Goal: Task Accomplishment & Management: Use online tool/utility

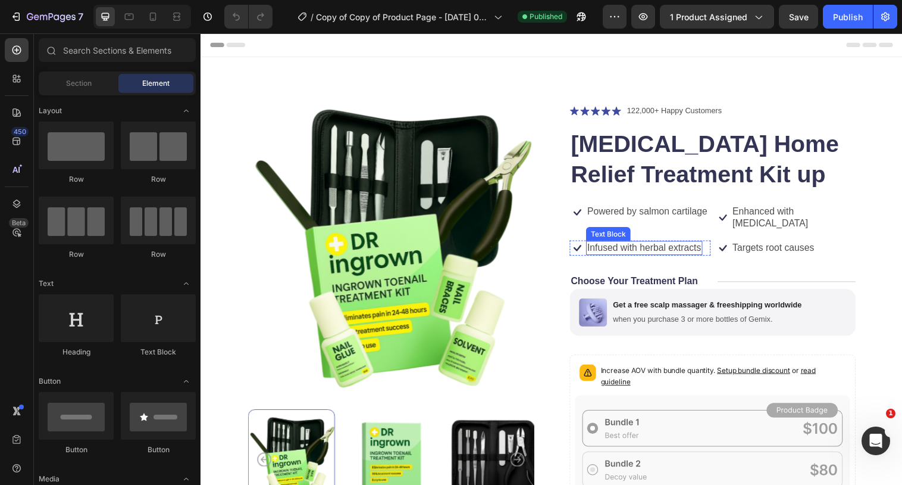
scroll to position [144, 0]
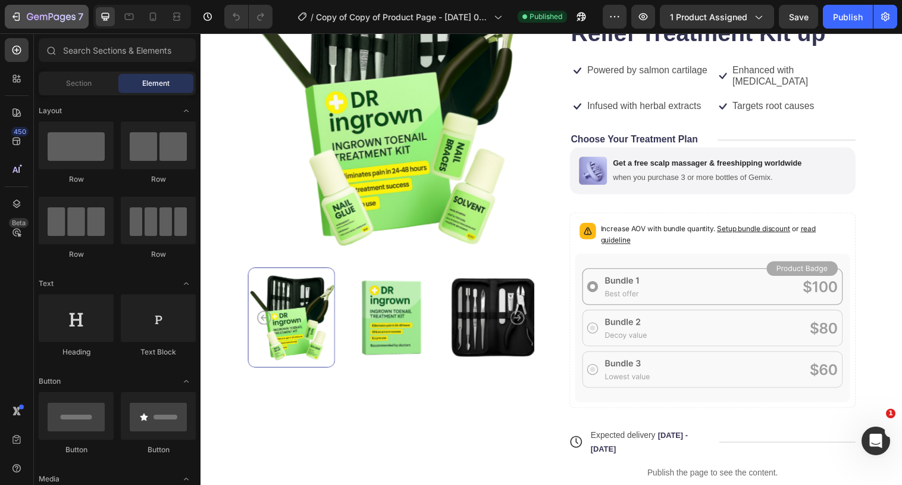
click at [58, 24] on button "7" at bounding box center [47, 17] width 84 height 24
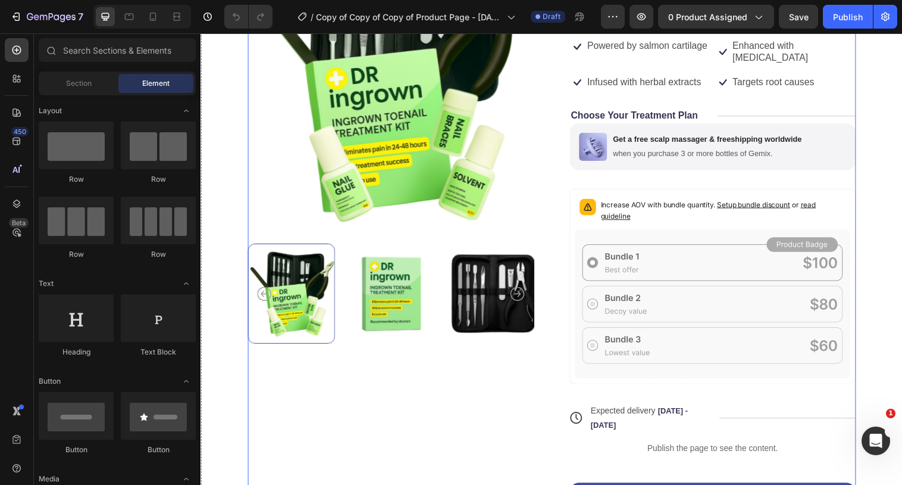
scroll to position [89, 0]
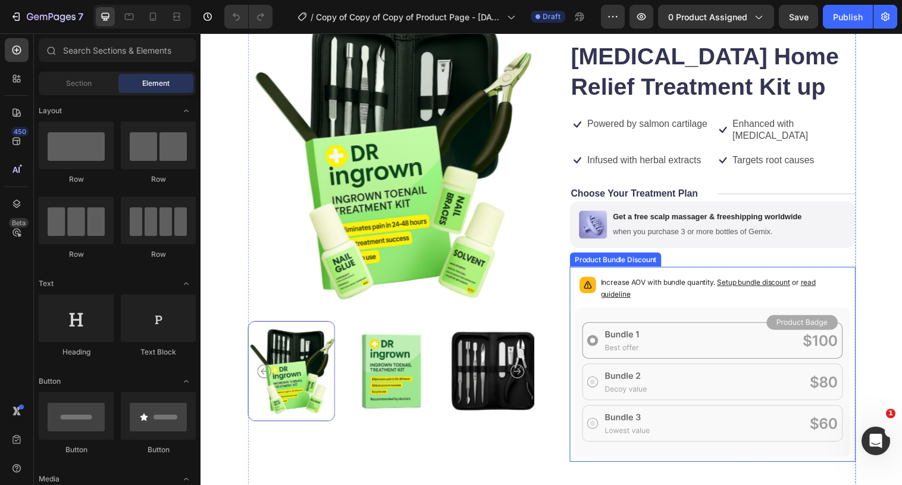
click at [708, 342] on icon at bounding box center [722, 387] width 280 height 151
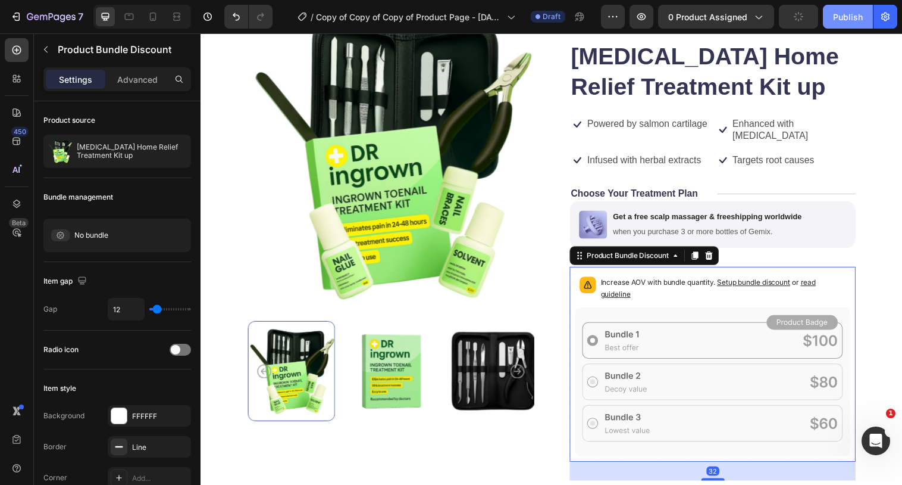
click at [840, 21] on div "Publish" at bounding box center [848, 17] width 30 height 12
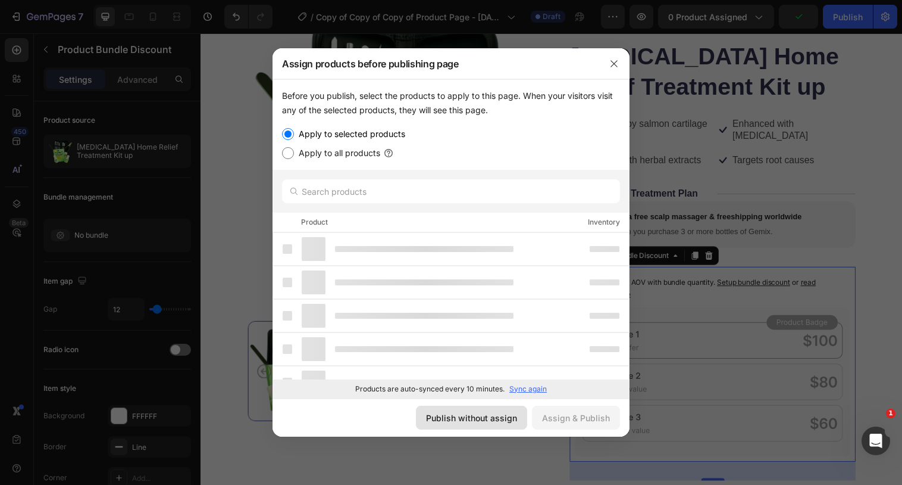
click at [499, 410] on button "Publish without assign" at bounding box center [471, 417] width 111 height 24
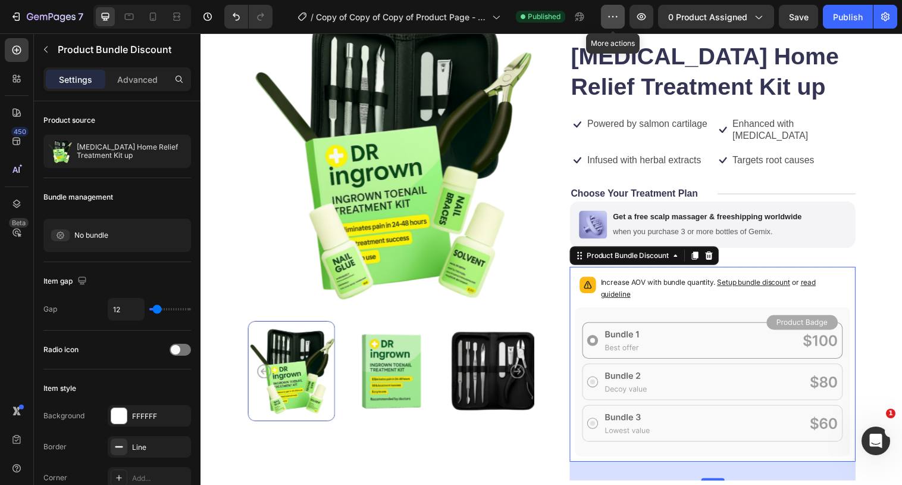
click at [621, 21] on button "button" at bounding box center [613, 17] width 24 height 24
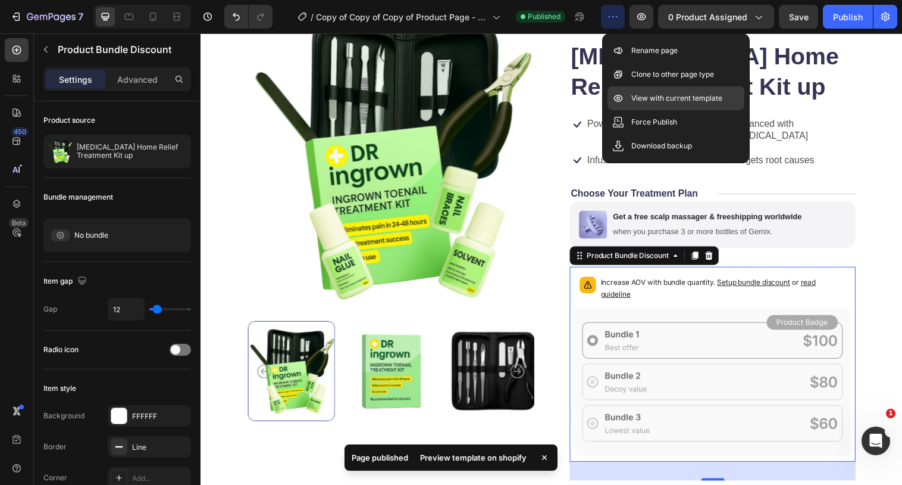
click at [634, 91] on div "View with current template" at bounding box center [676, 98] width 137 height 24
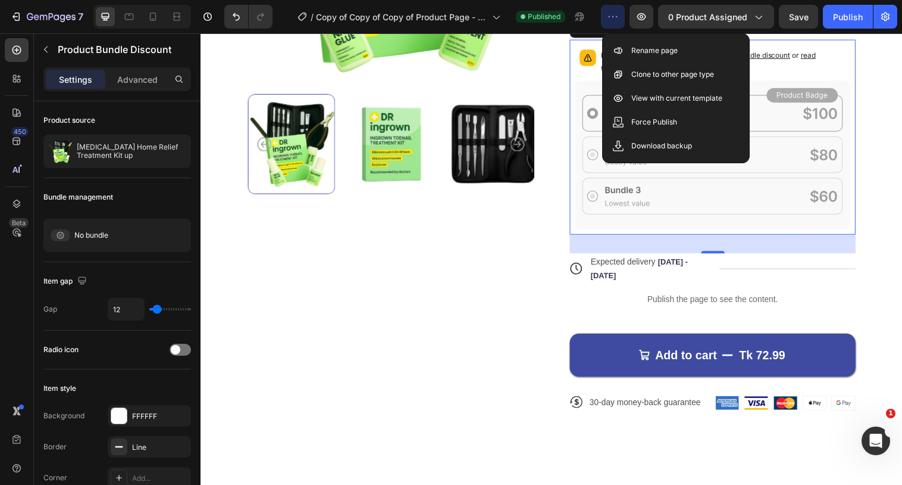
scroll to position [321, 0]
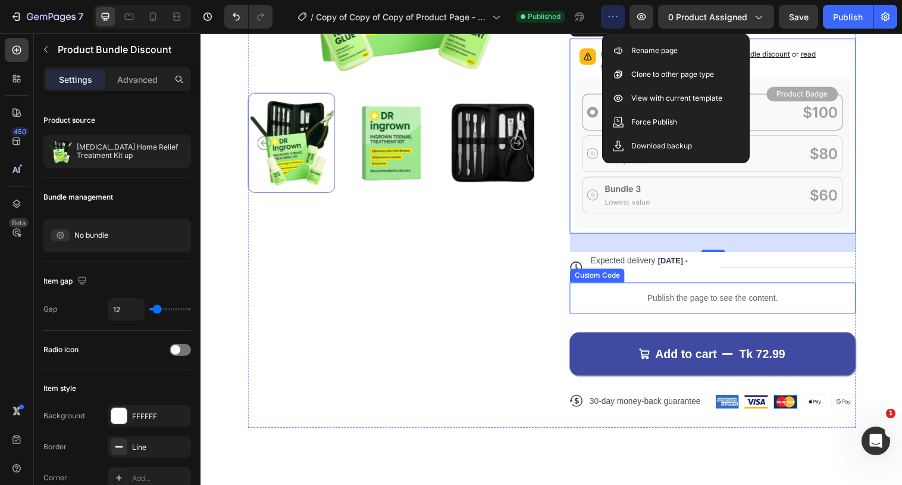
click at [735, 296] on p "Publish the page to see the content." at bounding box center [721, 302] width 291 height 12
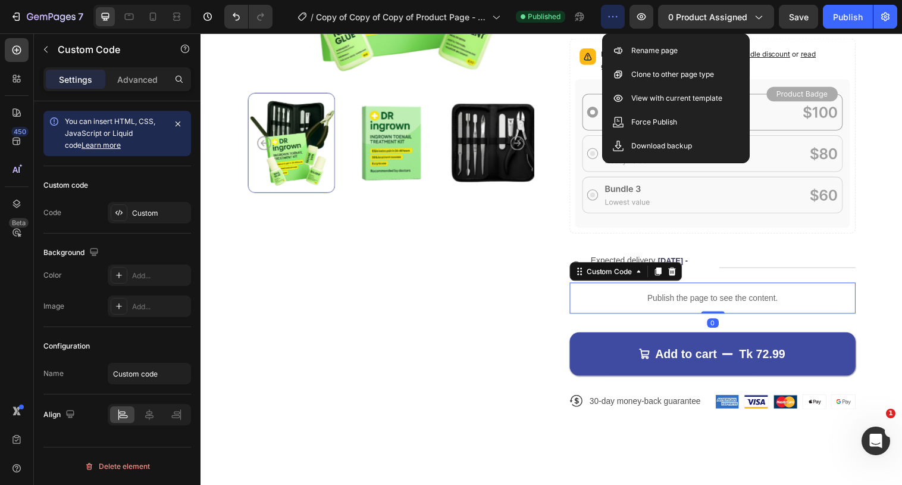
click at [735, 296] on p "Publish the page to see the content." at bounding box center [721, 302] width 291 height 12
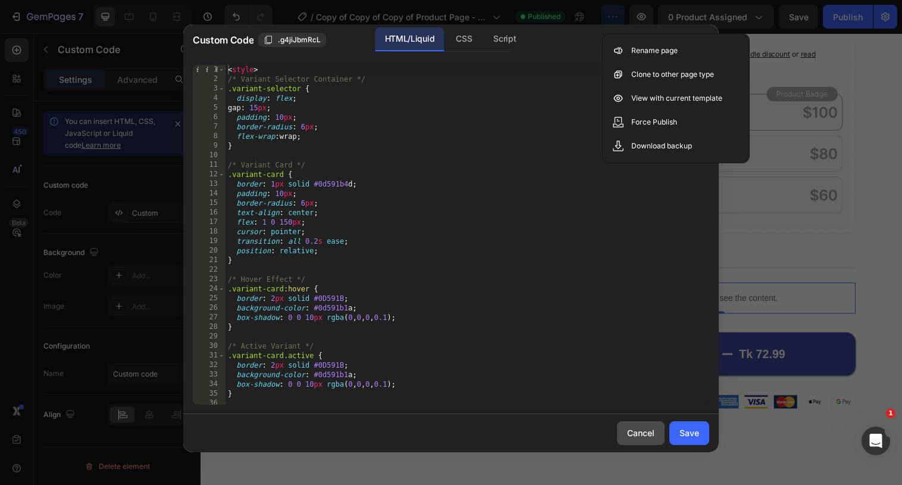
click at [637, 440] on button "Cancel" at bounding box center [641, 433] width 48 height 24
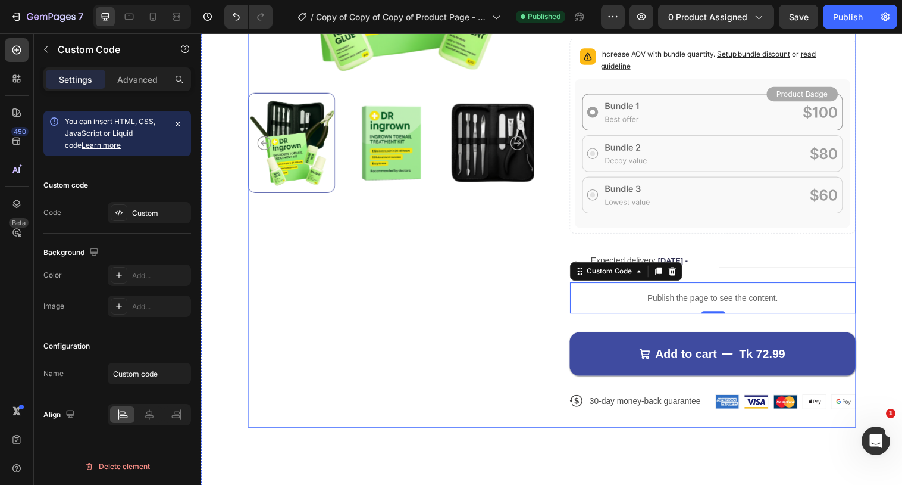
click at [554, 236] on div "Product Images Icon Icon Icon Icon Icon Icon List 122,000+ Happy Customers Text…" at bounding box center [557, 109] width 619 height 651
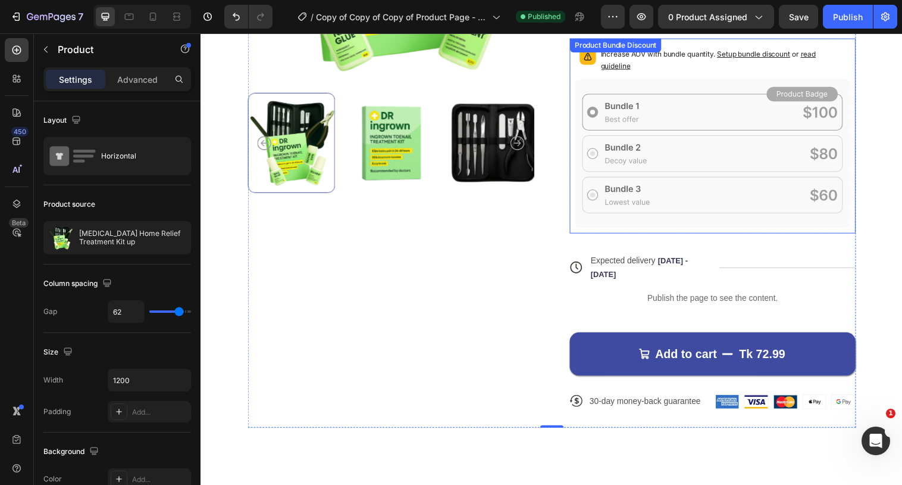
click at [599, 117] on icon at bounding box center [722, 155] width 280 height 151
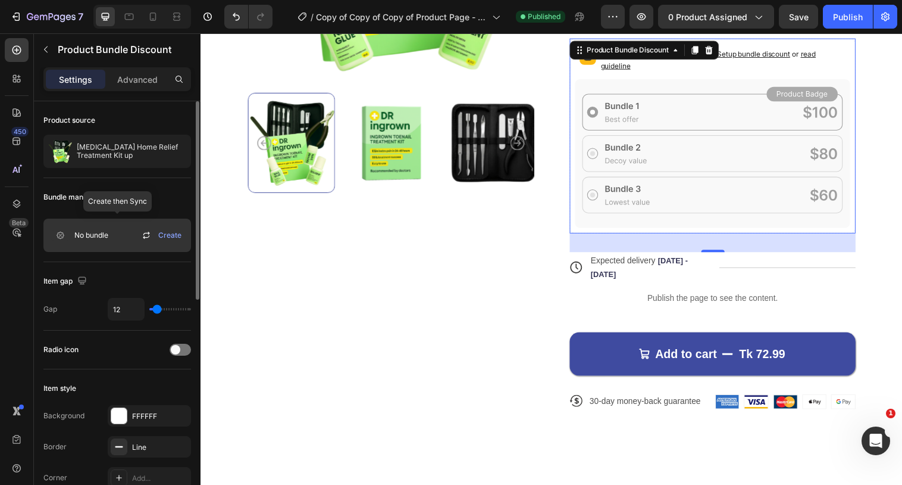
click at [146, 235] on icon at bounding box center [146, 235] width 14 height 14
click at [527, 345] on div "Product Images" at bounding box center [393, 109] width 291 height 651
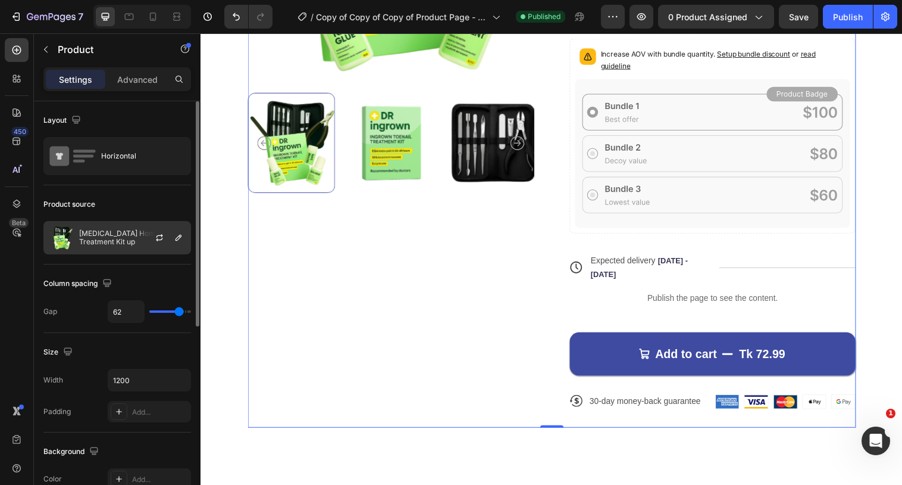
click at [86, 233] on p "[MEDICAL_DATA] Home Relief Treatment Kit up" at bounding box center [132, 237] width 107 height 17
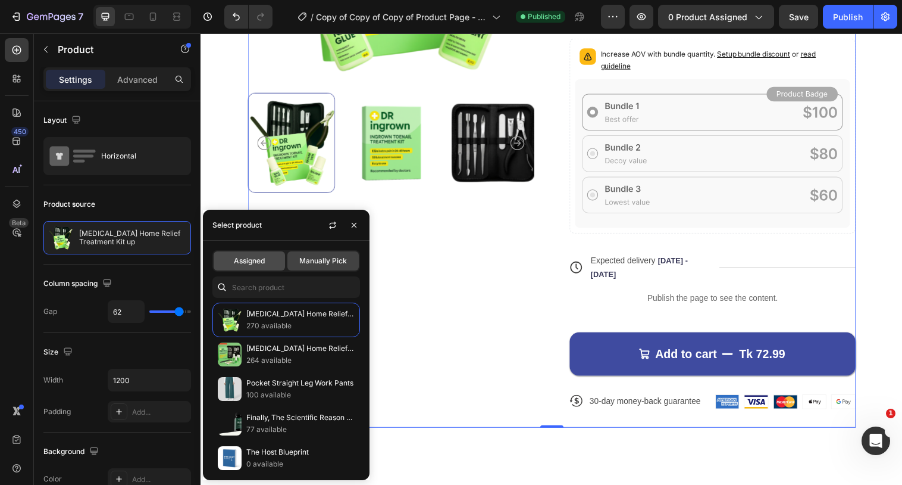
click at [261, 262] on span "Assigned" at bounding box center [249, 260] width 31 height 11
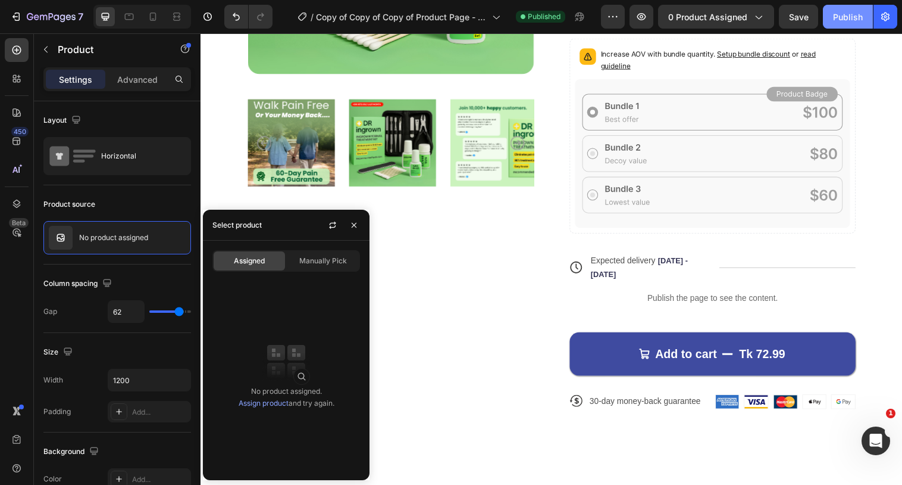
click at [848, 10] on button "Publish" at bounding box center [848, 17] width 50 height 24
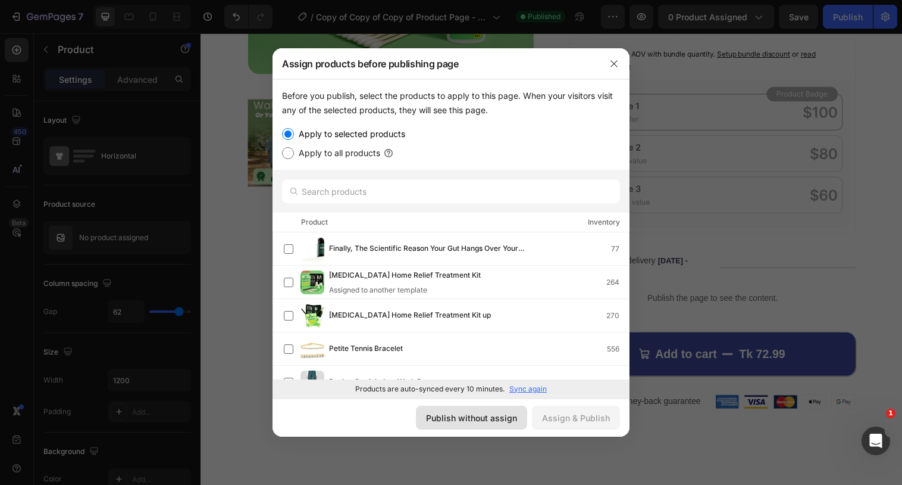
click at [459, 412] on div "Publish without assign" at bounding box center [471, 417] width 91 height 12
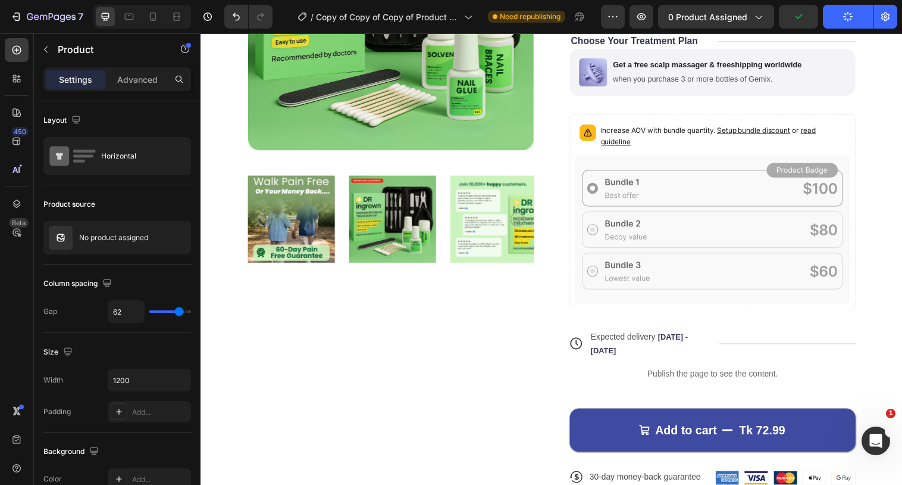
scroll to position [132, 0]
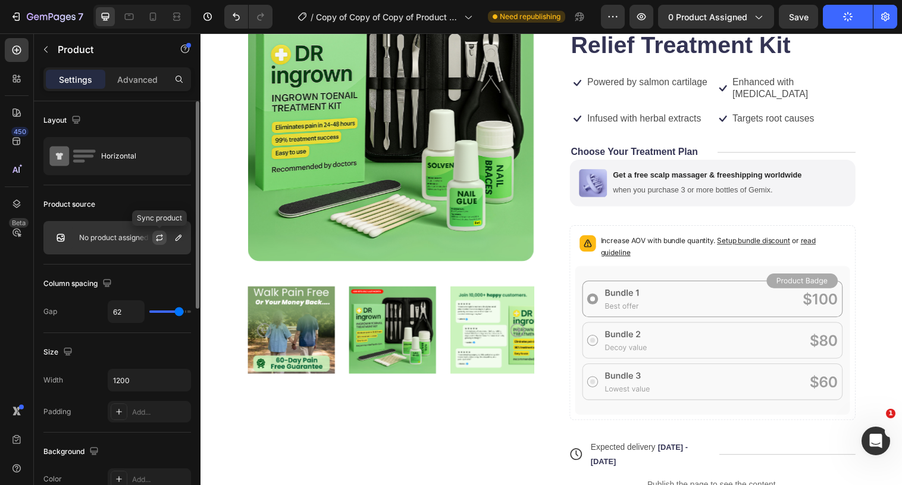
click at [160, 239] on icon "button" at bounding box center [160, 238] width 10 height 10
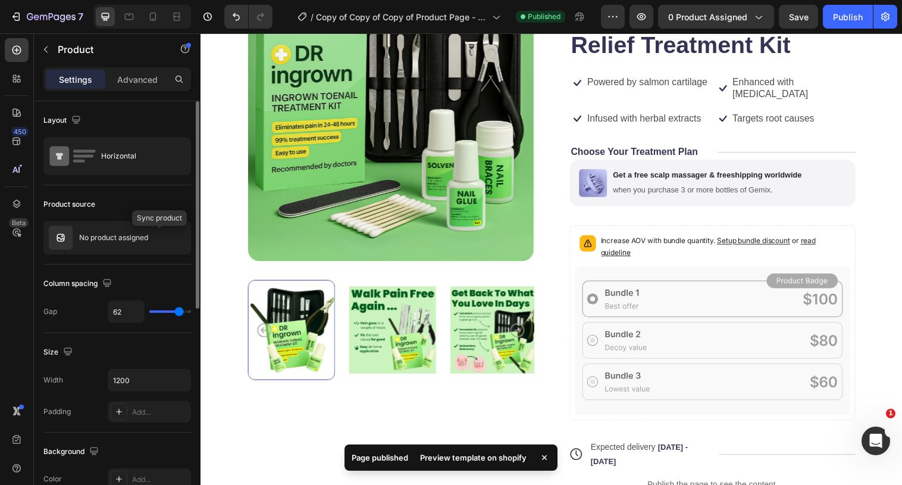
click at [0, 0] on icon "button" at bounding box center [0, 0] width 0 height 0
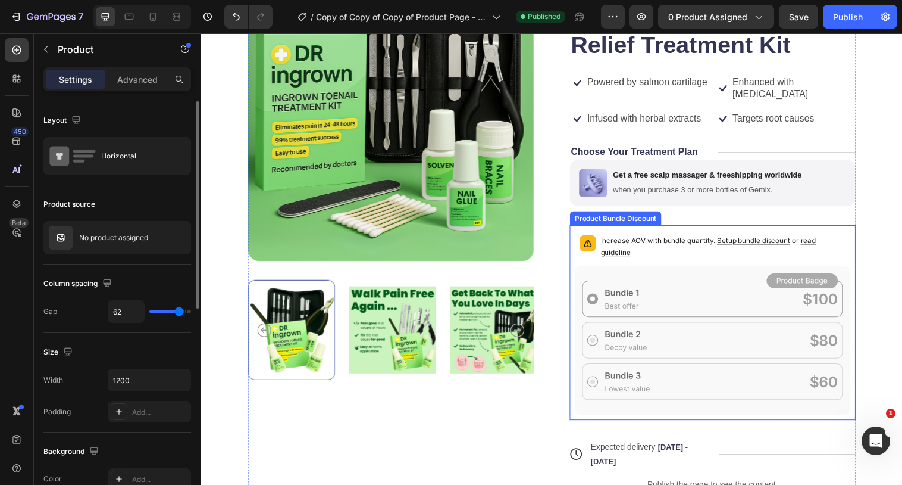
click at [659, 289] on icon at bounding box center [722, 345] width 280 height 151
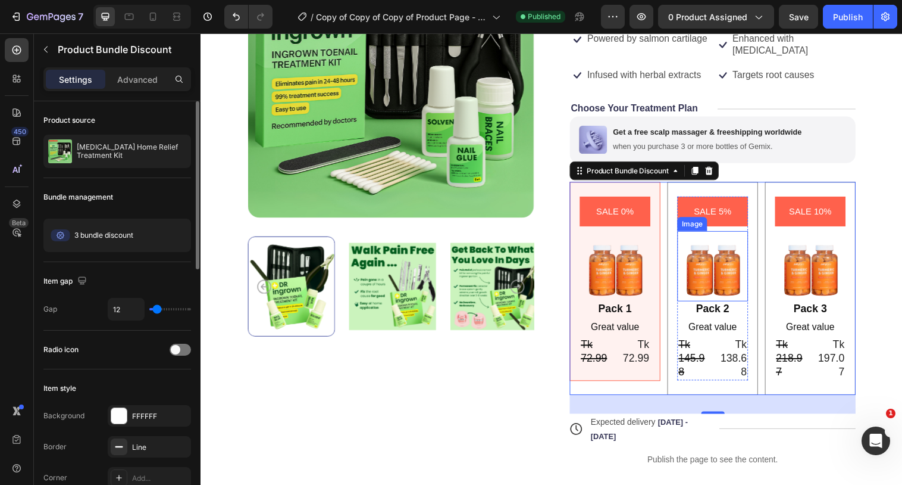
scroll to position [180, 0]
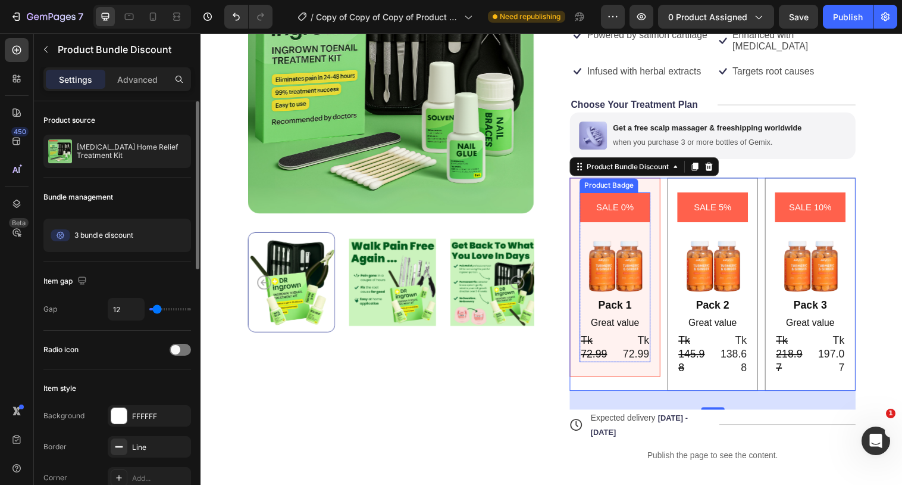
click at [643, 204] on pre "SALE 0%" at bounding box center [622, 210] width 52 height 30
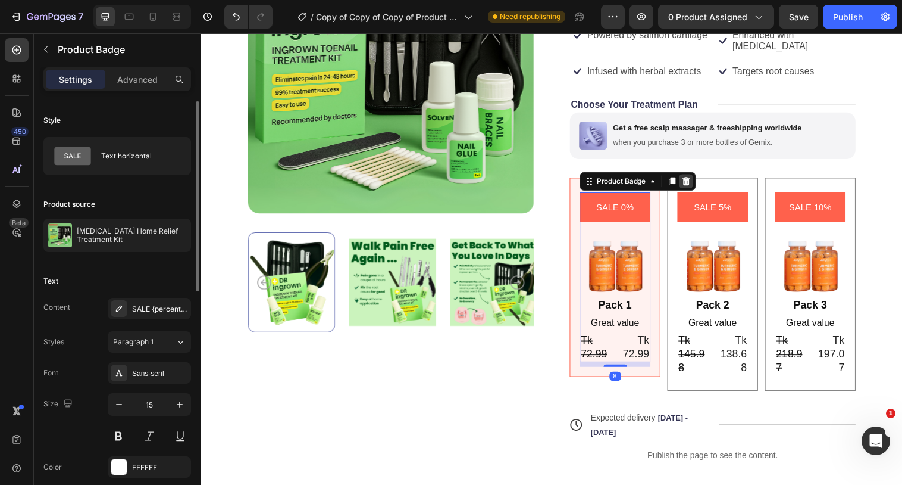
click at [694, 179] on icon at bounding box center [695, 184] width 10 height 10
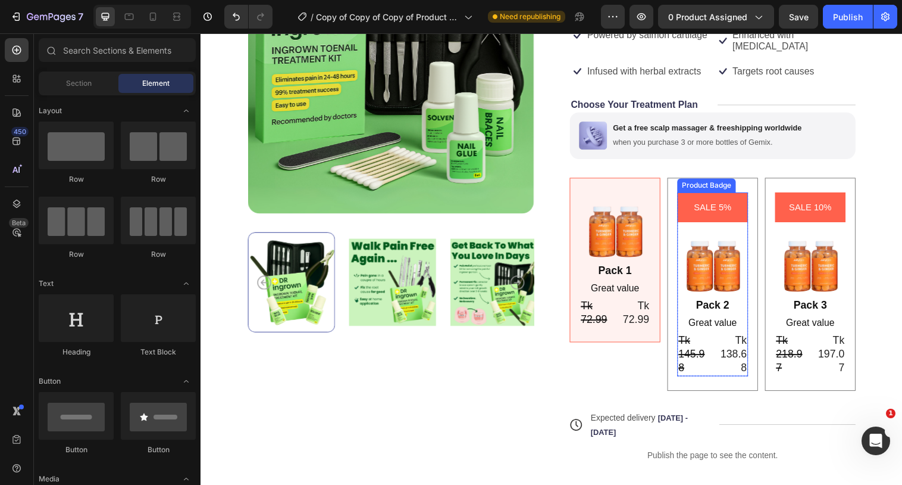
click at [739, 196] on pre "SALE 5%" at bounding box center [721, 210] width 52 height 30
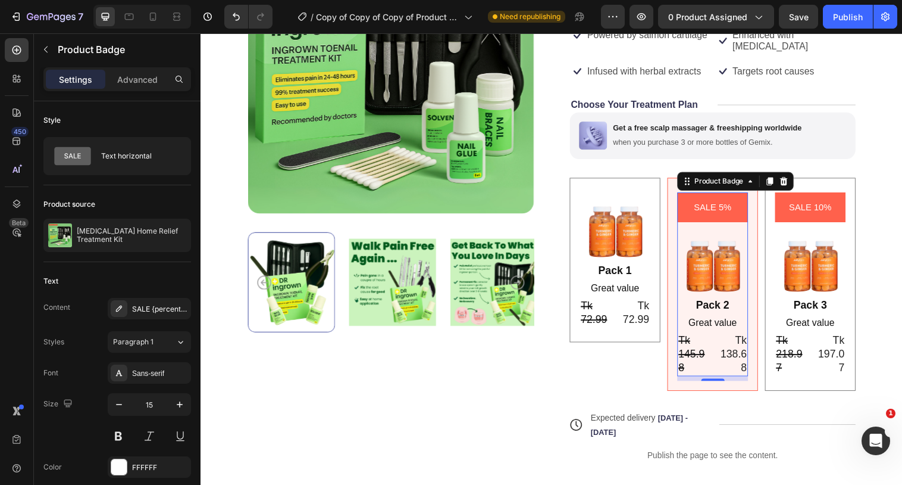
click at [748, 195] on pre "SALE 5%" at bounding box center [721, 210] width 52 height 30
click at [798, 177] on div at bounding box center [794, 184] width 14 height 14
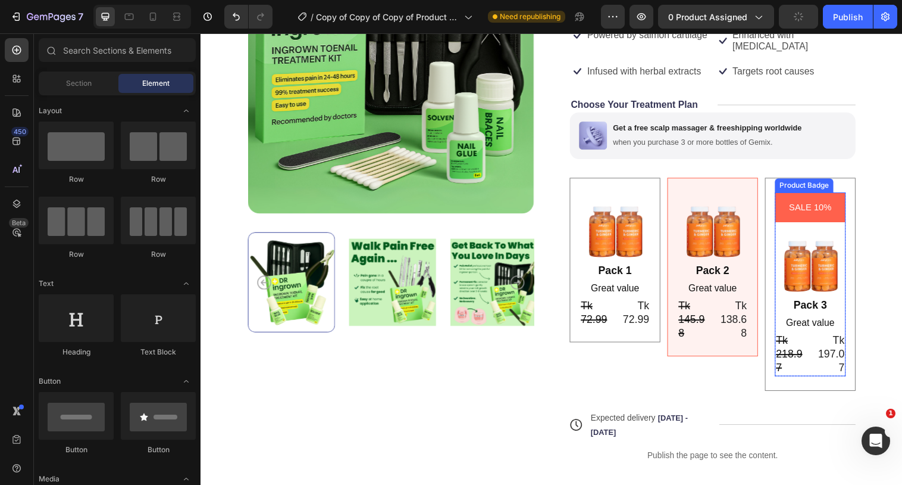
click at [798, 195] on pre "SALE 10%" at bounding box center [821, 210] width 58 height 30
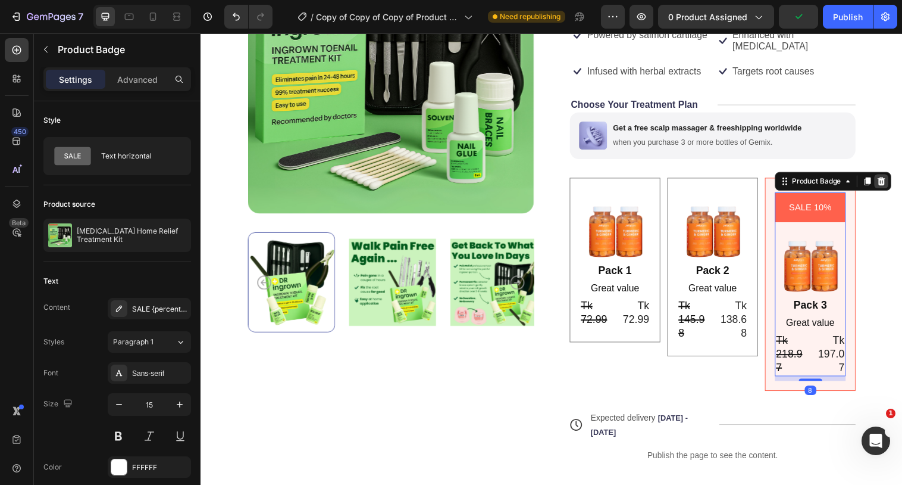
click at [893, 179] on icon at bounding box center [894, 184] width 10 height 10
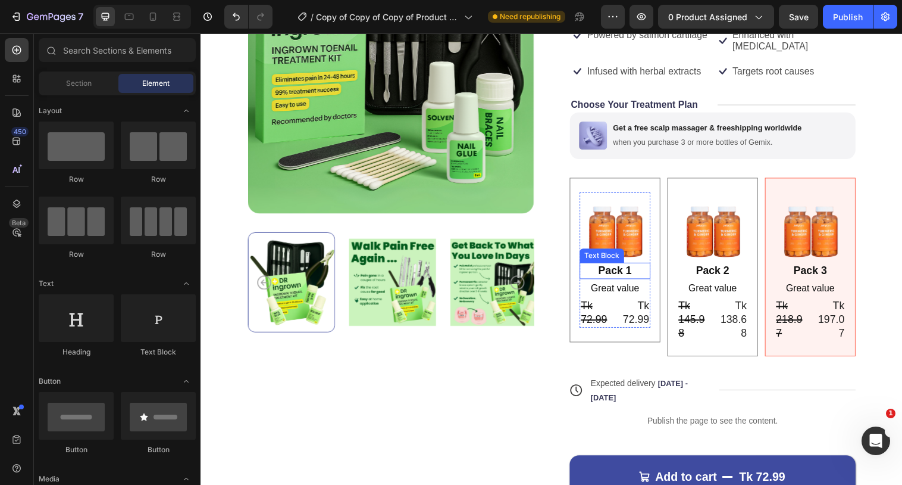
click at [634, 269] on div "Pack 1" at bounding box center [622, 275] width 72 height 16
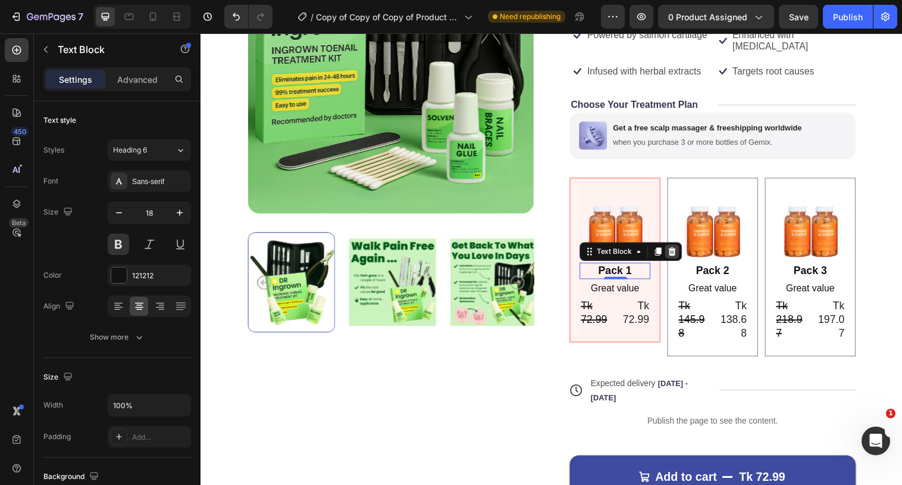
click at [682, 251] on icon at bounding box center [681, 255] width 8 height 8
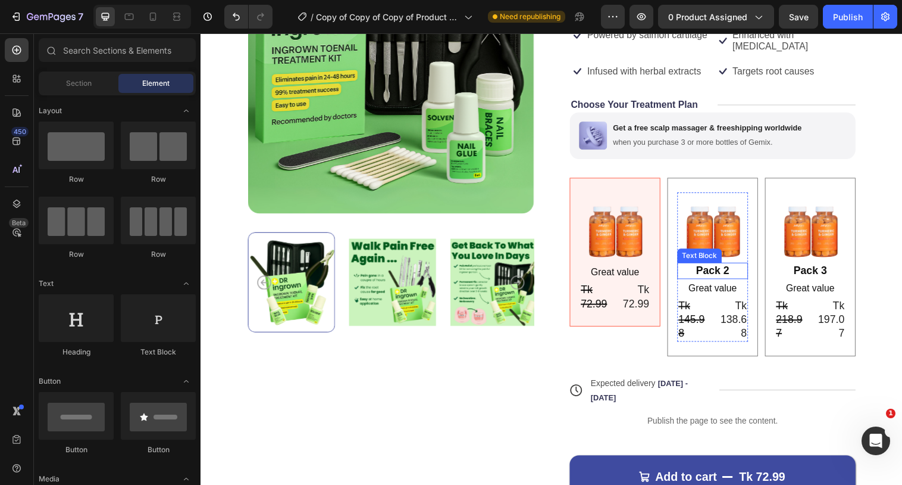
click at [726, 267] on div "Pack 2" at bounding box center [722, 275] width 72 height 16
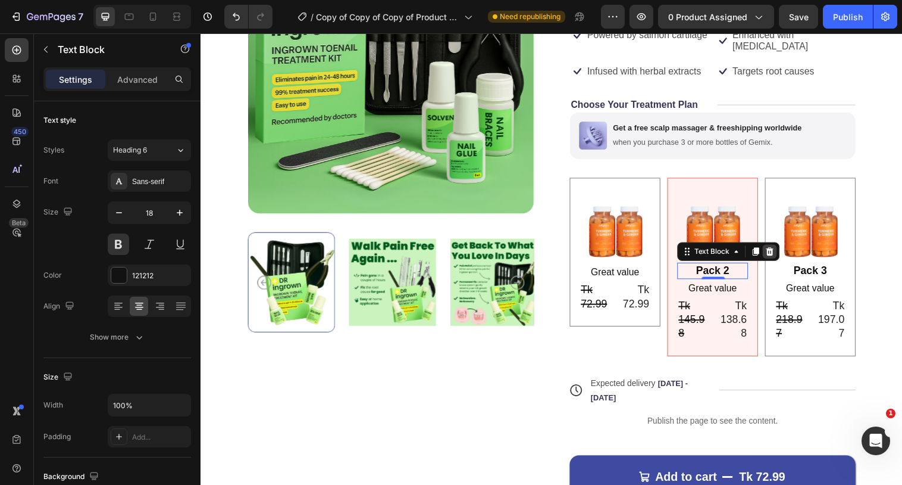
click at [777, 251] on icon at bounding box center [780, 255] width 8 height 8
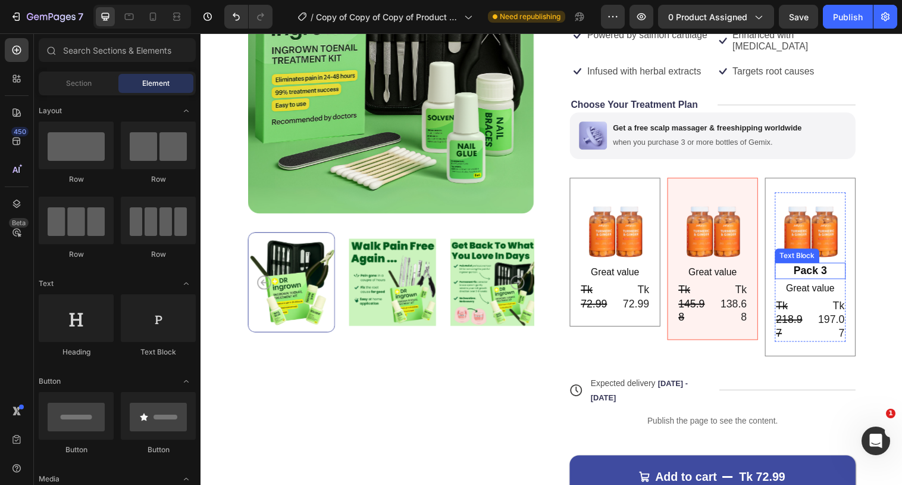
click at [823, 267] on div "Pack 3" at bounding box center [821, 275] width 72 height 16
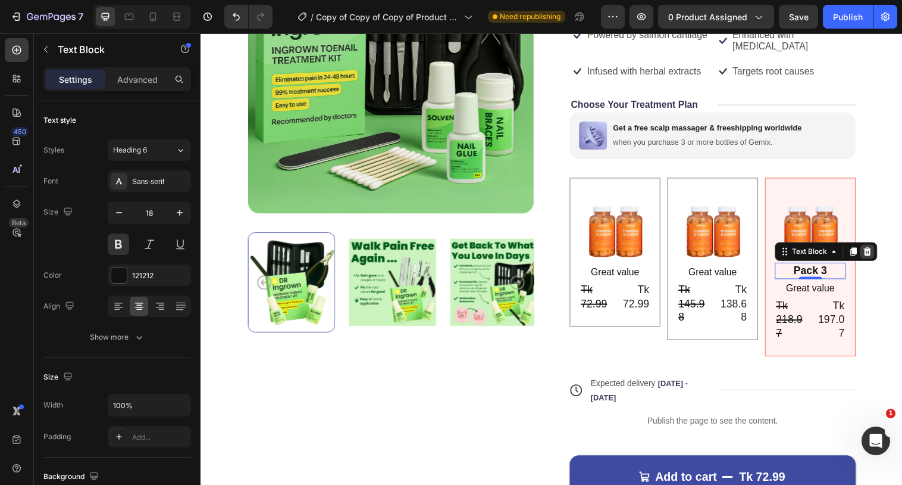
click at [879, 251] on icon at bounding box center [880, 255] width 8 height 8
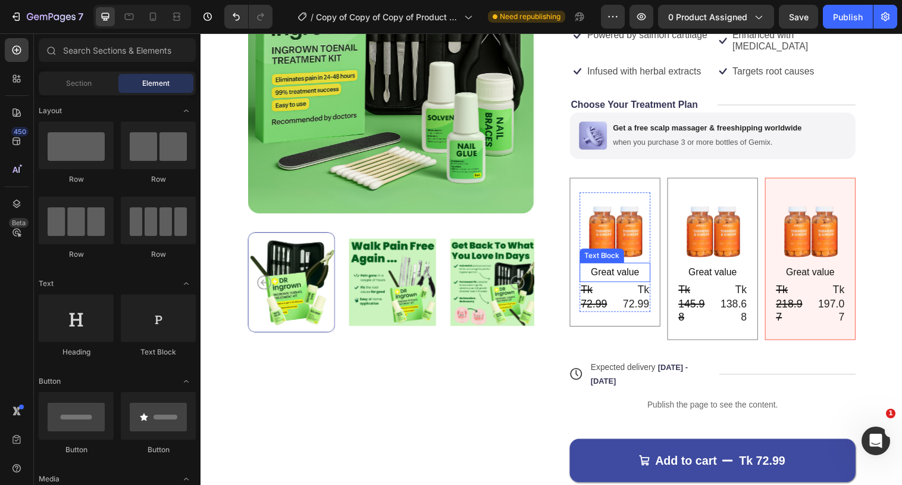
click at [637, 268] on p "Great value" at bounding box center [622, 276] width 70 height 17
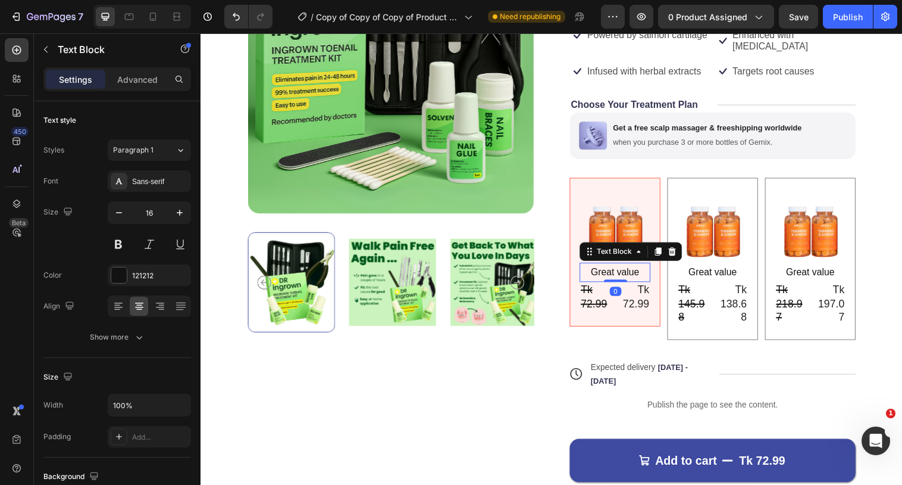
click at [637, 268] on p "Great value" at bounding box center [622, 276] width 70 height 17
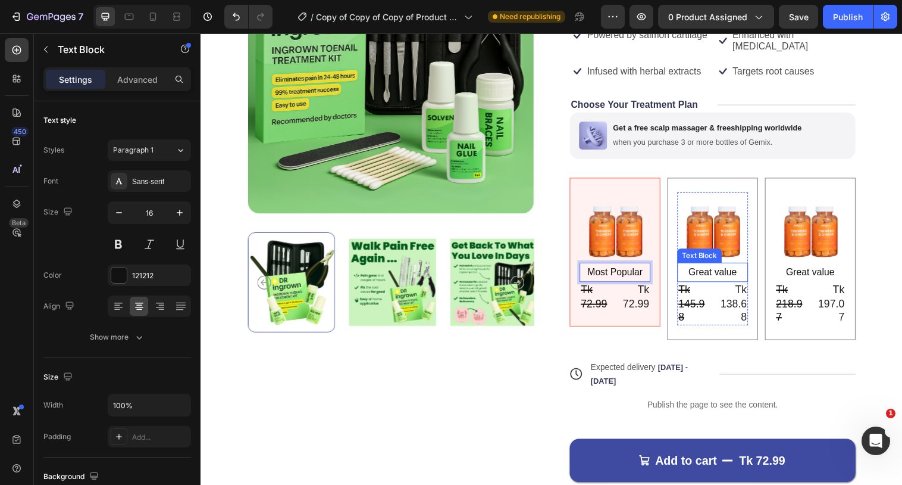
click at [705, 268] on p "Great value" at bounding box center [722, 276] width 70 height 17
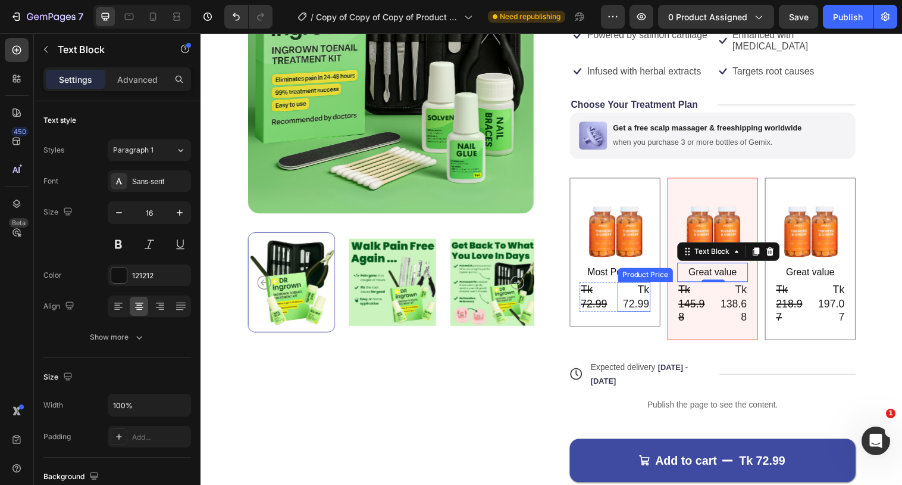
click at [626, 286] on div "Tk 72.99" at bounding box center [642, 301] width 34 height 30
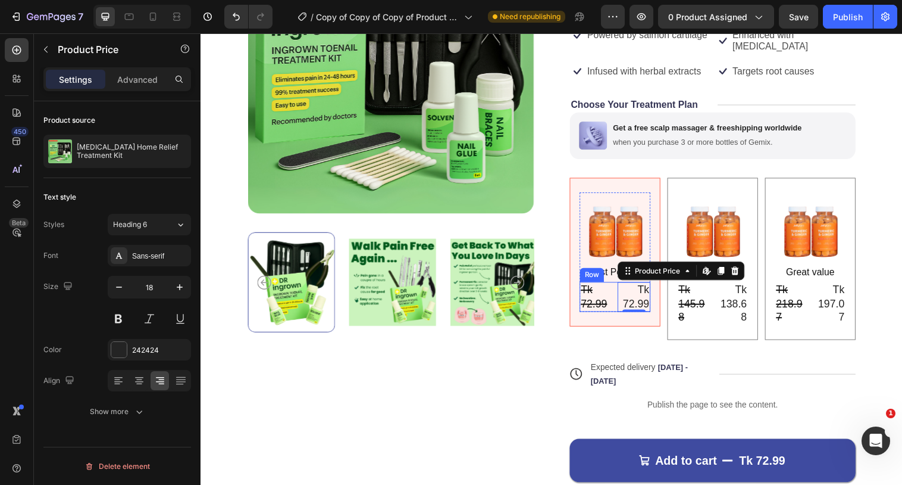
click at [620, 286] on div "Tk 72.99 Product Price Product Price Tk 72.99 Product Price Edit content in Sho…" at bounding box center [622, 301] width 72 height 30
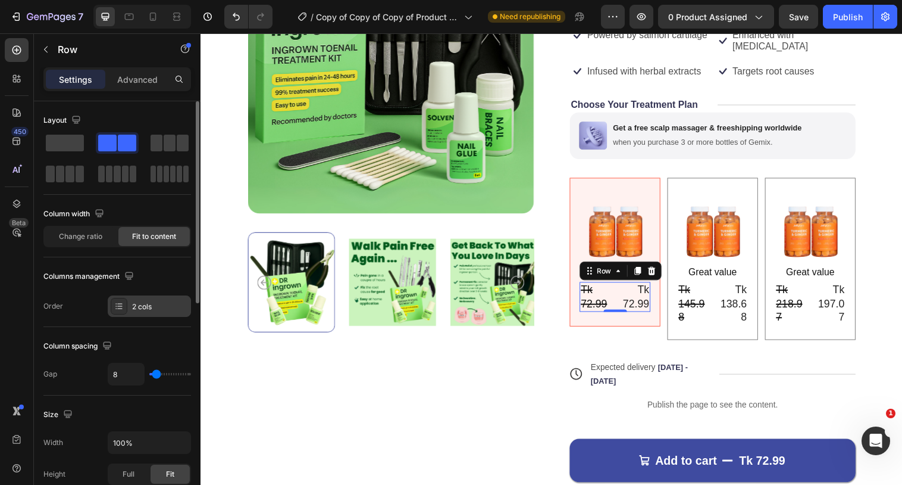
click at [148, 305] on div "2 cols" at bounding box center [160, 306] width 56 height 11
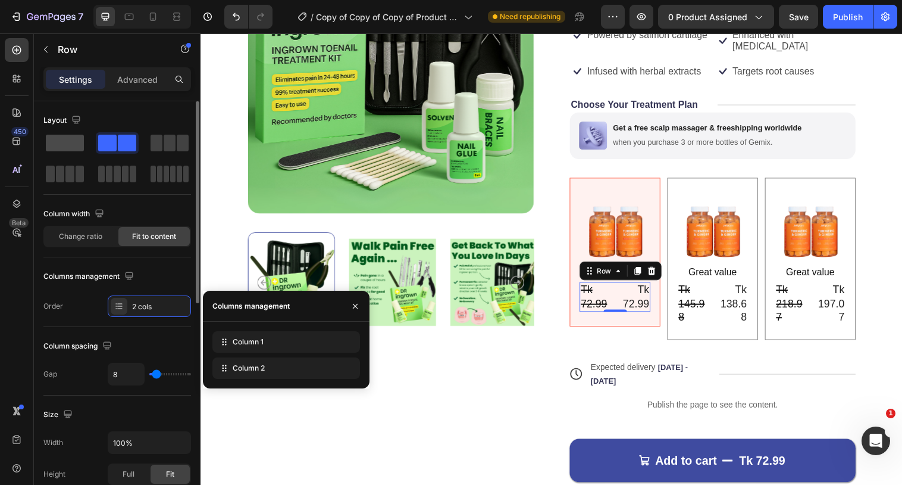
click at [71, 145] on span at bounding box center [65, 143] width 38 height 17
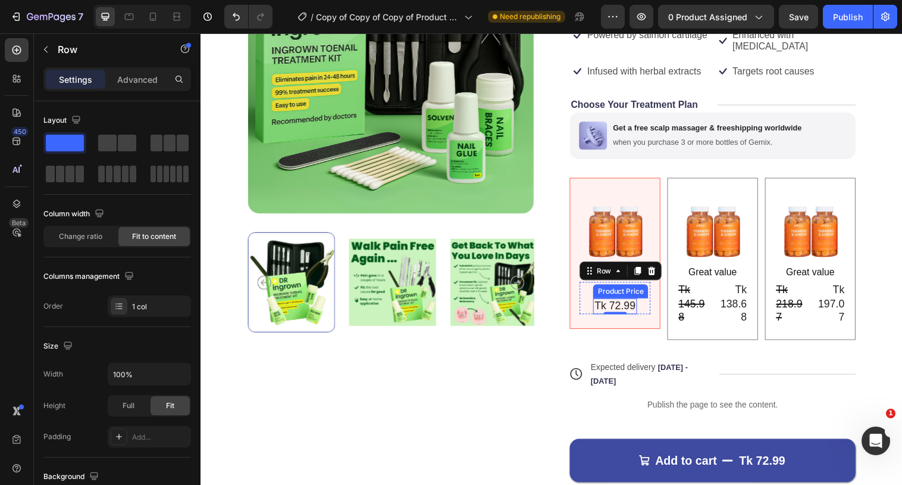
click at [625, 303] on div "Tk 72.99" at bounding box center [622, 311] width 44 height 16
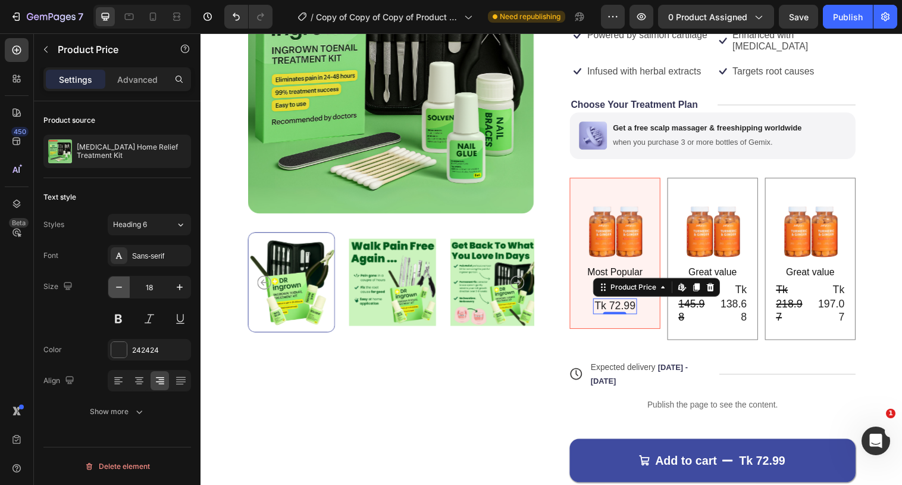
click at [121, 287] on icon "button" at bounding box center [119, 286] width 6 height 1
click at [160, 289] on input "16" at bounding box center [149, 286] width 39 height 21
type input "14"
click at [594, 286] on div "Tk 72.99 Product Price Product Price Tk 72.99 Product Price Edit content in Sho…" at bounding box center [622, 301] width 72 height 30
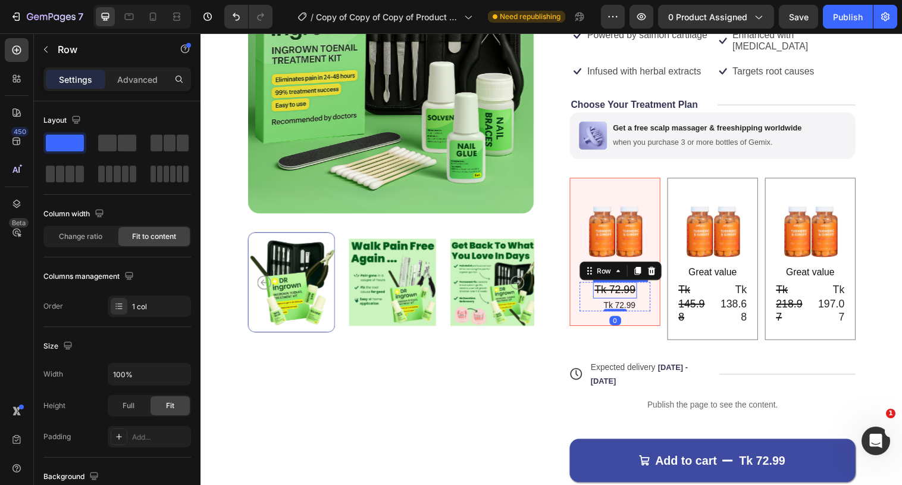
click at [616, 286] on div "Tk 72.99" at bounding box center [622, 294] width 44 height 16
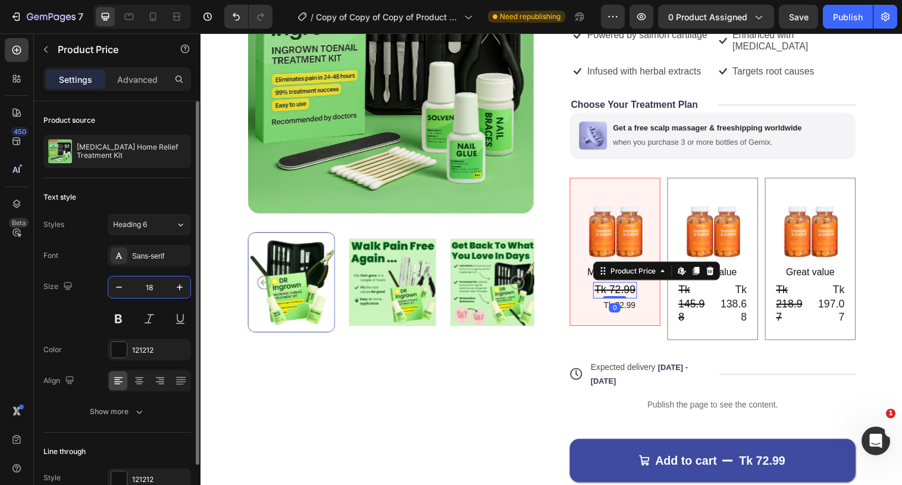
click at [164, 288] on input "18" at bounding box center [149, 286] width 39 height 21
type input "16"
click at [149, 412] on button "Show more" at bounding box center [117, 411] width 148 height 21
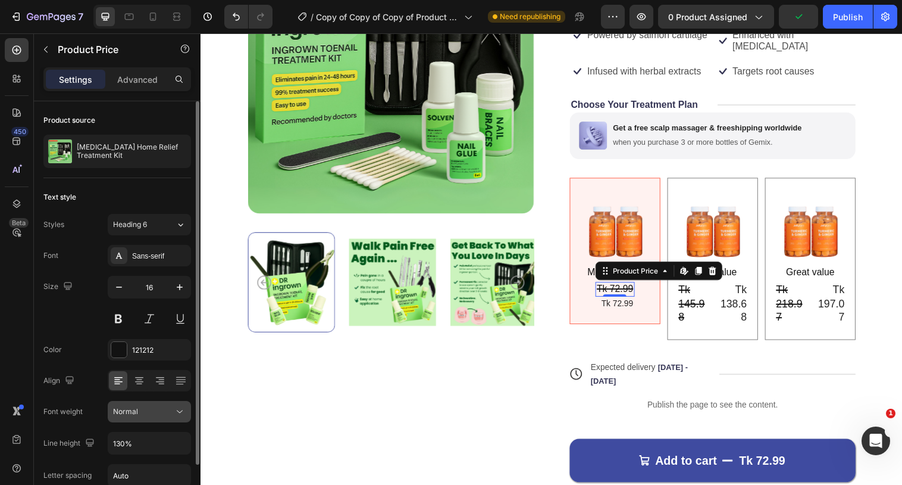
click at [134, 408] on span "Normal" at bounding box center [125, 411] width 25 height 9
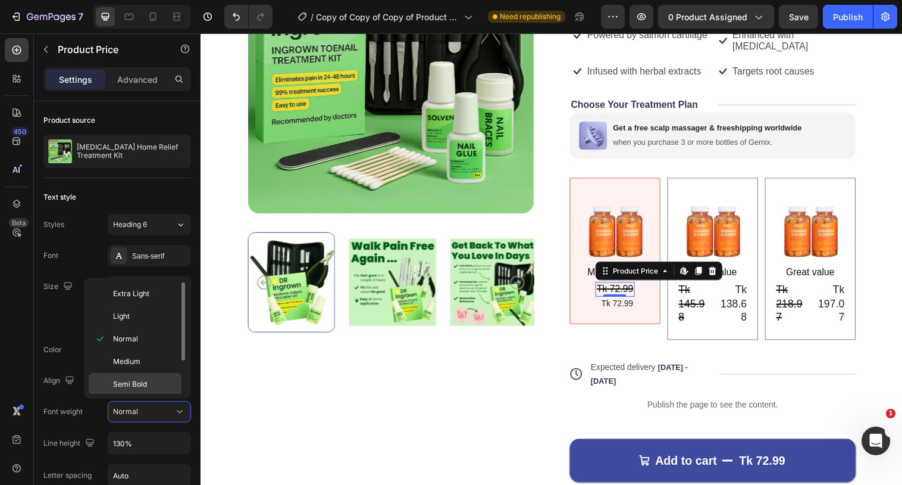
click at [142, 382] on span "Semi Bold" at bounding box center [130, 384] width 34 height 11
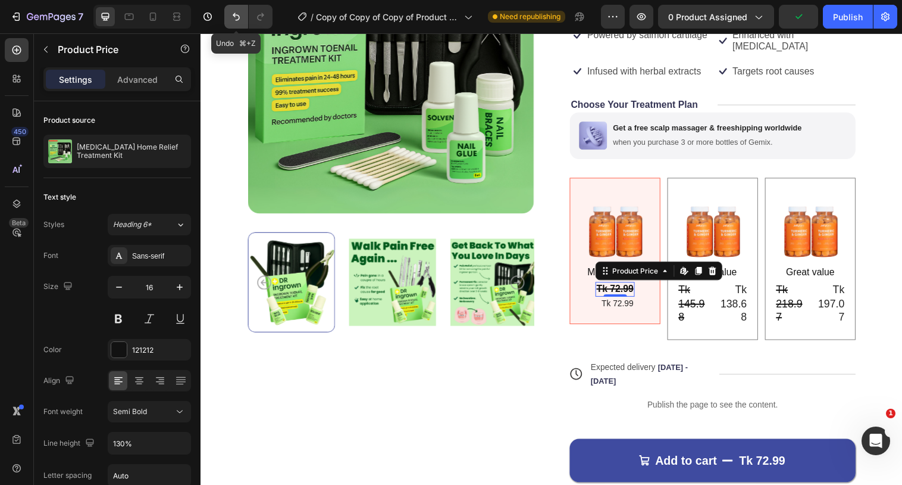
click at [237, 12] on icon "Undo/Redo" at bounding box center [236, 17] width 12 height 12
click at [623, 306] on div "0" at bounding box center [622, 311] width 12 height 10
click at [614, 301] on div "Tk 72.99" at bounding box center [621, 307] width 39 height 13
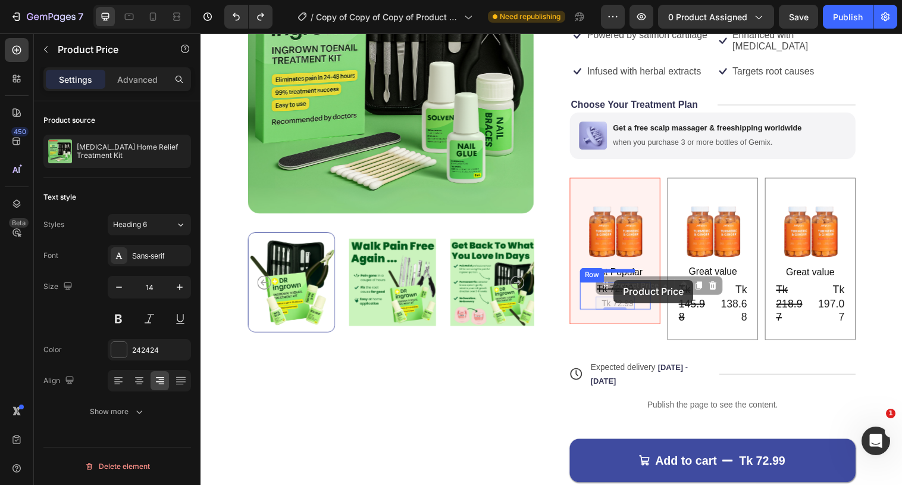
drag, startPoint x: 610, startPoint y: 293, endPoint x: 621, endPoint y: 284, distance: 14.3
click at [621, 284] on div "Header Product Images Ingrown Toenail Home Relief Treatment Kit Product Title T…" at bounding box center [558, 314] width 714 height 921
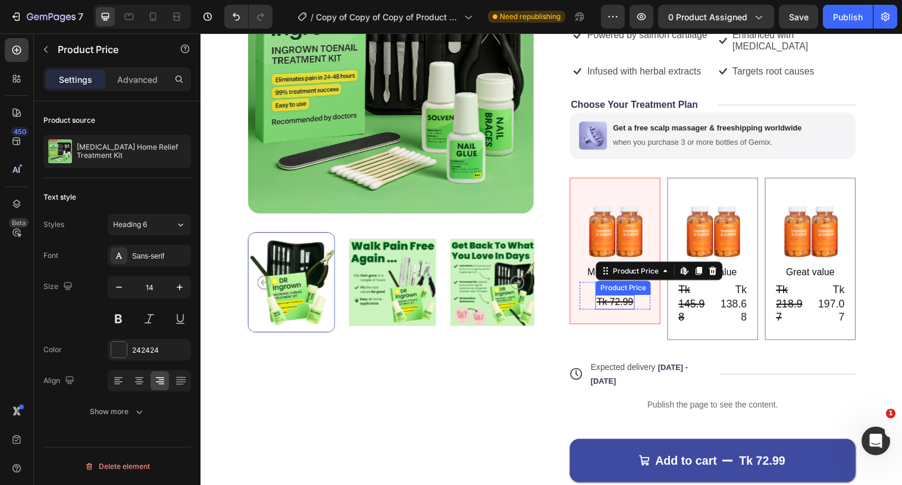
click at [609, 299] on div "Tk 72.99" at bounding box center [621, 306] width 39 height 15
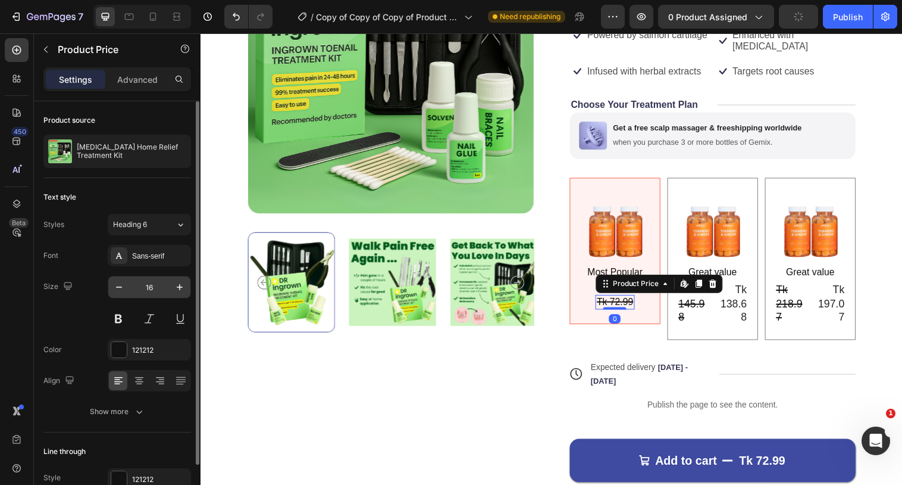
click at [155, 292] on input "16" at bounding box center [149, 286] width 39 height 21
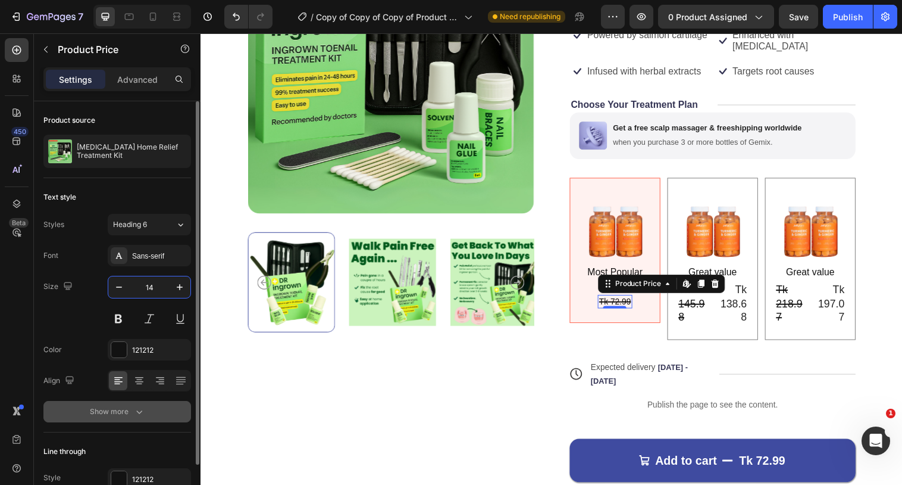
type input "14"
click at [141, 419] on button "Show more" at bounding box center [117, 411] width 148 height 21
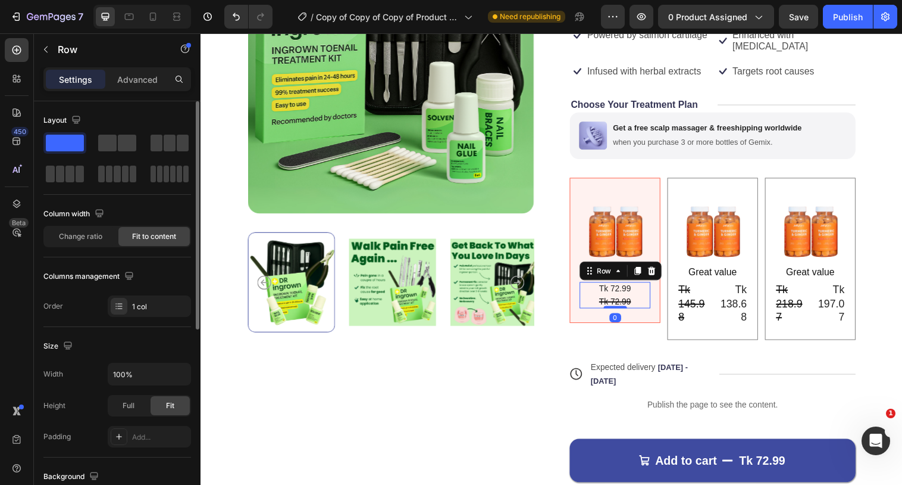
click at [600, 286] on div "Tk 72.99 Product Price Product Price Tk 72.99 Product Price Product Price Row 0" at bounding box center [622, 299] width 72 height 26
click at [615, 286] on div "Tk 72.99" at bounding box center [622, 292] width 35 height 13
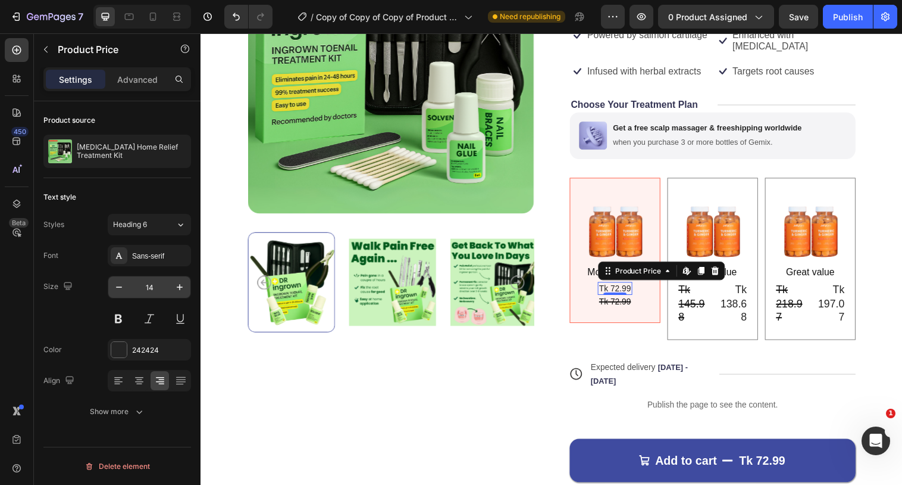
click at [162, 288] on input "14" at bounding box center [149, 286] width 39 height 21
type input "16"
click at [142, 352] on div "242424" at bounding box center [149, 350] width 35 height 11
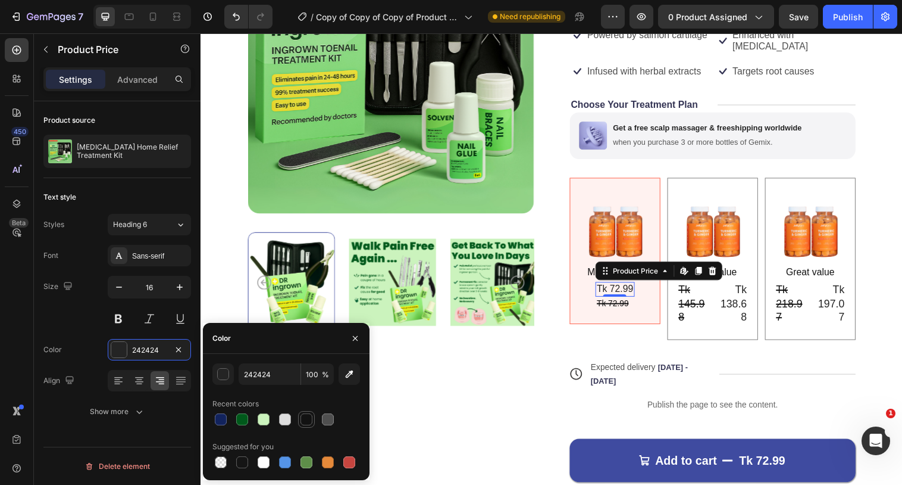
click at [304, 418] on div at bounding box center [307, 419] width 12 height 12
click at [227, 378] on div "button" at bounding box center [224, 374] width 12 height 12
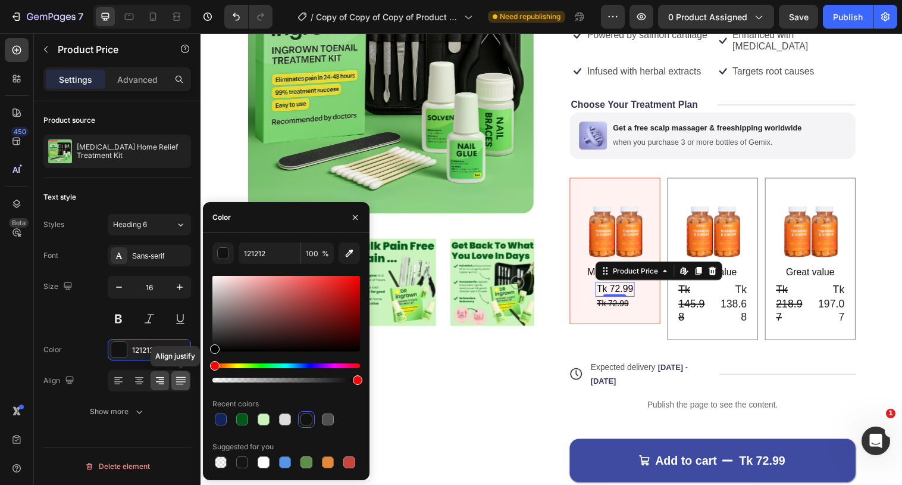
drag, startPoint x: 227, startPoint y: 330, endPoint x: 186, endPoint y: 374, distance: 60.2
click at [186, 374] on div "450 Beta Sections(18) Elements(84) Section Element Hero Section Product Detail …" at bounding box center [100, 258] width 201 height 451
type input "000000"
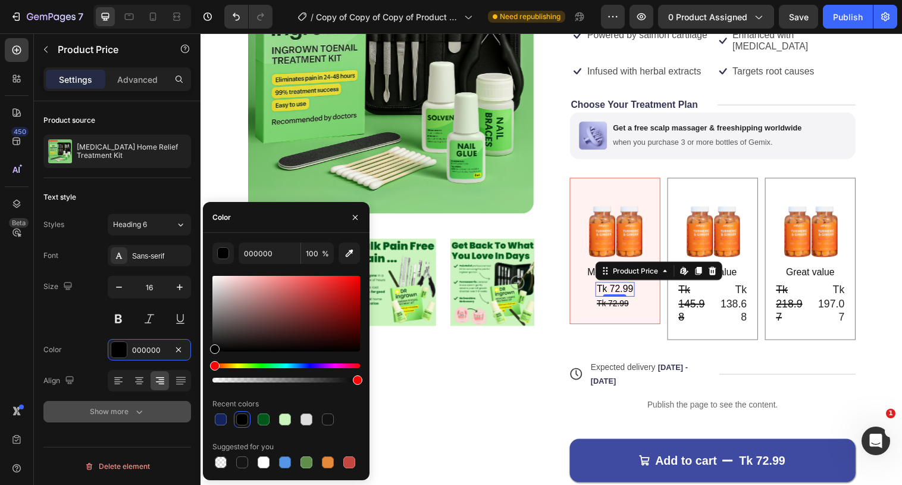
click at [135, 414] on icon "button" at bounding box center [139, 411] width 12 height 12
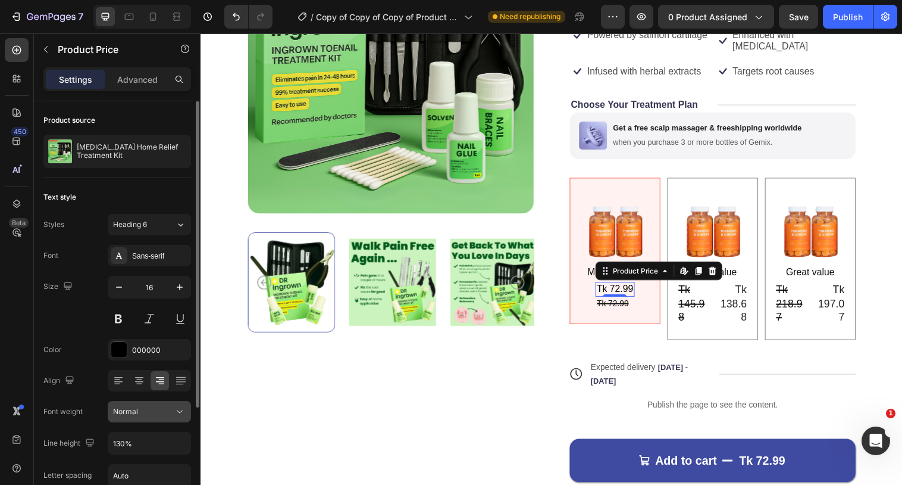
click at [151, 404] on button "Normal" at bounding box center [149, 411] width 83 height 21
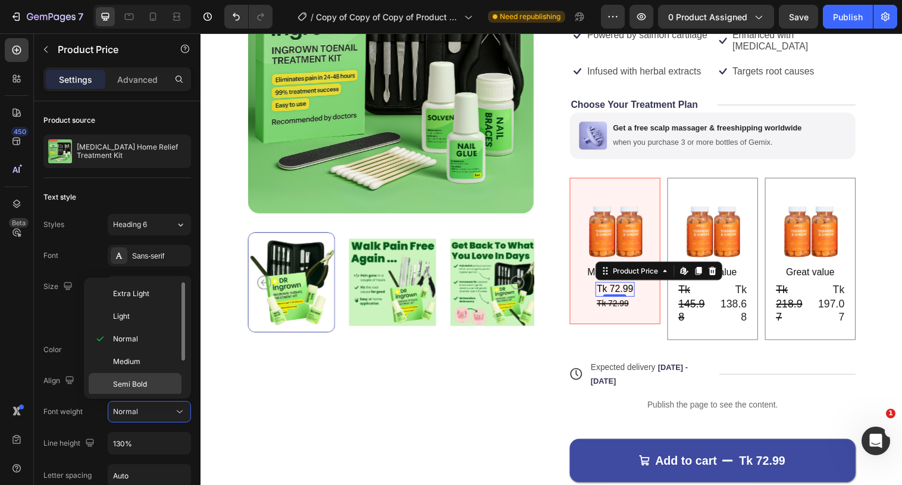
click at [157, 383] on p "Semi Bold" at bounding box center [144, 384] width 63 height 11
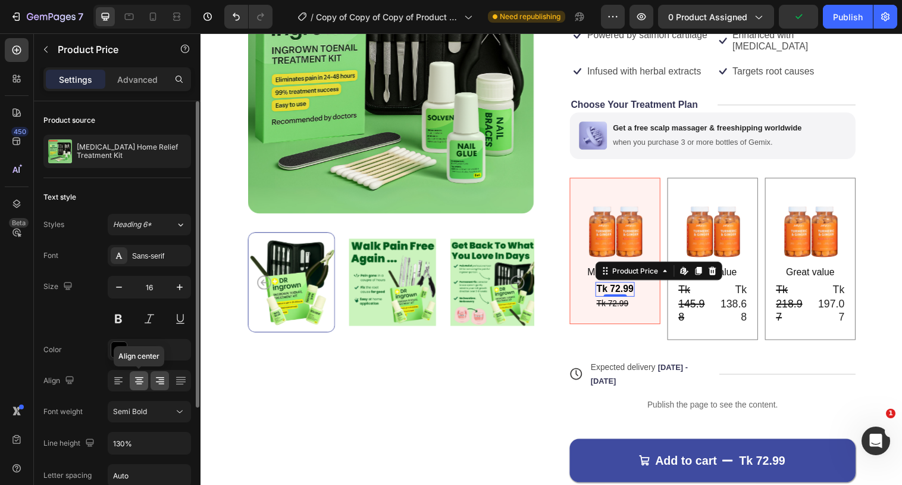
click at [139, 375] on icon at bounding box center [139, 380] width 12 height 12
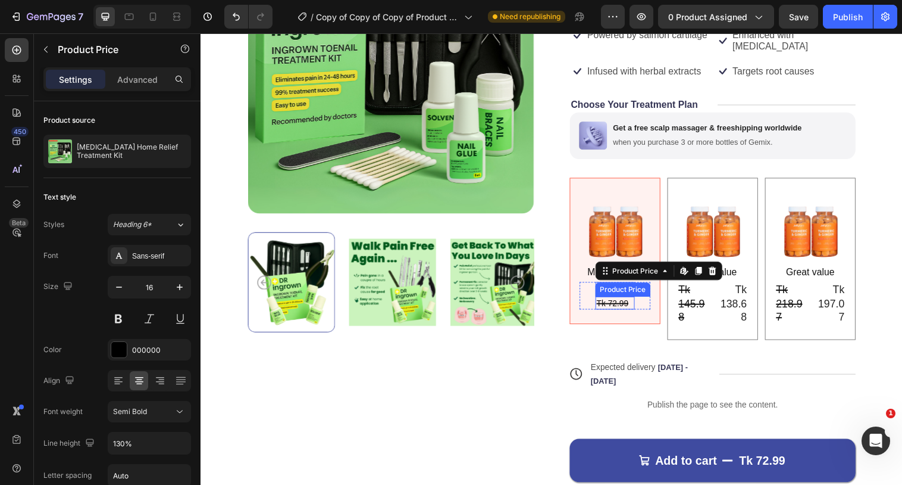
click at [609, 301] on div "Tk 72.99" at bounding box center [622, 307] width 40 height 13
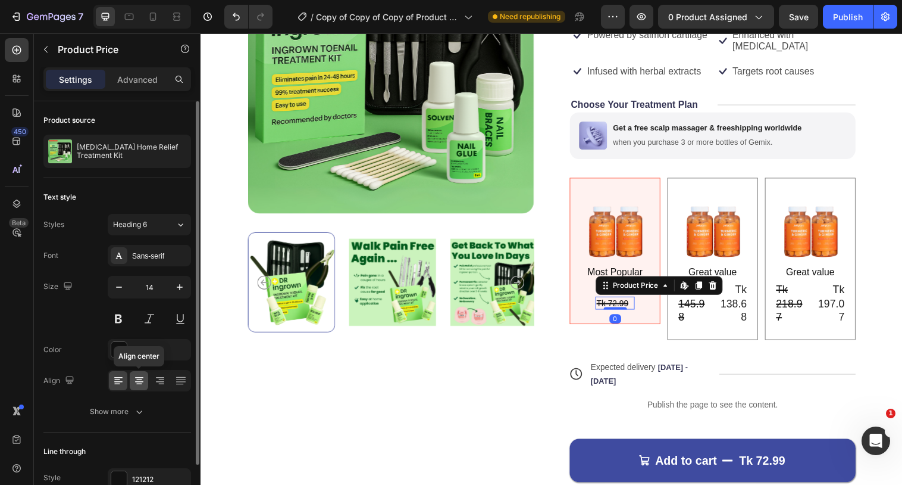
click at [140, 382] on icon at bounding box center [139, 380] width 12 height 12
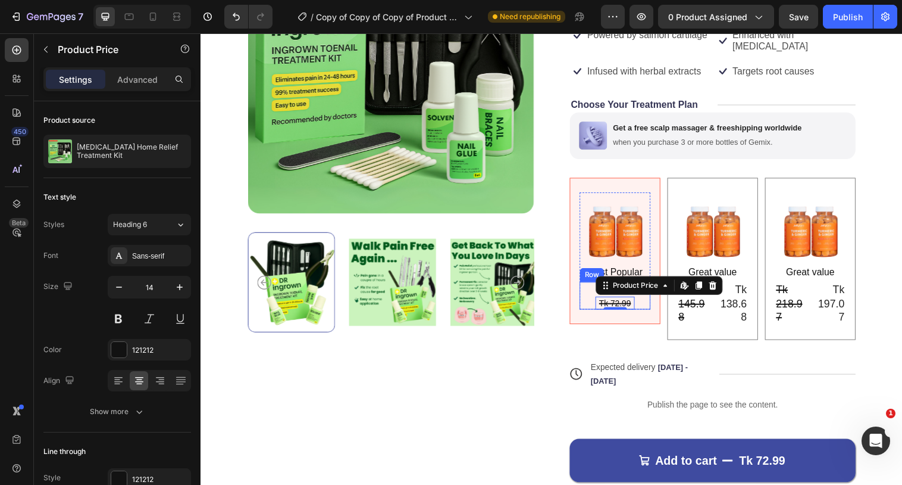
click at [593, 299] on div "Tk 72.99 Product Price Product Price Tk 72.99 Product Price Edit content in Sho…" at bounding box center [622, 300] width 72 height 28
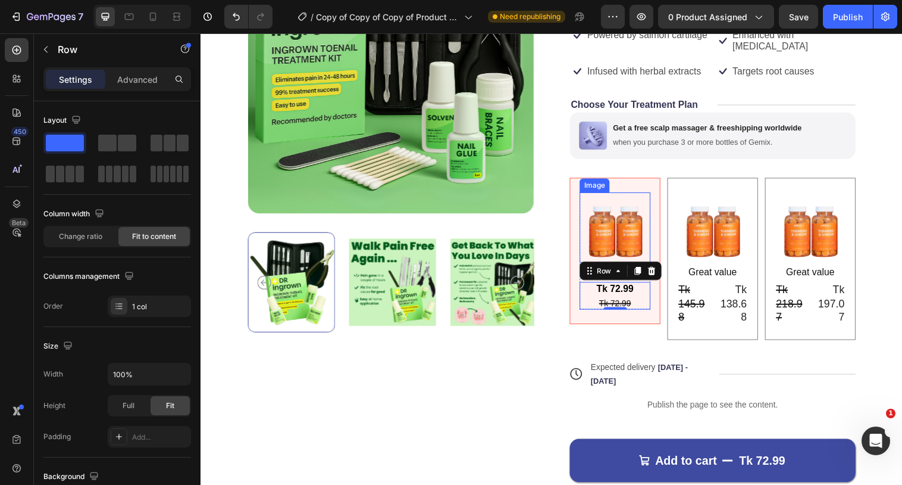
click at [638, 227] on img at bounding box center [622, 230] width 72 height 71
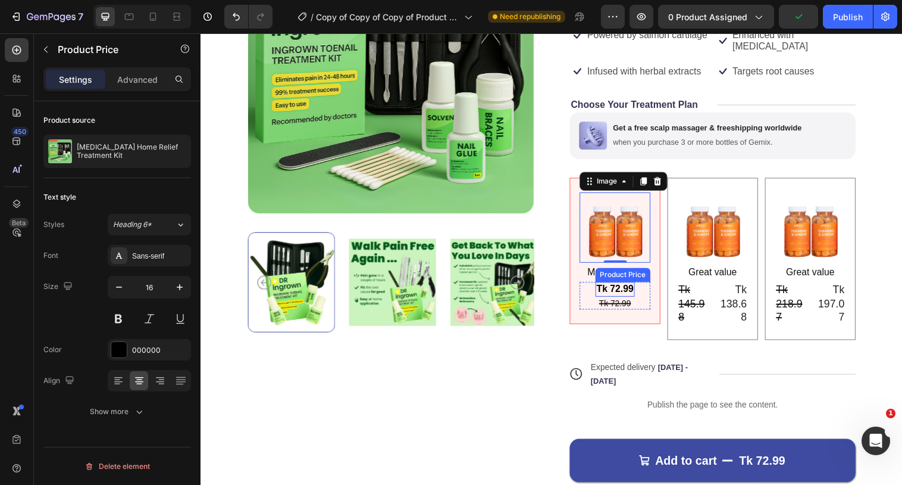
click at [635, 274] on div "Product Price" at bounding box center [630, 279] width 51 height 11
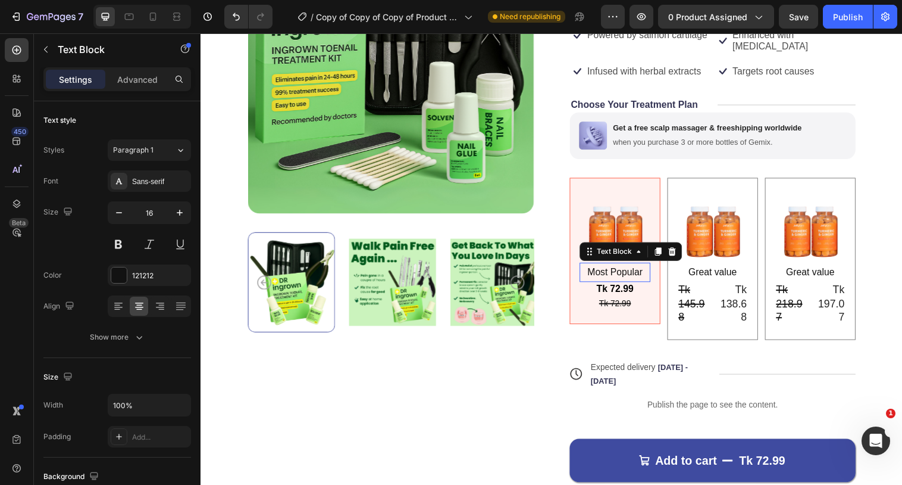
click at [599, 268] on p "Most Popular" at bounding box center [622, 276] width 70 height 17
click at [661, 251] on icon at bounding box center [666, 256] width 10 height 10
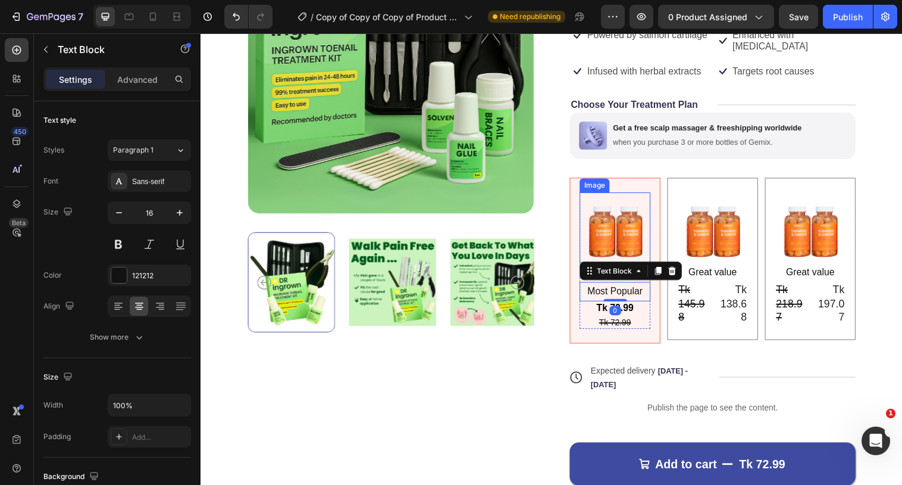
click at [626, 232] on img at bounding box center [622, 230] width 72 height 71
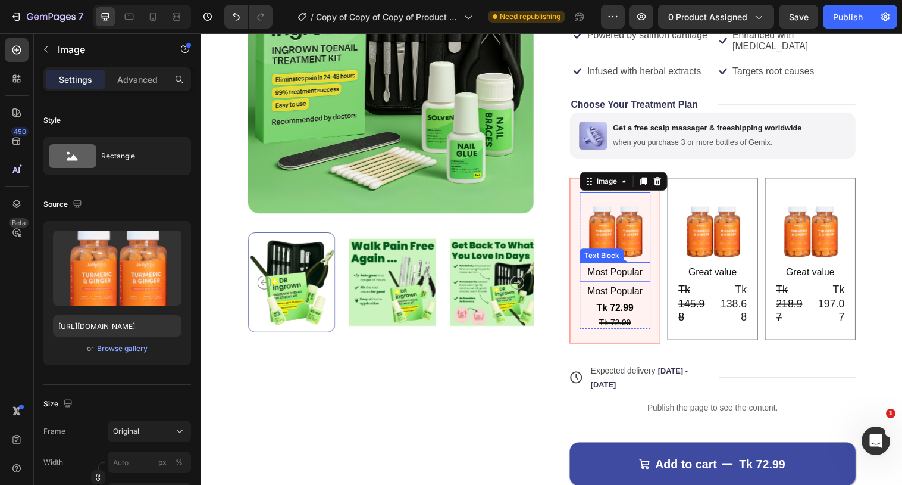
click at [625, 269] on p "Most Popular" at bounding box center [622, 276] width 70 height 17
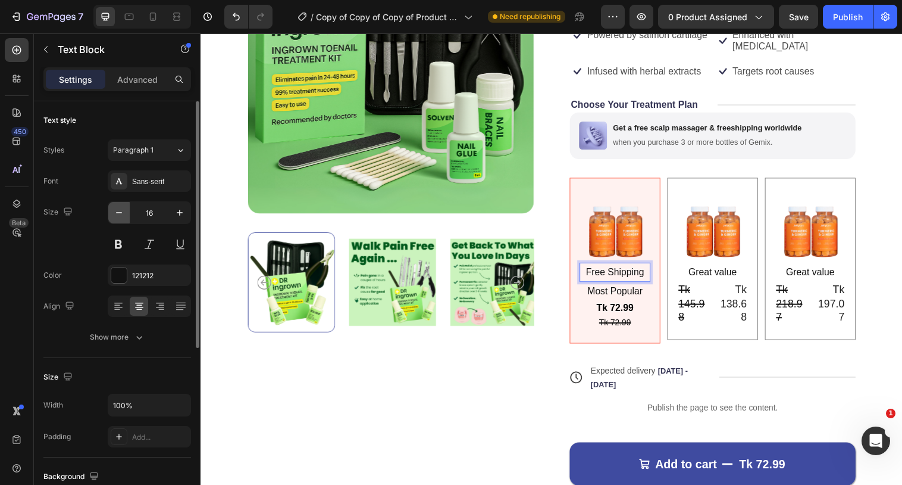
click at [115, 208] on icon "button" at bounding box center [119, 213] width 12 height 12
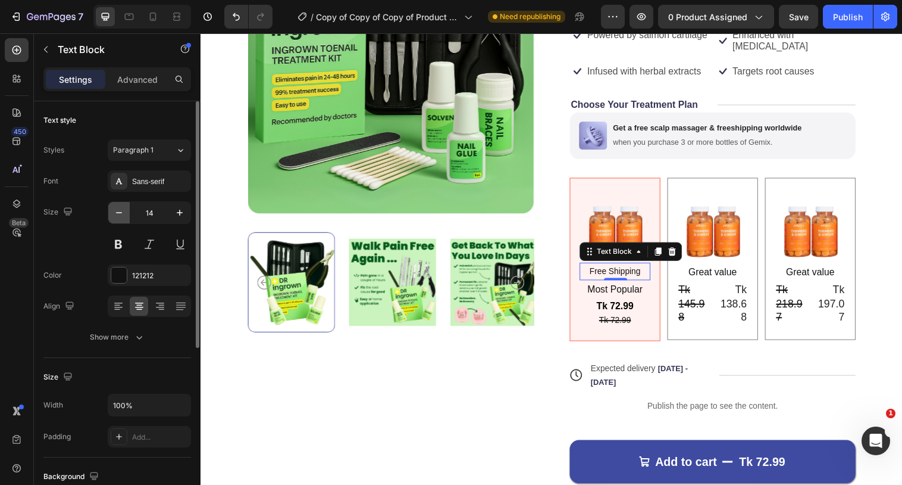
click at [129, 212] on button "button" at bounding box center [118, 212] width 21 height 21
type input "12"
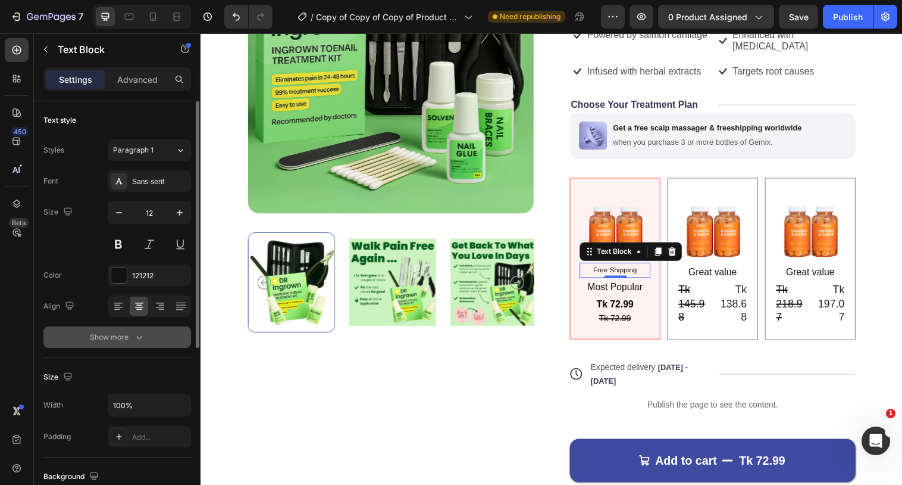
click at [135, 340] on icon "button" at bounding box center [139, 337] width 12 height 12
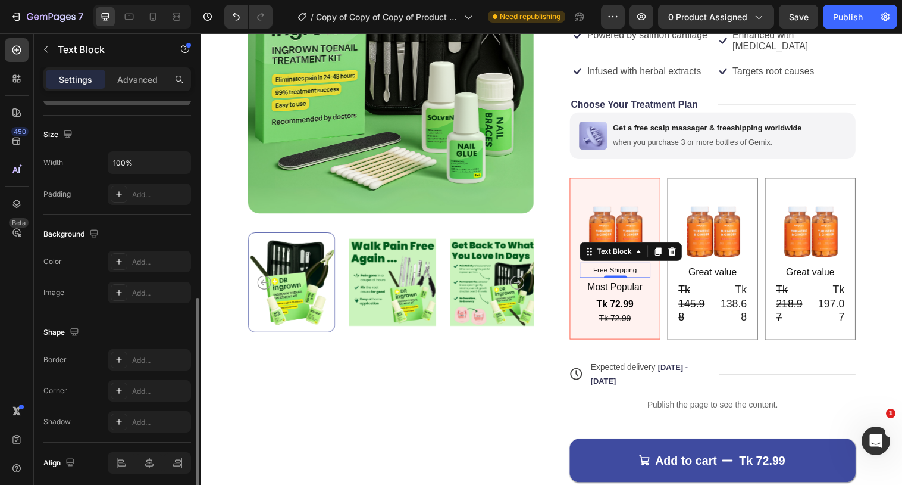
scroll to position [402, 0]
click at [137, 358] on div "Add..." at bounding box center [160, 357] width 56 height 11
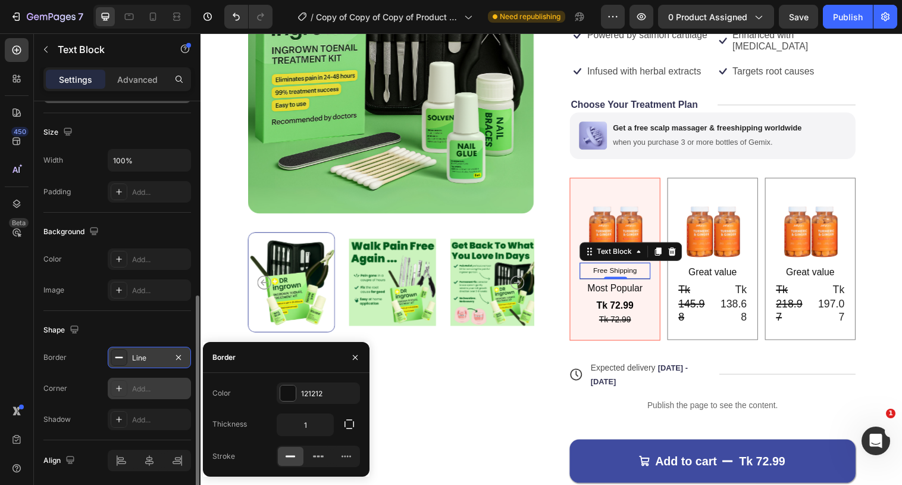
click at [134, 392] on div "Add..." at bounding box center [160, 388] width 56 height 11
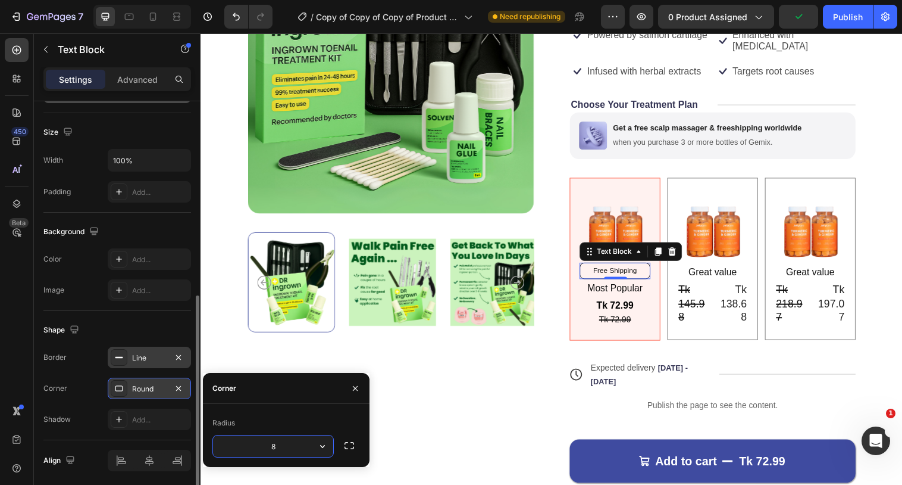
click at [121, 357] on rect at bounding box center [119, 357] width 8 height 1
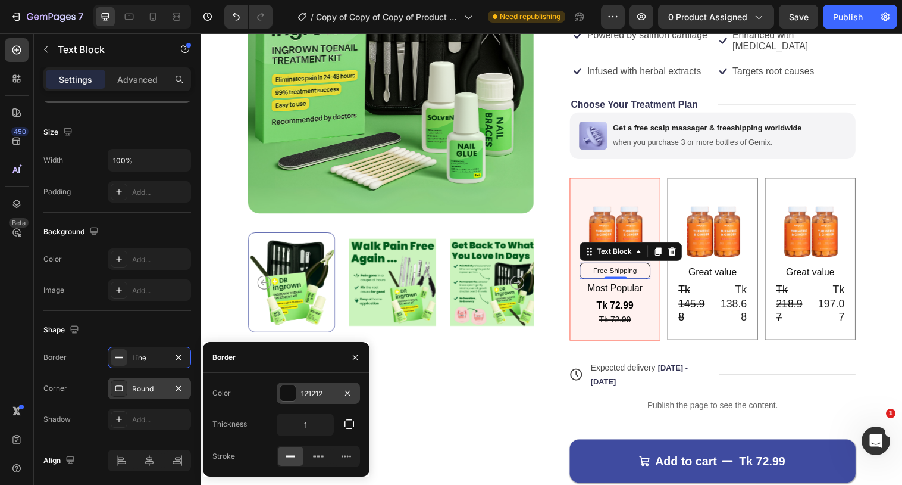
click at [280, 389] on div at bounding box center [287, 392] width 15 height 15
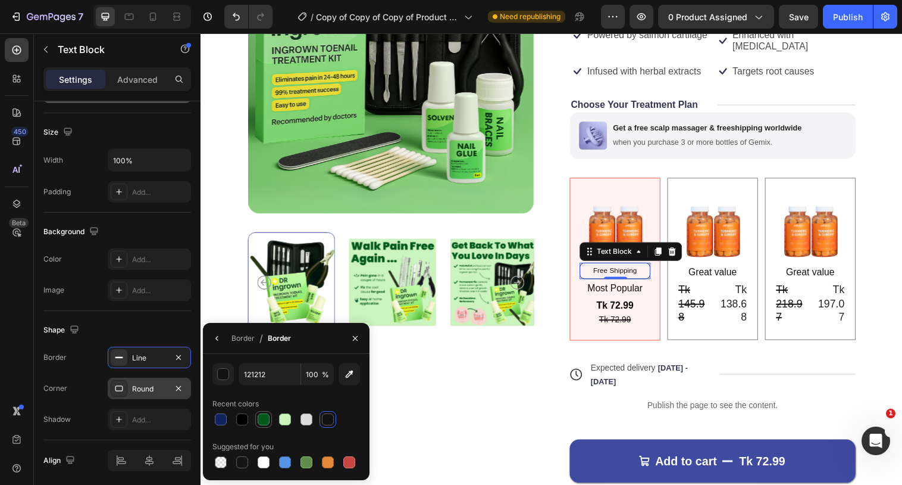
click at [265, 414] on div at bounding box center [264, 419] width 12 height 12
type input "00591B"
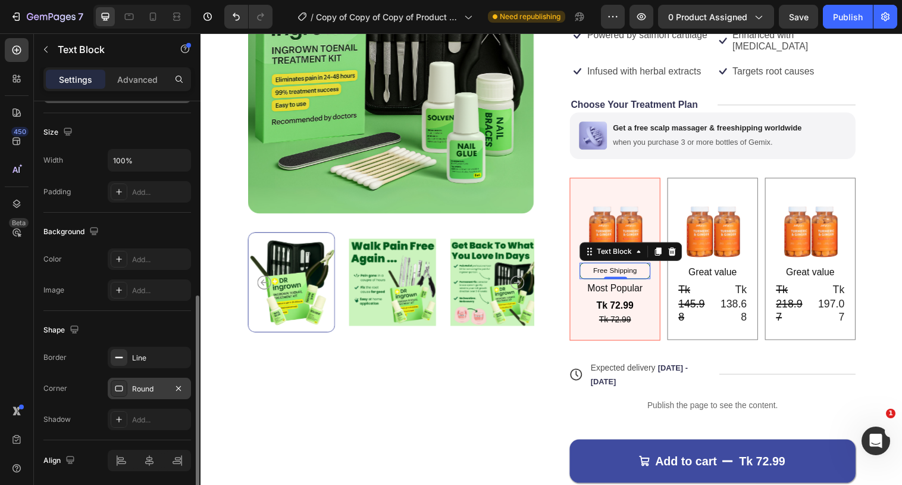
click at [96, 319] on div "Shape Border Line Corner Round Shadow Add..." at bounding box center [117, 375] width 148 height 129
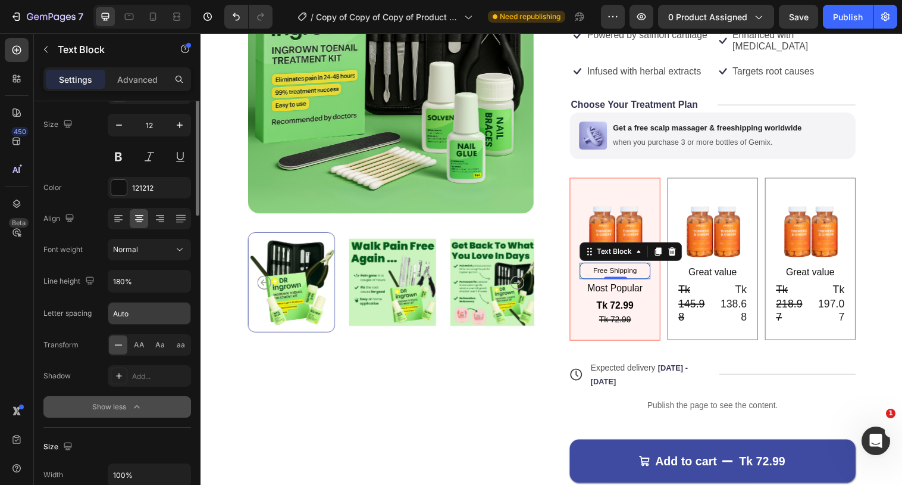
scroll to position [0, 0]
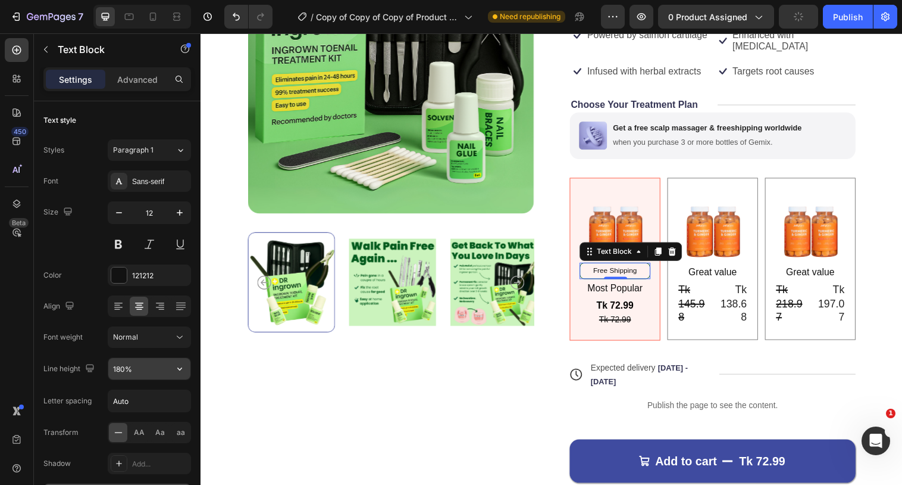
click at [138, 372] on input "180%" at bounding box center [149, 368] width 82 height 21
click at [169, 371] on button "button" at bounding box center [179, 368] width 21 height 21
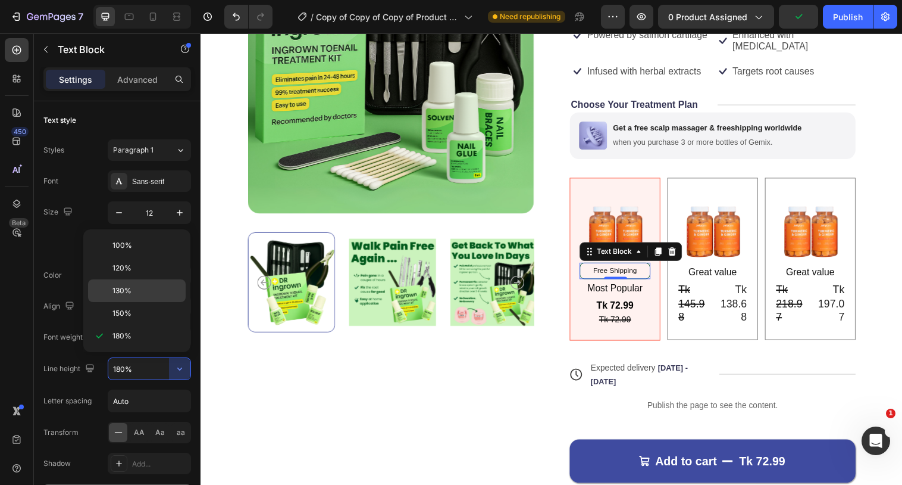
click at [146, 297] on div "130%" at bounding box center [137, 290] width 98 height 23
type input "130%"
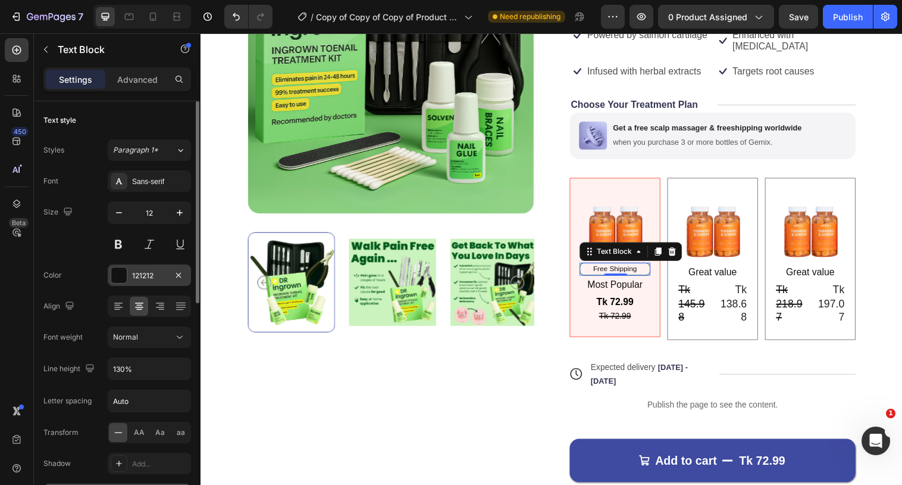
click at [124, 271] on div at bounding box center [118, 274] width 15 height 15
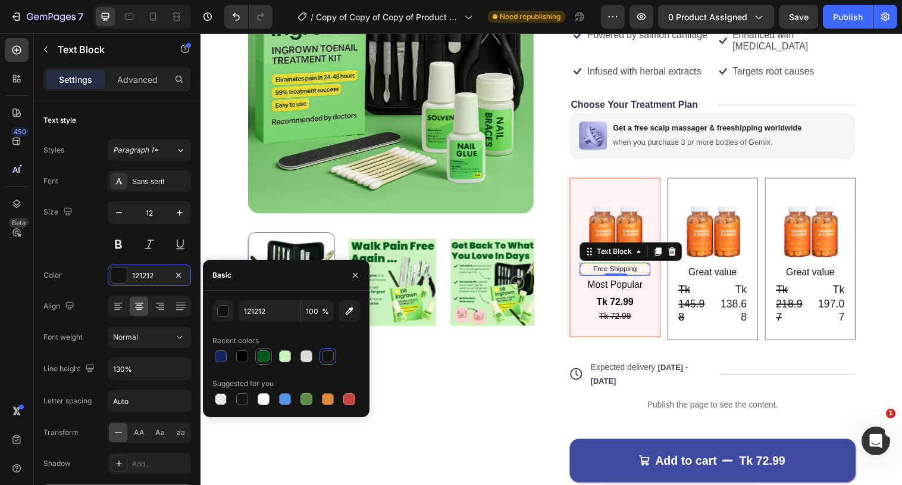
click at [261, 356] on div at bounding box center [264, 356] width 12 height 12
type input "00591B"
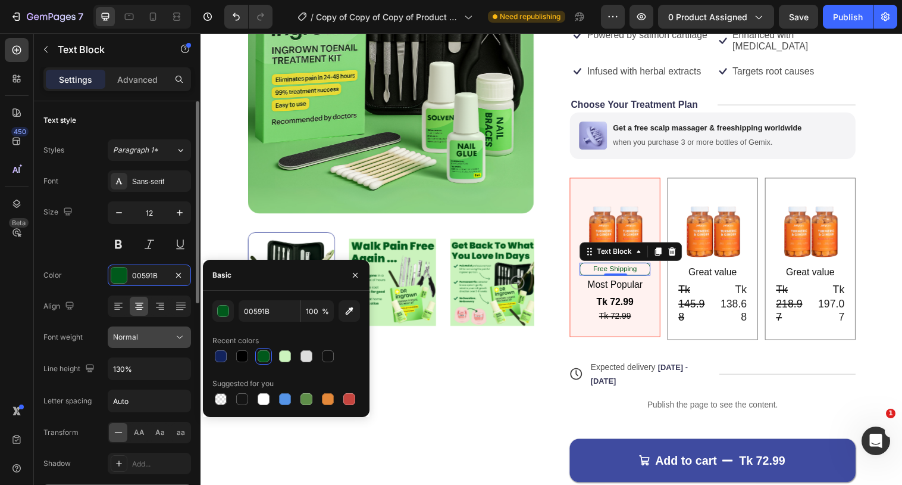
click at [151, 337] on div "Normal" at bounding box center [143, 337] width 61 height 11
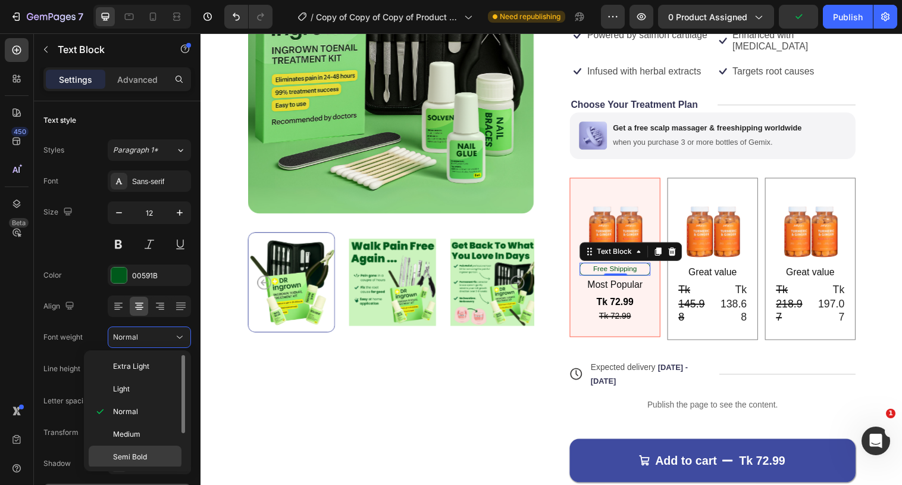
click at [133, 454] on span "Semi Bold" at bounding box center [130, 456] width 34 height 11
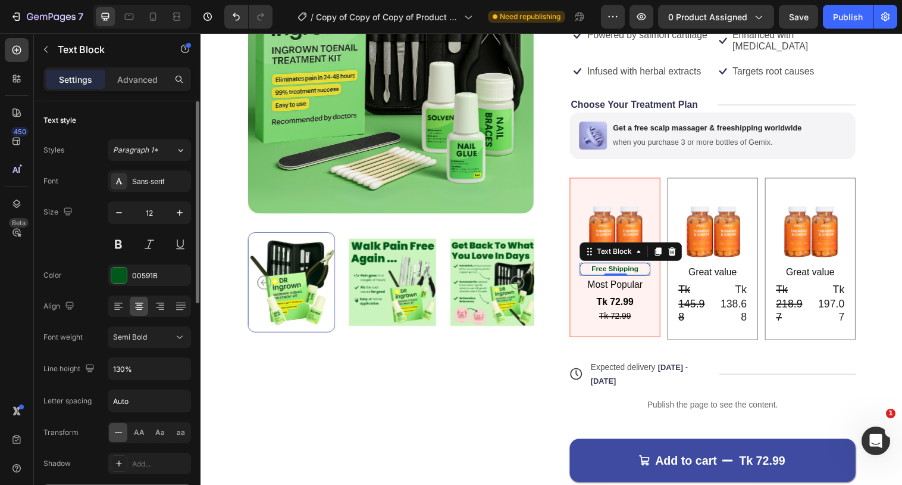
click at [83, 243] on div "Size 12" at bounding box center [117, 228] width 148 height 54
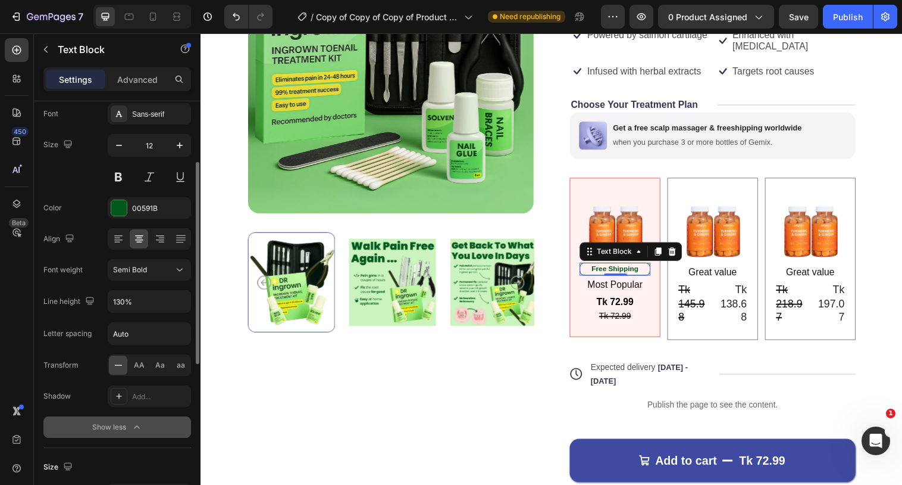
scroll to position [199, 0]
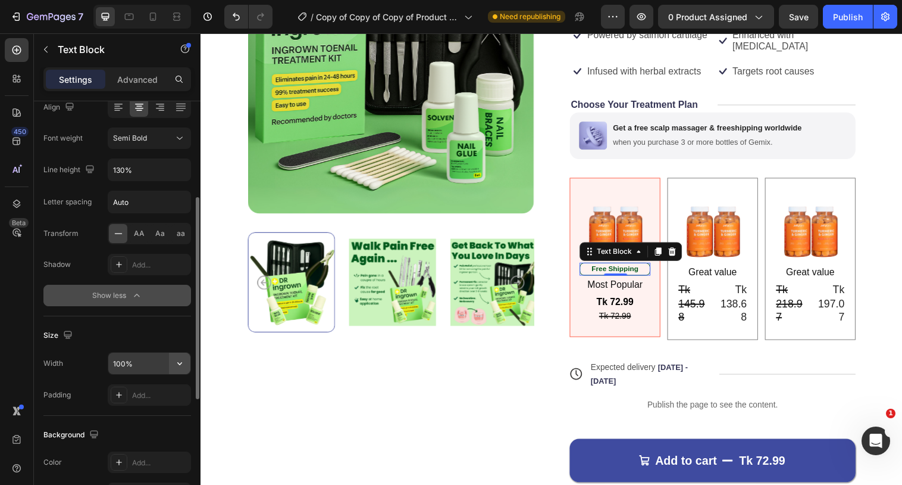
click at [179, 364] on icon "button" at bounding box center [180, 363] width 12 height 12
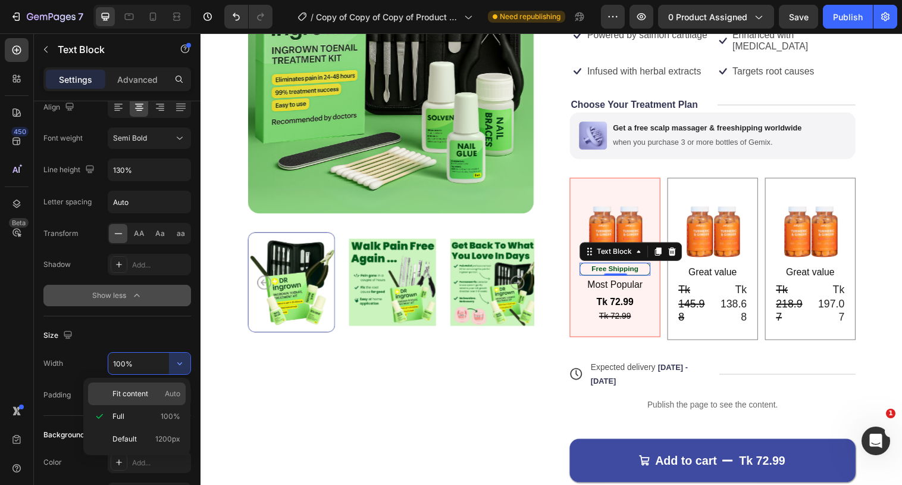
click at [162, 392] on p "Fit content Auto" at bounding box center [146, 393] width 68 height 11
type input "Auto"
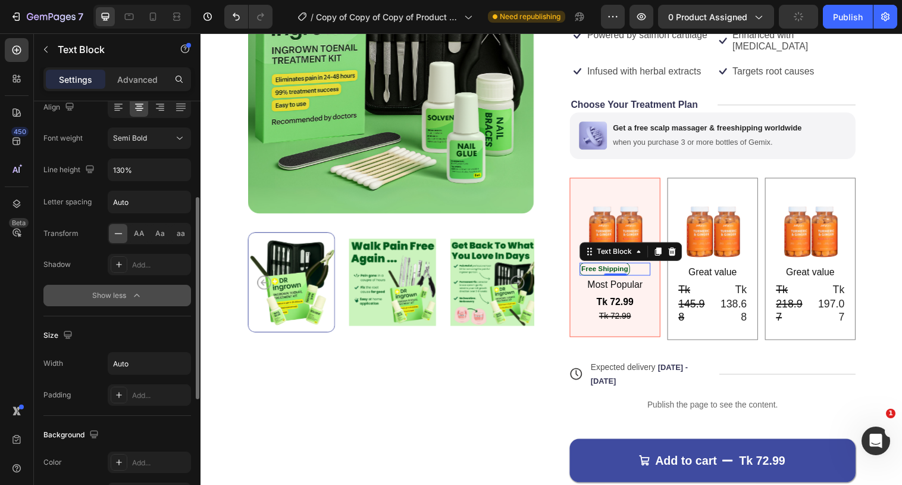
click at [135, 333] on div "Size" at bounding box center [117, 335] width 148 height 19
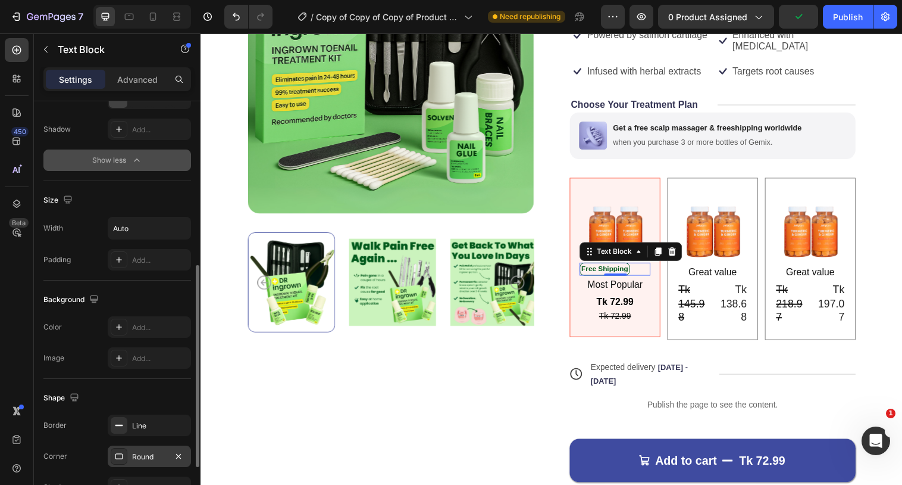
scroll to position [342, 0]
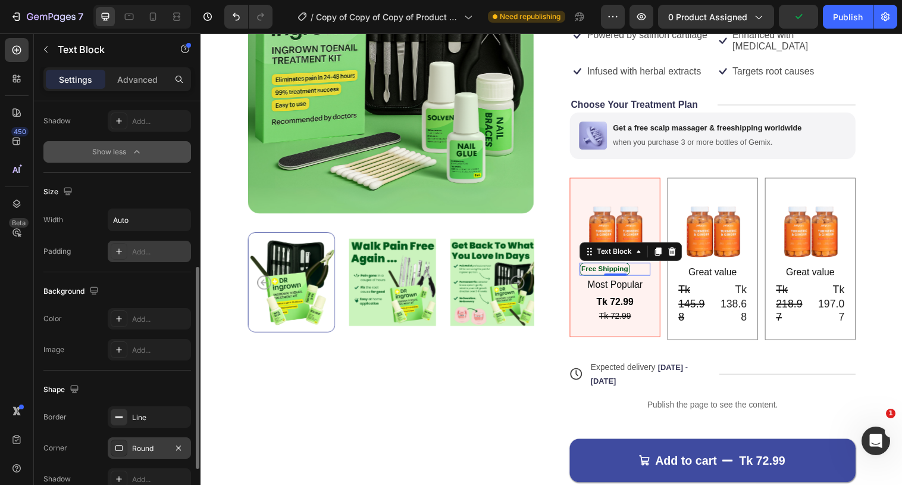
click at [142, 248] on div "Add..." at bounding box center [160, 251] width 56 height 11
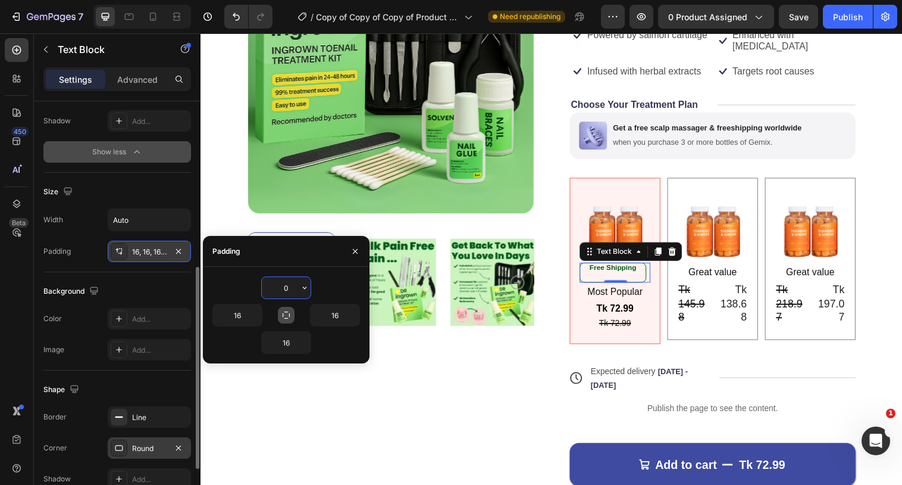
type input "0"
click at [290, 311] on icon "button" at bounding box center [287, 315] width 10 height 10
type input "0"
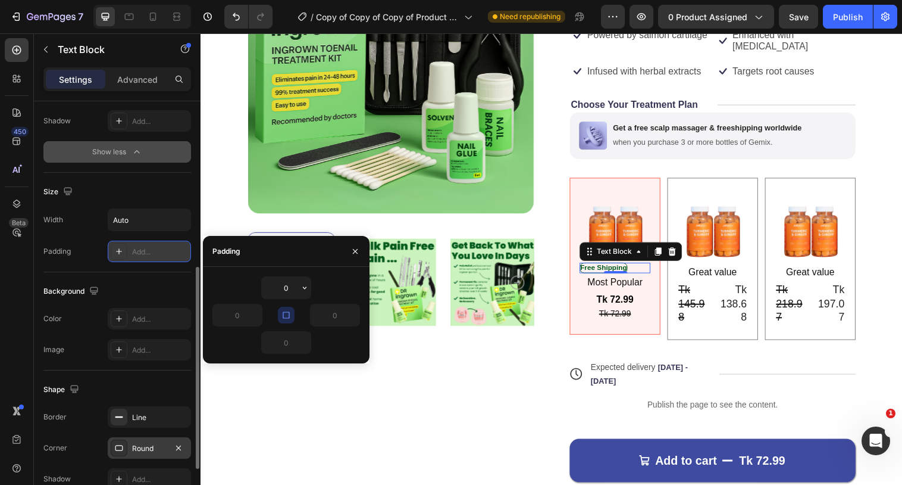
click at [283, 313] on icon "button" at bounding box center [287, 315] width 10 height 10
click at [244, 313] on input "0" at bounding box center [237, 314] width 49 height 21
type input "5"
click at [343, 315] on input "0" at bounding box center [335, 314] width 49 height 21
type input "5"
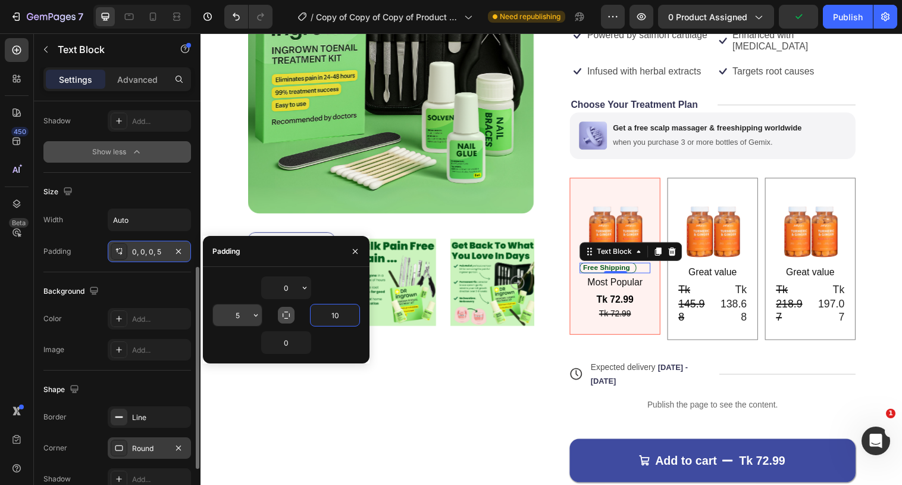
type input "10"
click at [243, 313] on input "5" at bounding box center [237, 314] width 49 height 21
type input "10"
click at [290, 285] on input "0" at bounding box center [286, 287] width 49 height 21
type input "5"
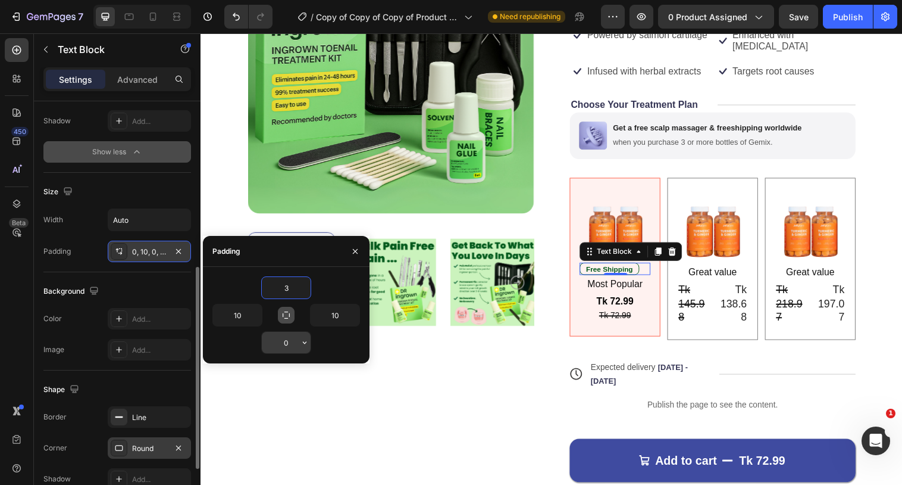
type input "3"
click at [295, 345] on input "0" at bounding box center [286, 342] width 49 height 21
type input "2"
click at [291, 293] on input "3" at bounding box center [286, 287] width 49 height 21
type input "2"
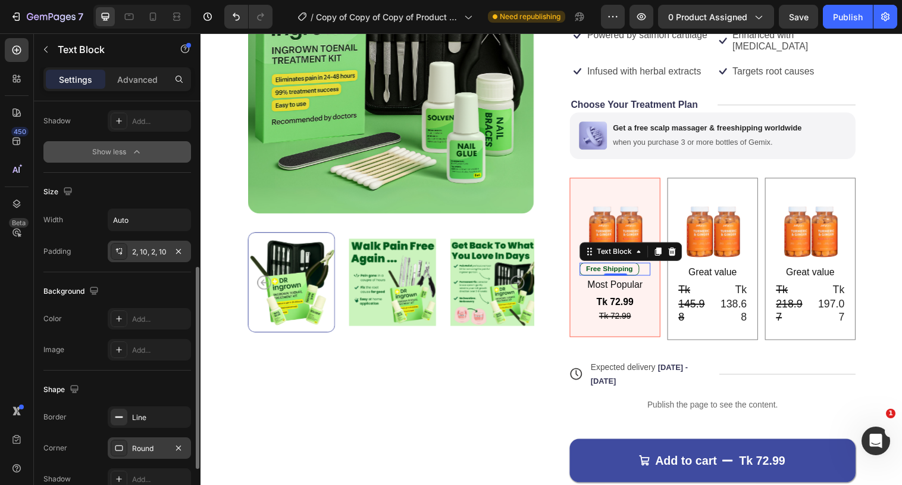
click at [99, 274] on div "Background The changes might be hidden by the video. Color Add... Image Add..." at bounding box center [117, 321] width 148 height 98
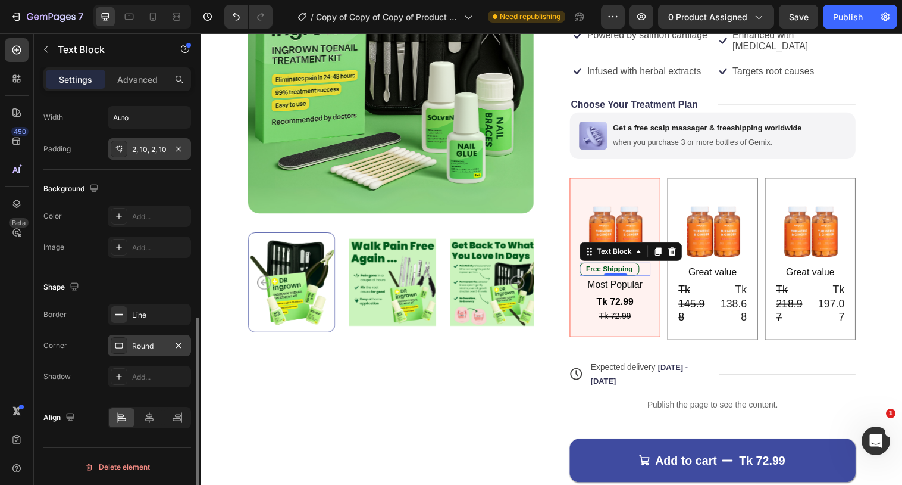
scroll to position [445, 0]
click at [149, 417] on icon at bounding box center [149, 416] width 8 height 11
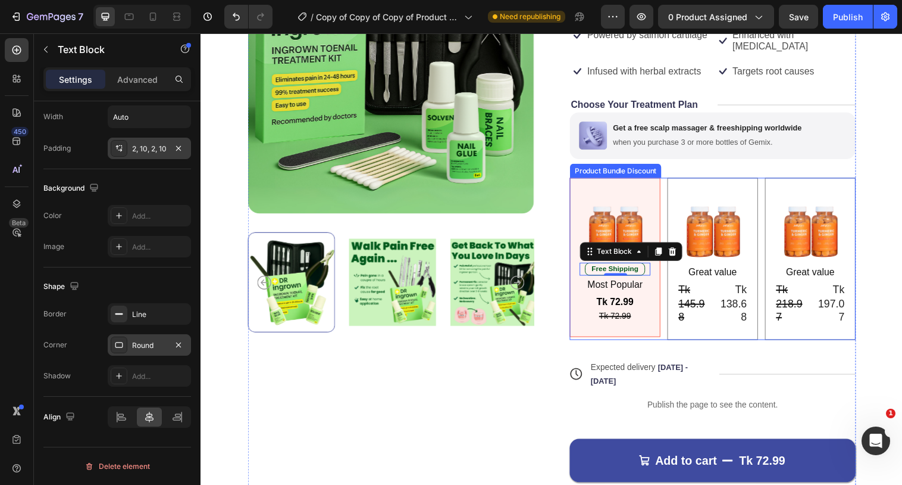
click at [670, 195] on div "Image Free Shipping Text Block 0 Most Popular Text Block Tk 72.99 Product Price…" at bounding box center [721, 262] width 291 height 165
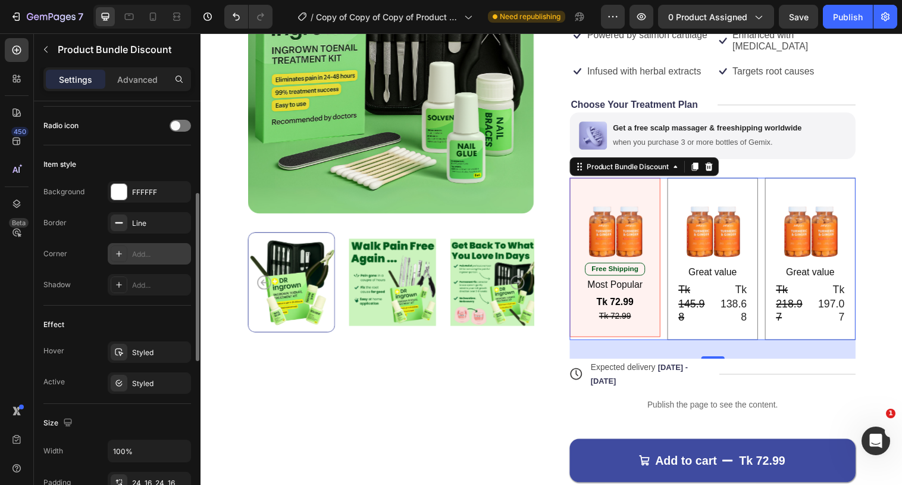
scroll to position [216, 0]
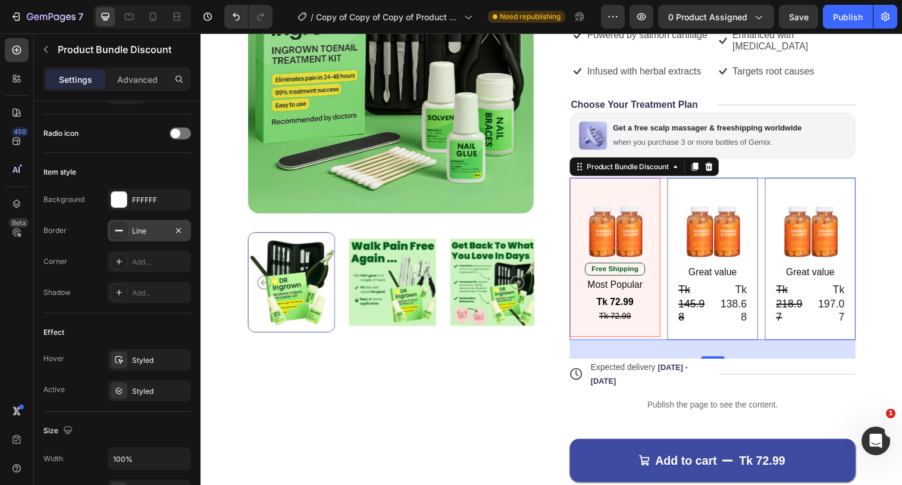
click at [125, 233] on div at bounding box center [119, 230] width 17 height 17
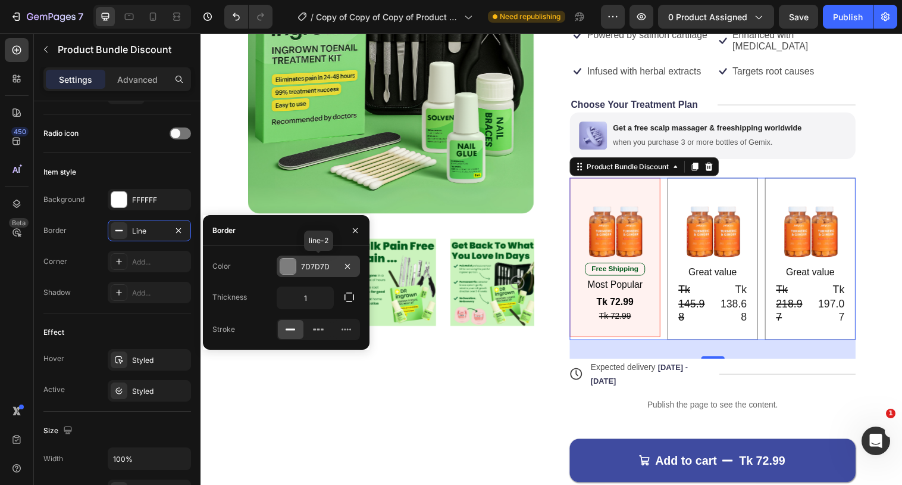
click at [290, 263] on div at bounding box center [287, 265] width 15 height 15
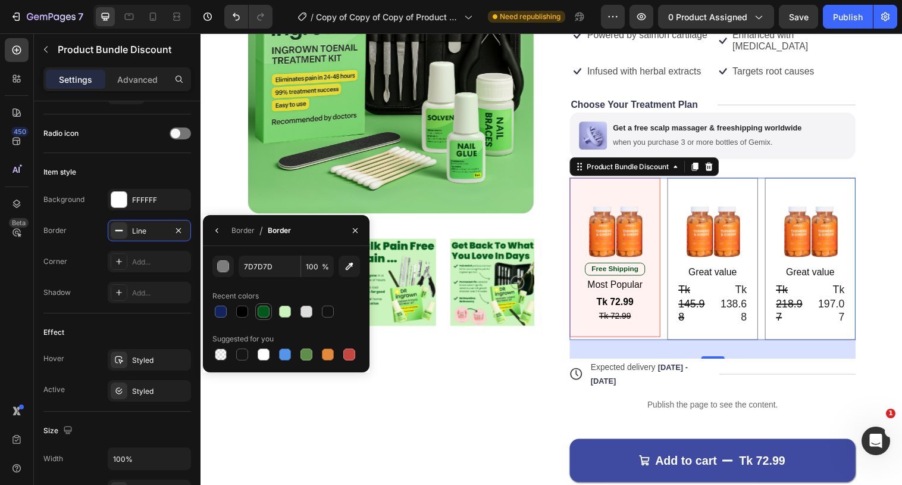
click at [266, 314] on div at bounding box center [264, 311] width 12 height 12
click at [306, 358] on div at bounding box center [307, 354] width 12 height 12
type input "5E8E49"
click at [106, 315] on div "Effect Hover Styled Active Styled" at bounding box center [117, 362] width 148 height 98
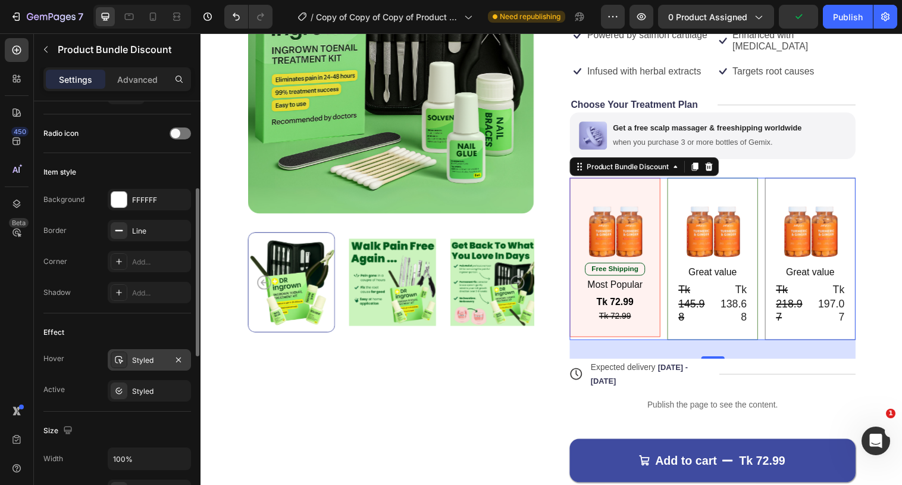
click at [124, 360] on div at bounding box center [119, 359] width 17 height 17
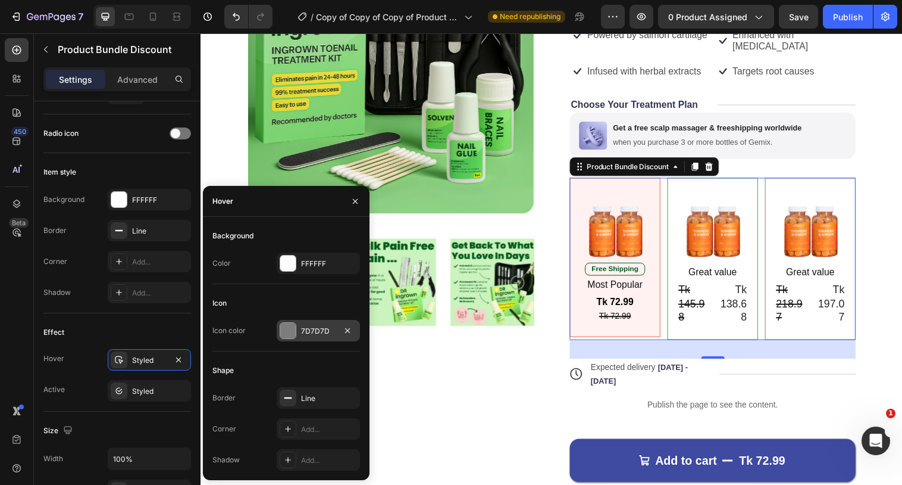
click at [290, 327] on div at bounding box center [287, 330] width 15 height 15
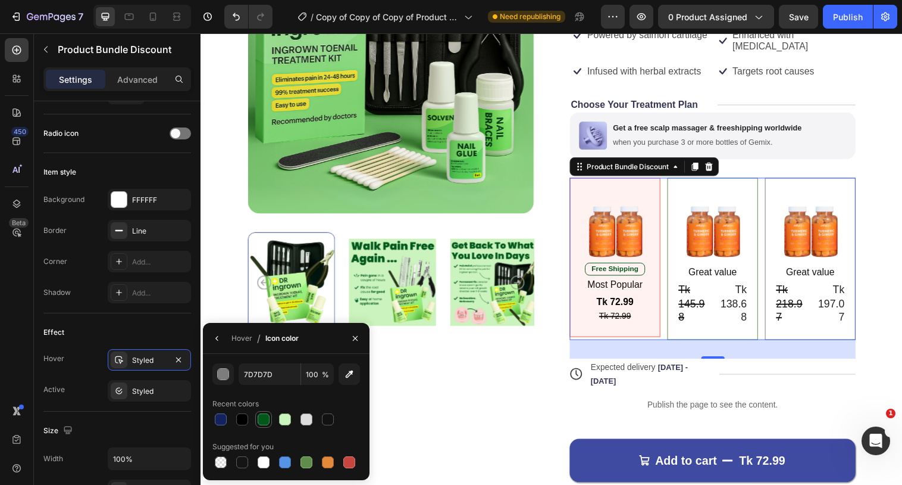
click at [265, 419] on div at bounding box center [264, 419] width 12 height 12
type input "00591B"
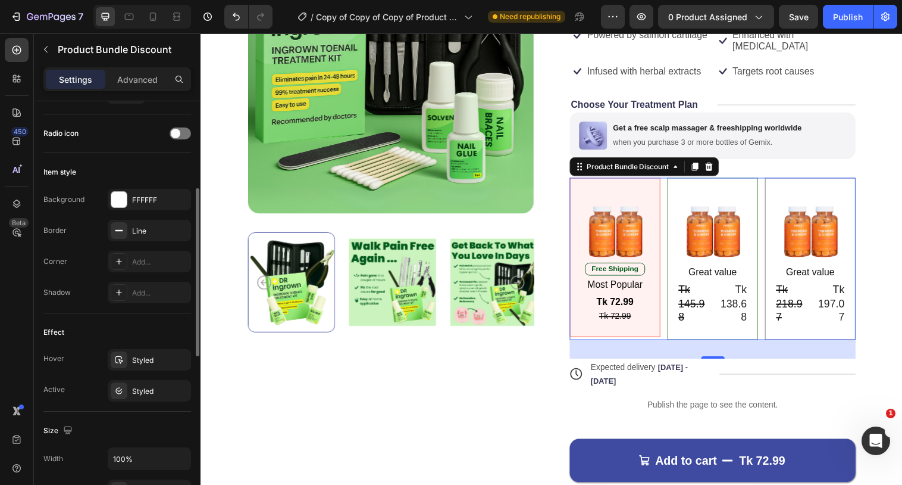
click at [154, 345] on div "Effect Hover Styled Active Styled" at bounding box center [117, 362] width 148 height 98
click at [135, 393] on div "Styled" at bounding box center [149, 391] width 35 height 11
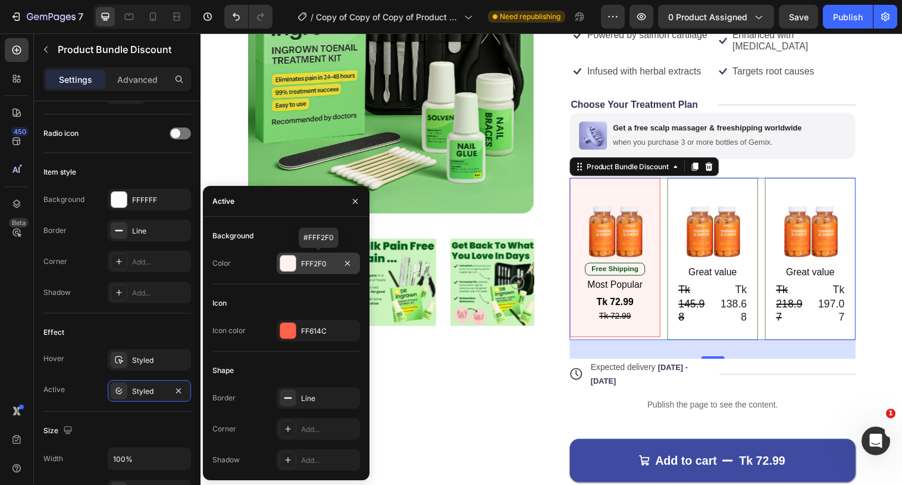
click at [311, 265] on div "FFF2F0" at bounding box center [318, 263] width 35 height 11
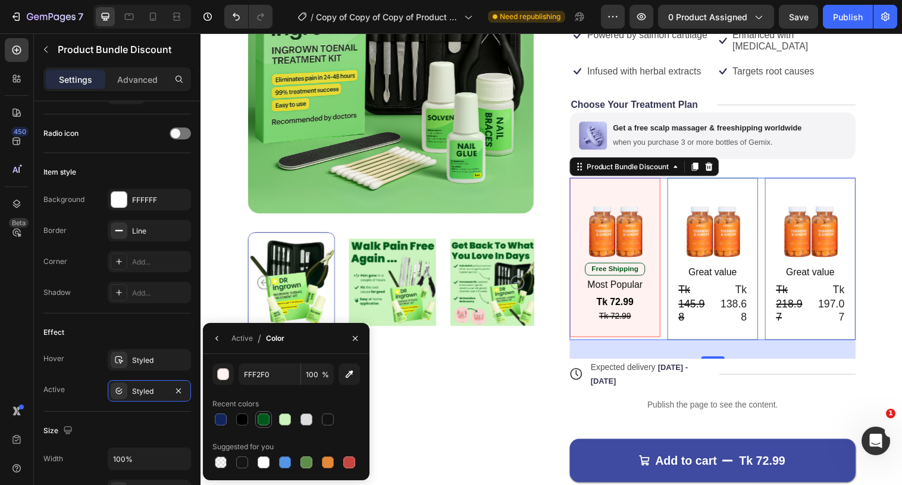
click at [260, 418] on div at bounding box center [264, 419] width 12 height 12
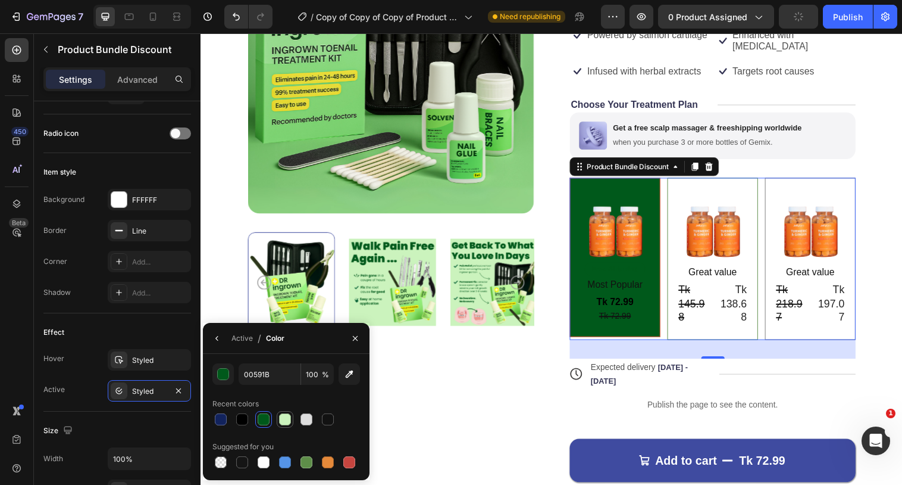
click at [282, 419] on div at bounding box center [285, 419] width 12 height 12
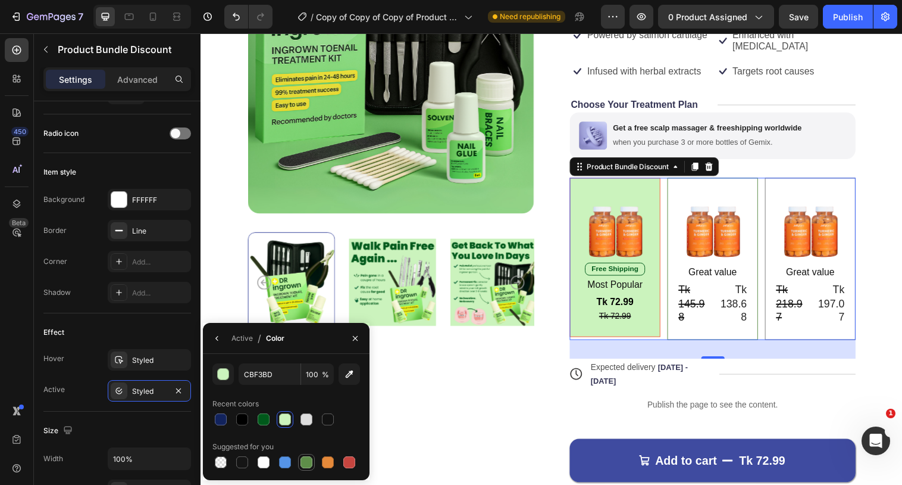
click at [306, 460] on div at bounding box center [307, 462] width 12 height 12
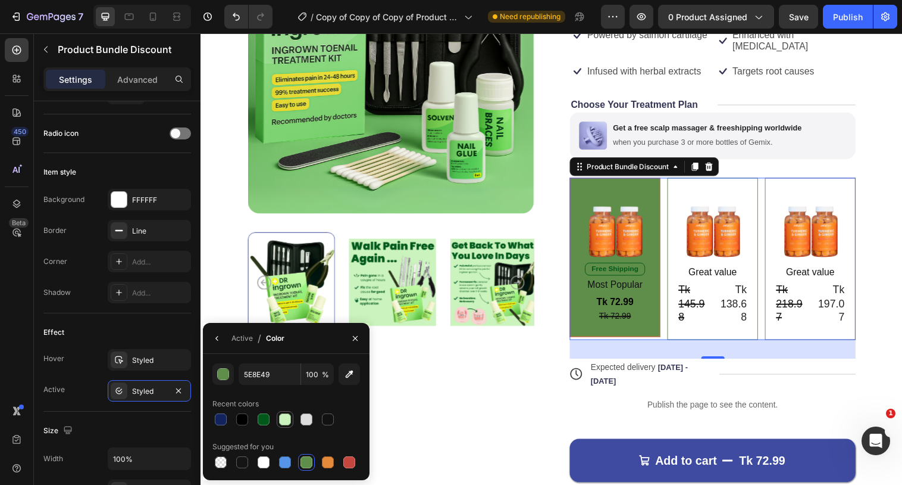
click at [287, 415] on div at bounding box center [285, 419] width 12 height 12
type input "CBF3BD"
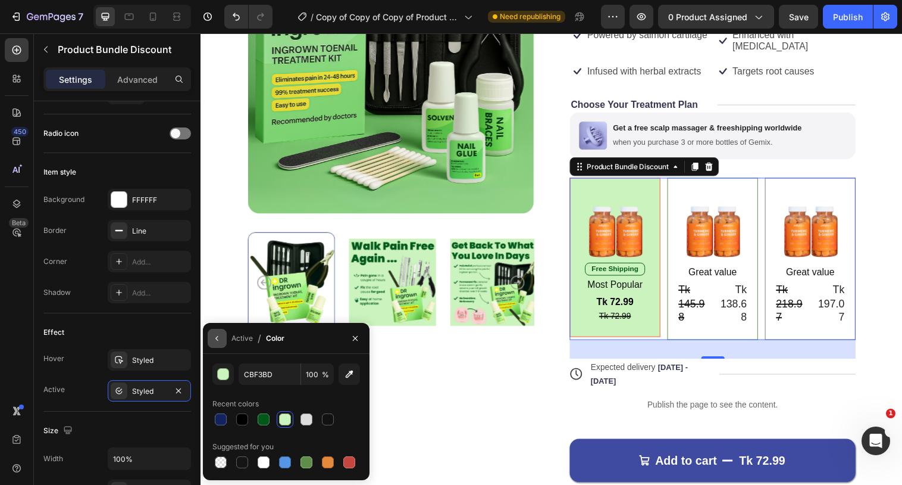
click at [215, 341] on icon "button" at bounding box center [217, 338] width 10 height 10
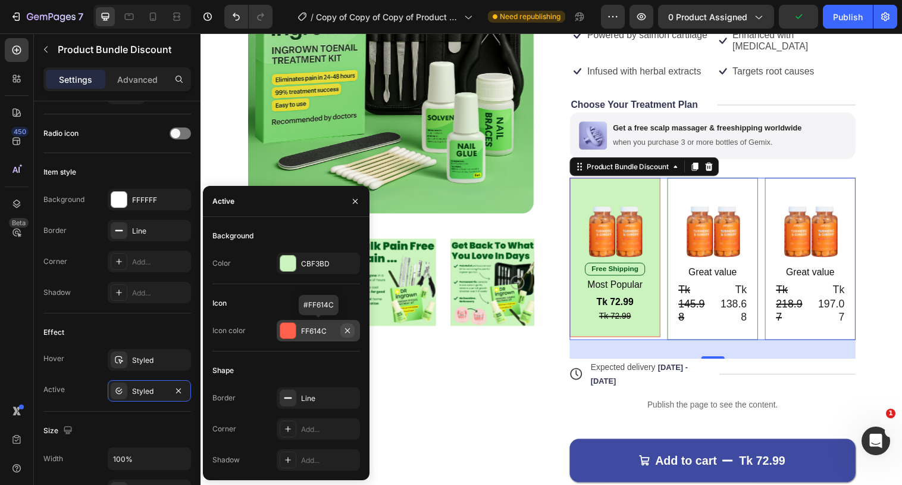
click at [345, 329] on icon "button" at bounding box center [348, 331] width 10 height 10
click at [314, 402] on div "Line" at bounding box center [318, 398] width 35 height 11
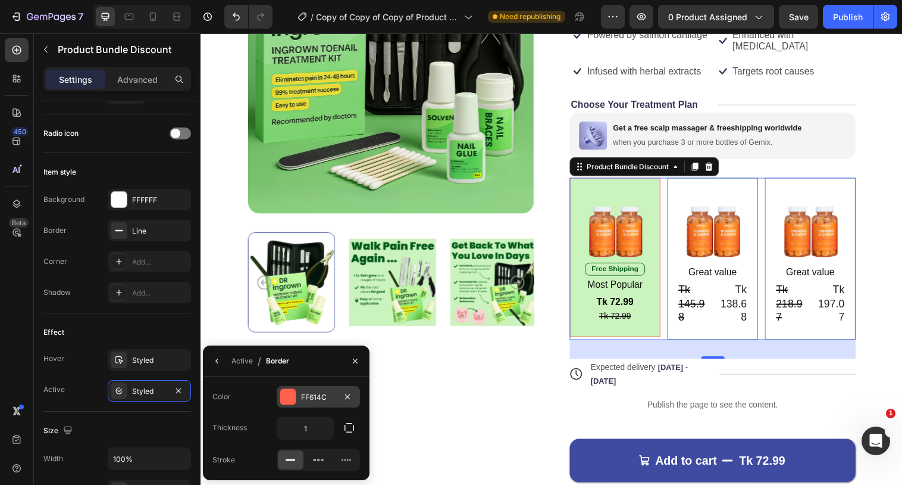
click at [311, 399] on div "FF614C" at bounding box center [318, 397] width 35 height 11
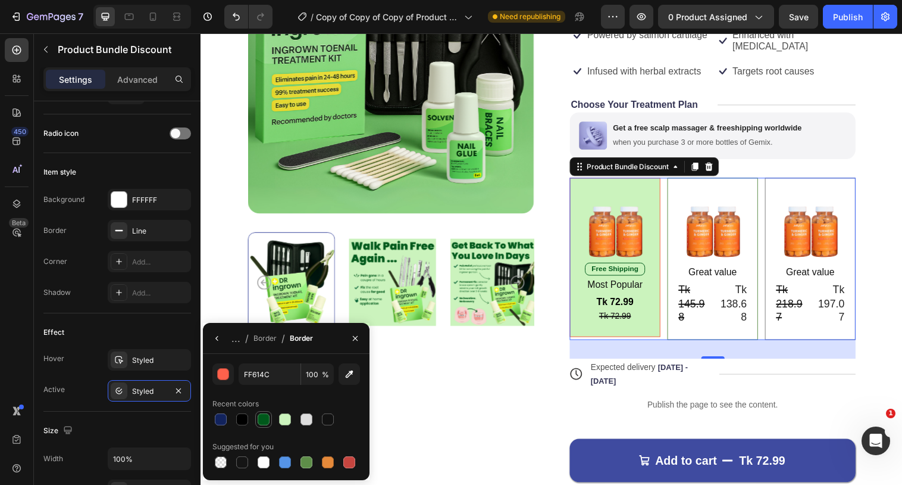
click at [265, 422] on div at bounding box center [264, 419] width 12 height 12
type input "00591B"
click at [217, 339] on icon "button" at bounding box center [216, 338] width 2 height 5
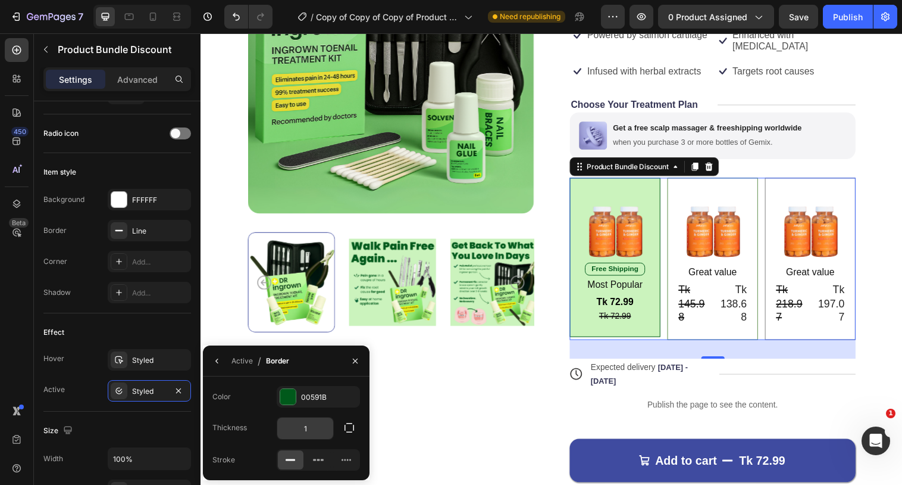
click at [314, 423] on input "1" at bounding box center [305, 427] width 56 height 21
type input "2"
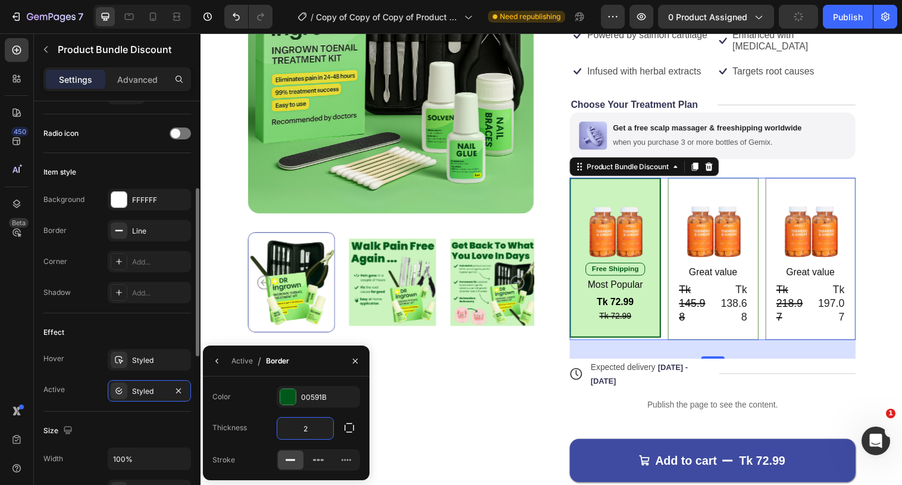
click at [163, 324] on div "Effect" at bounding box center [117, 332] width 148 height 19
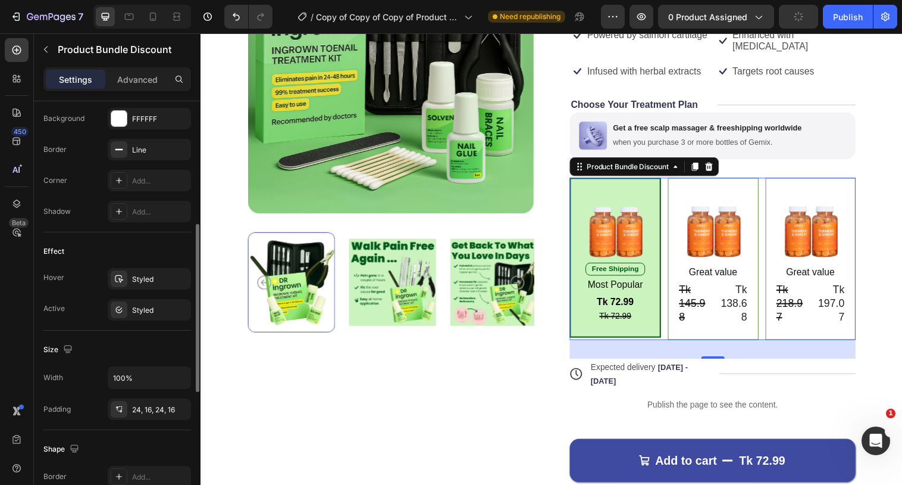
scroll to position [302, 0]
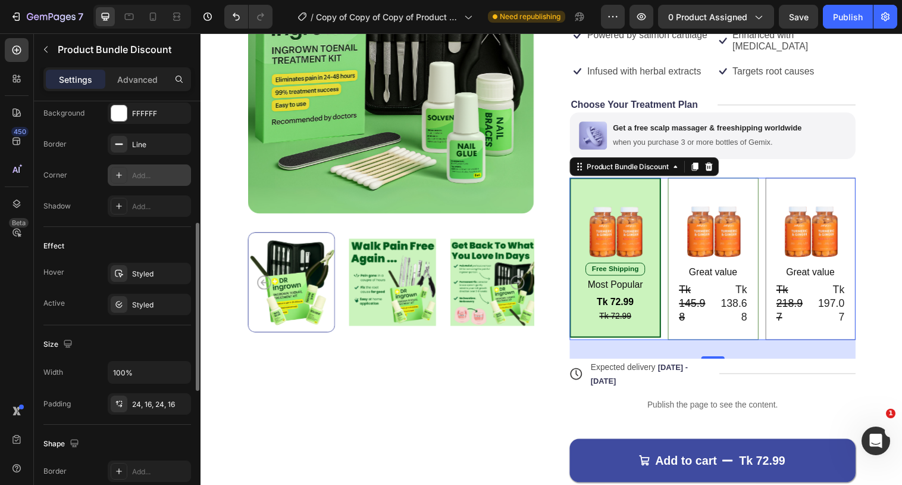
click at [142, 174] on div "Add..." at bounding box center [160, 175] width 56 height 11
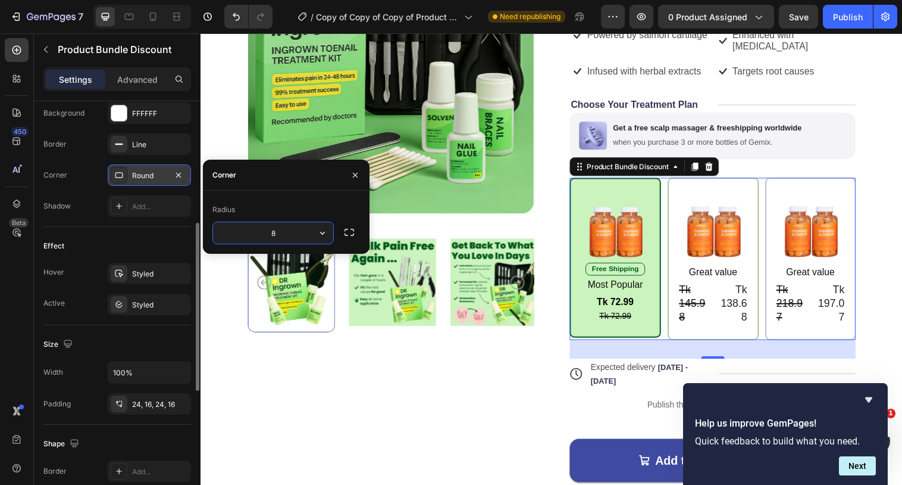
click at [672, 189] on div "Image Free Shipping Text Block Most Popular Text Block Tk 72.99 Product Price P…" at bounding box center [721, 262] width 291 height 165
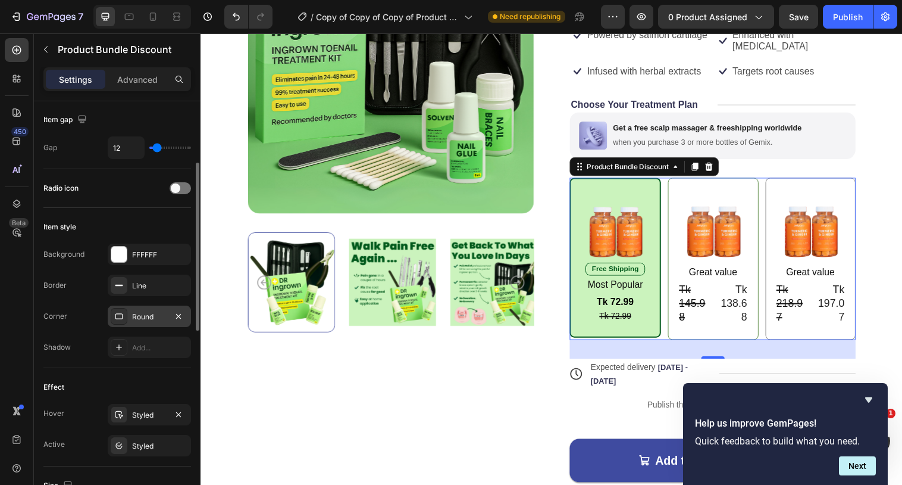
scroll to position [158, 0]
click at [119, 248] on div "FFFFFF" at bounding box center [149, 256] width 83 height 21
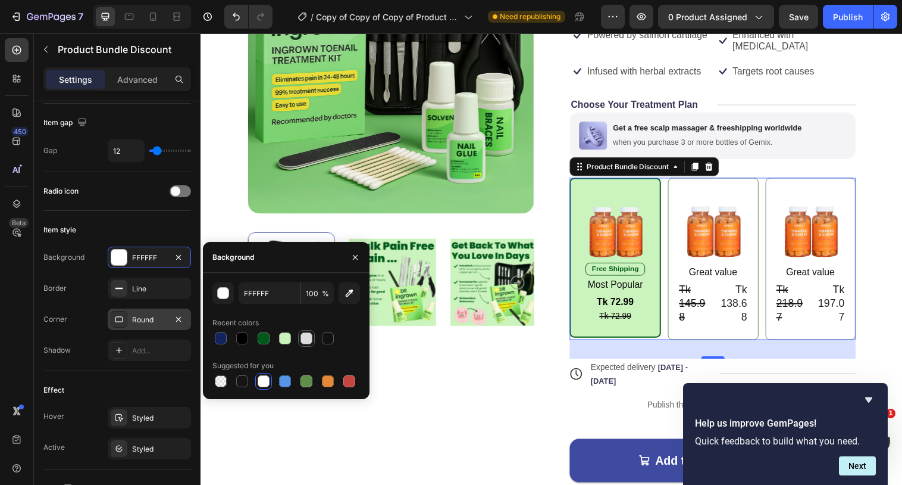
click at [305, 339] on div at bounding box center [307, 338] width 12 height 12
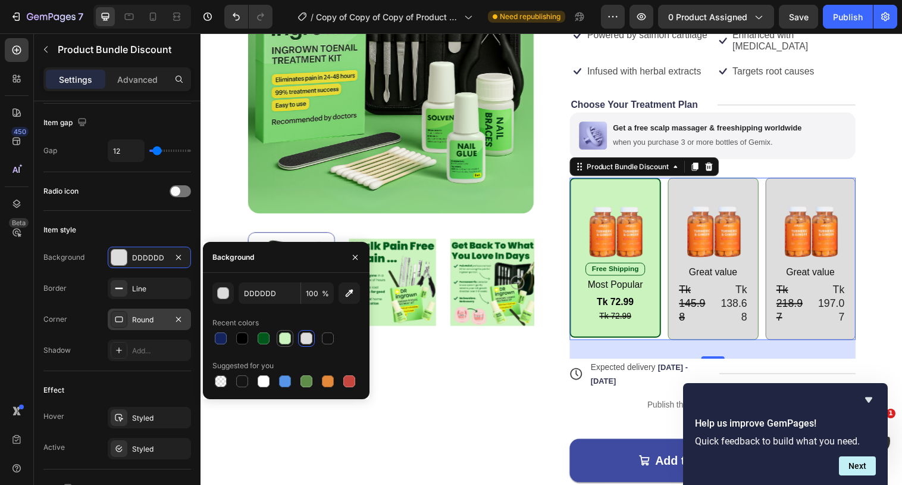
click at [289, 340] on div at bounding box center [285, 338] width 12 height 12
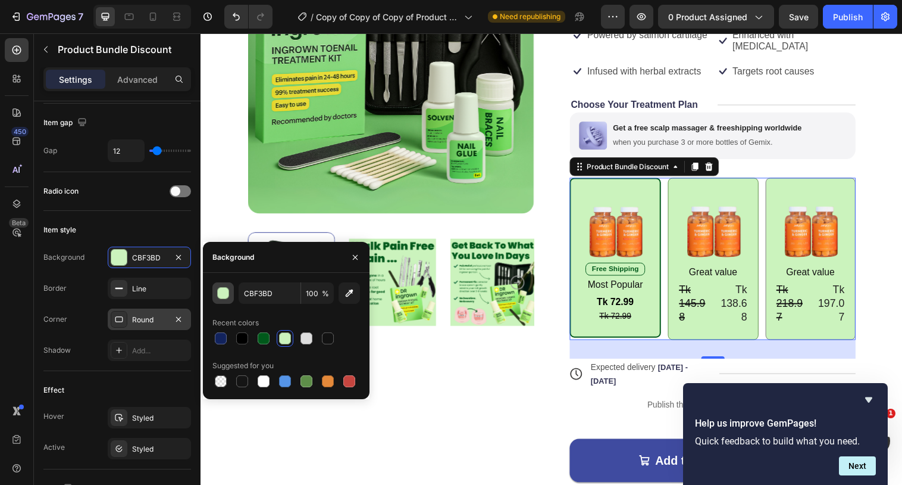
click at [223, 293] on div "button" at bounding box center [224, 293] width 12 height 12
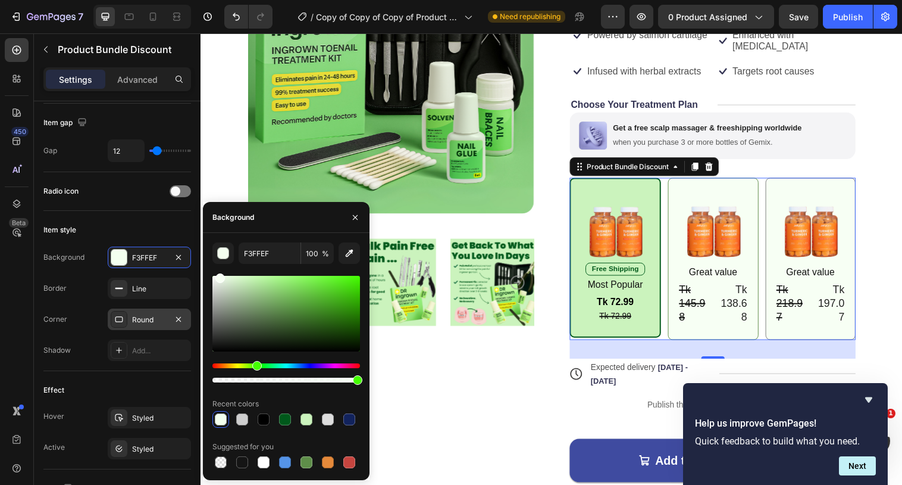
type input "F7FFF4"
drag, startPoint x: 259, startPoint y: 314, endPoint x: 220, endPoint y: 265, distance: 62.7
click at [220, 265] on div "F7FFF4 100 % Recent colors Suggested for you" at bounding box center [286, 356] width 148 height 228
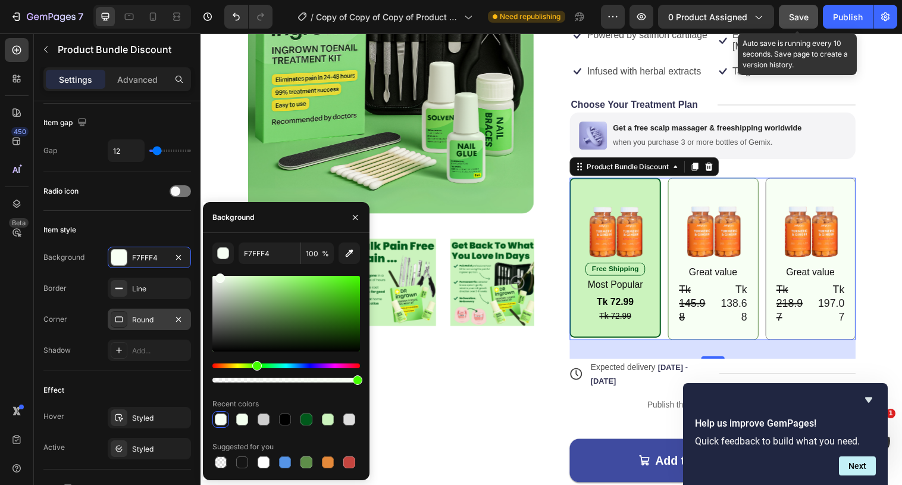
click at [792, 20] on span "Save" at bounding box center [799, 17] width 20 height 10
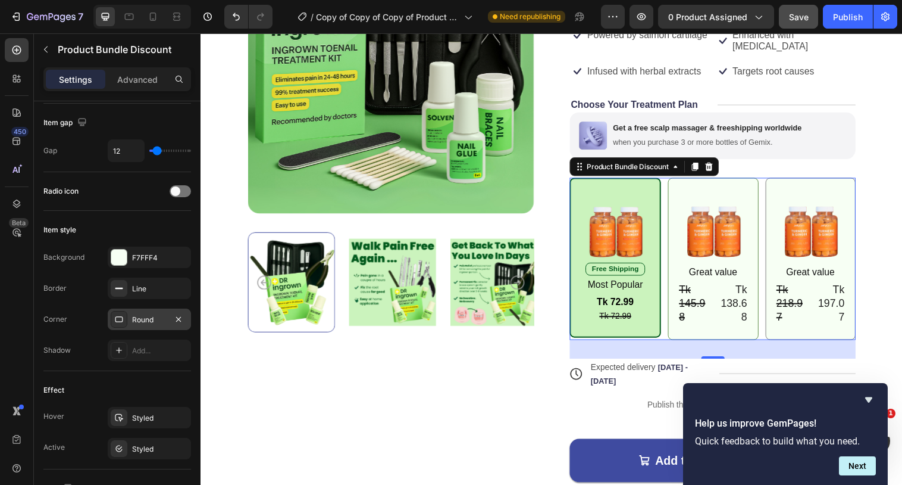
click at [643, 180] on div "Image Free Shipping Text Block Most Popular Text Block Tk 72.99 Product Price P…" at bounding box center [622, 261] width 93 height 162
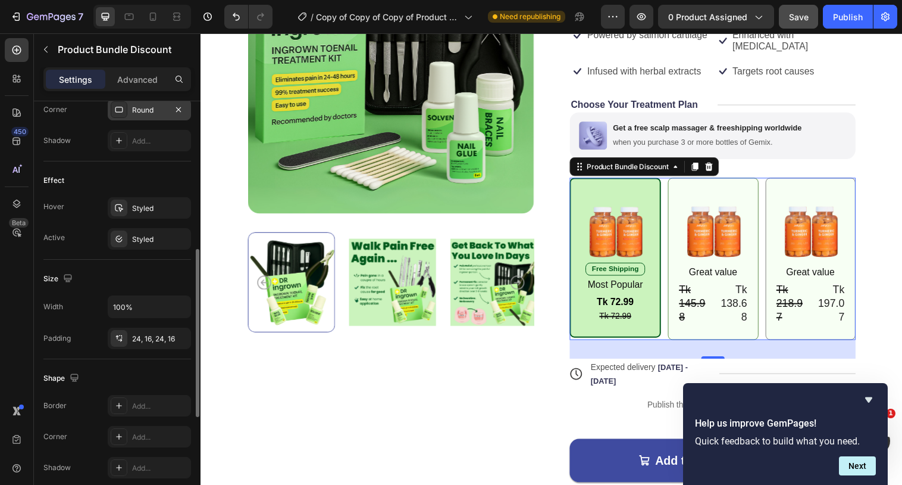
scroll to position [369, 0]
click at [709, 304] on div "Tk 145.98" at bounding box center [702, 308] width 33 height 44
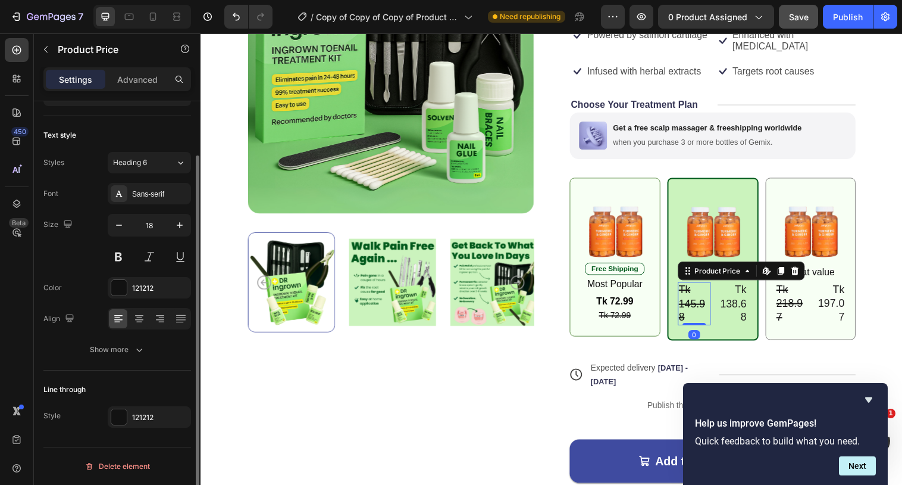
scroll to position [0, 0]
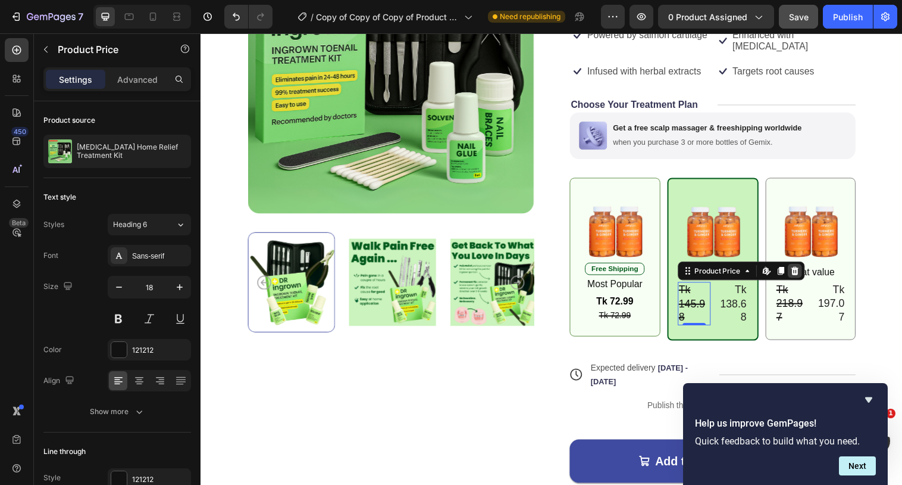
click at [802, 271] on icon at bounding box center [805, 275] width 8 height 8
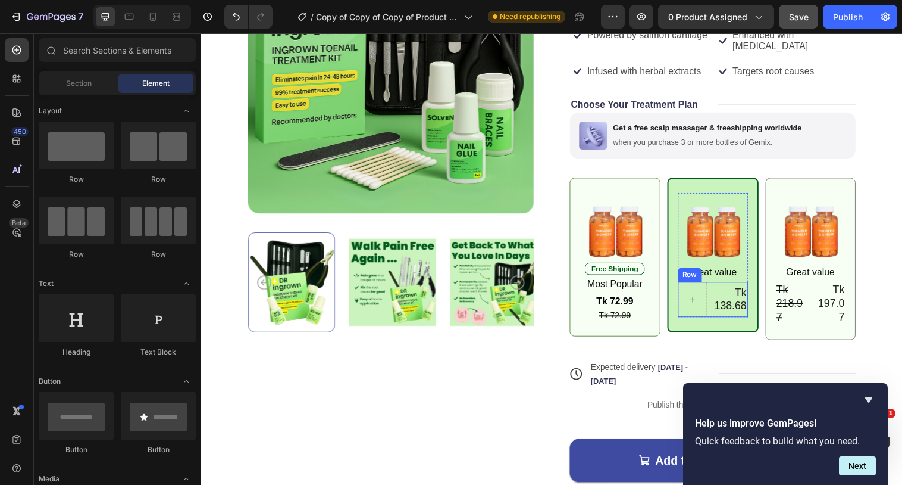
click at [718, 286] on div "Tk 138.68 Product Price Product Price Row" at bounding box center [721, 304] width 71 height 36
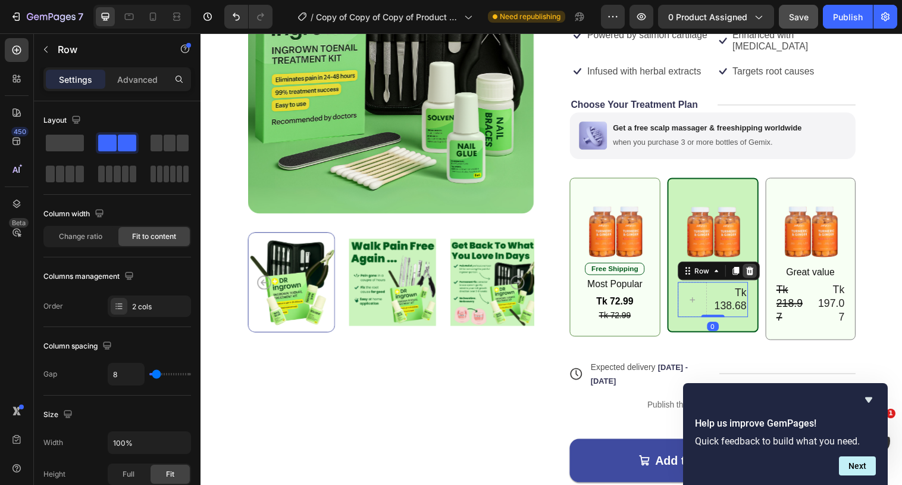
click at [761, 271] on icon at bounding box center [759, 275] width 8 height 8
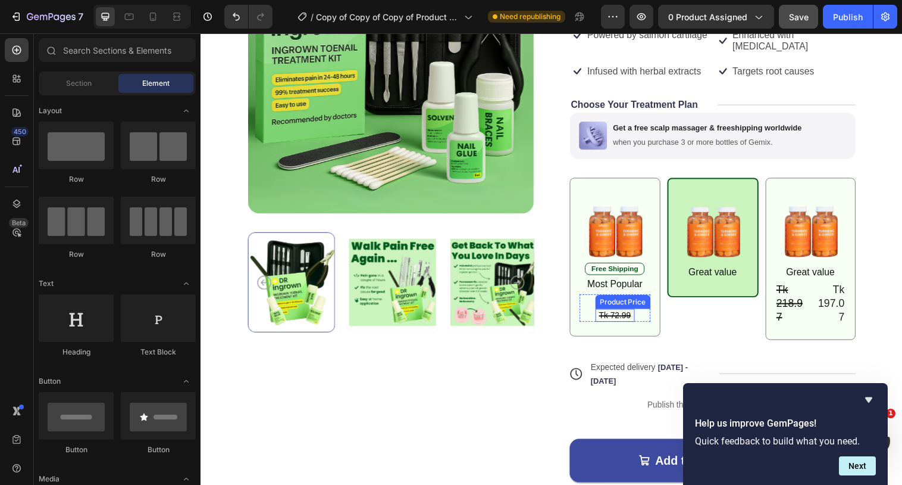
click at [637, 314] on div "Tk 72.99" at bounding box center [622, 320] width 40 height 13
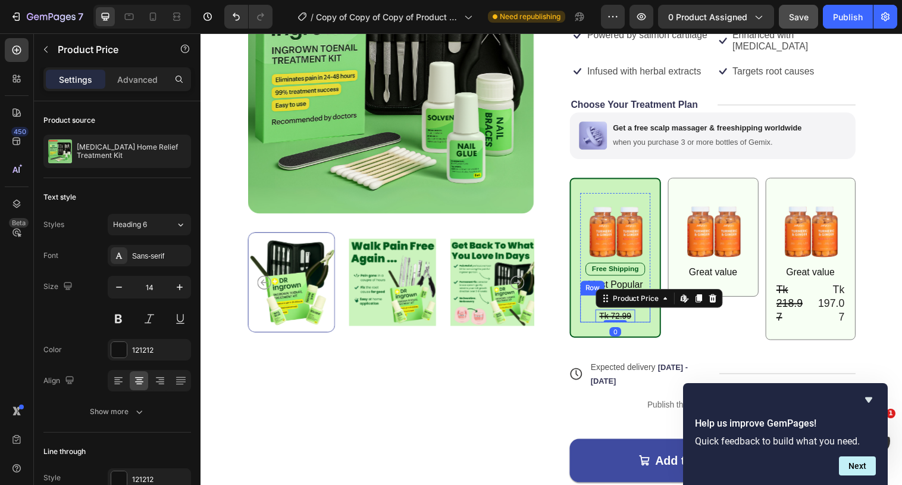
click at [649, 305] on div "Tk 72.99 Product Price Product Price Tk 72.99 Product Price Edit content in Sho…" at bounding box center [622, 313] width 71 height 28
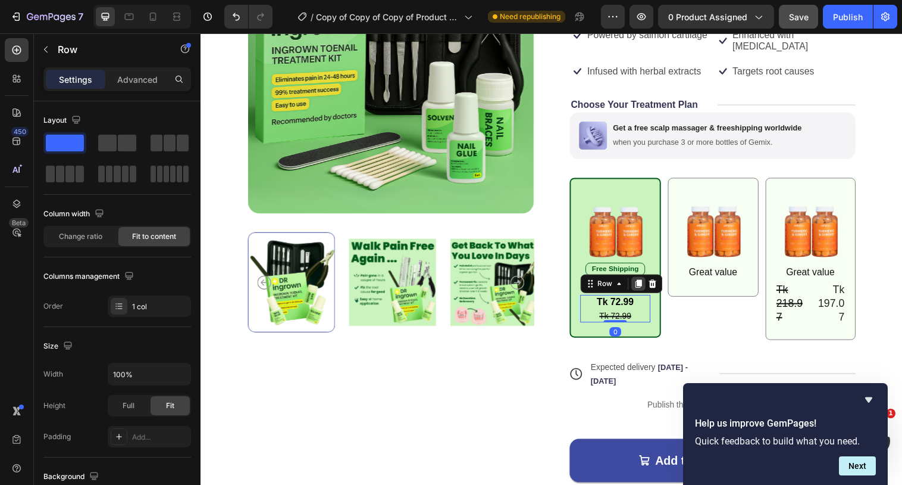
click at [642, 283] on icon at bounding box center [646, 288] width 10 height 10
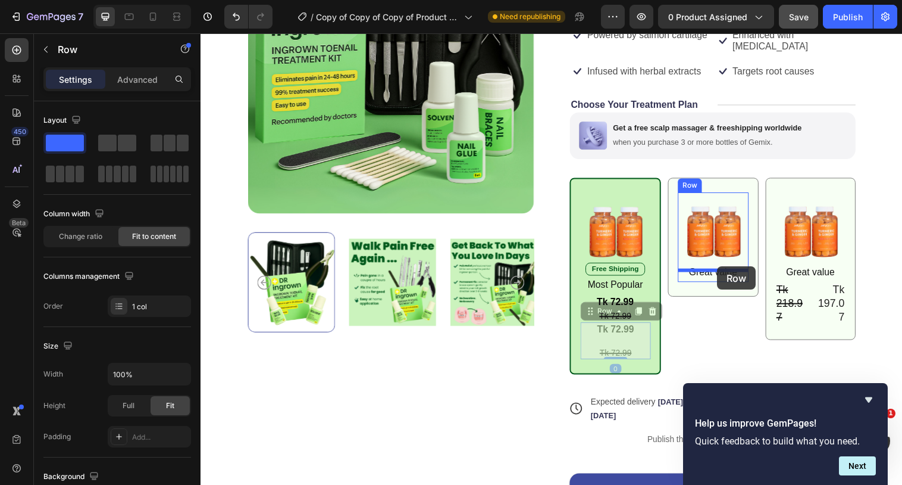
drag, startPoint x: 603, startPoint y: 302, endPoint x: 726, endPoint y: 270, distance: 127.3
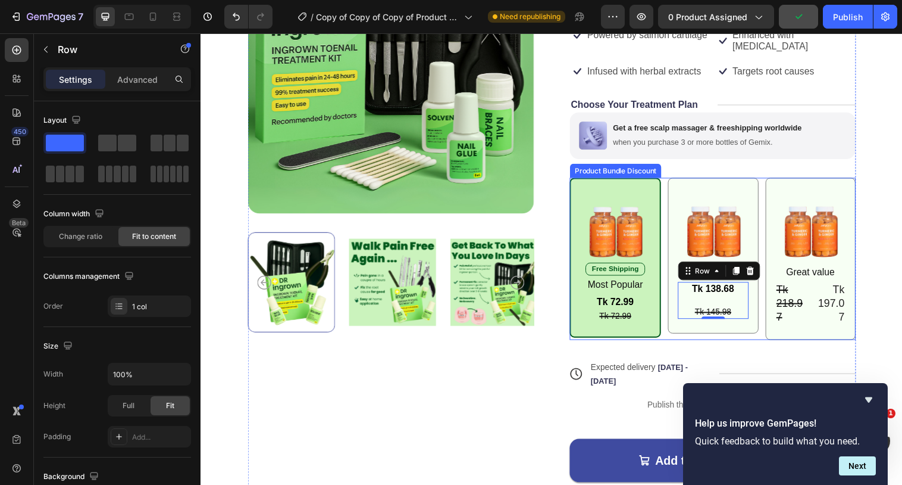
click at [682, 271] on div "Image Great value Text Block Tk 138.68 Product Price Product Price Tk 145.98 Pr…" at bounding box center [722, 259] width 92 height 158
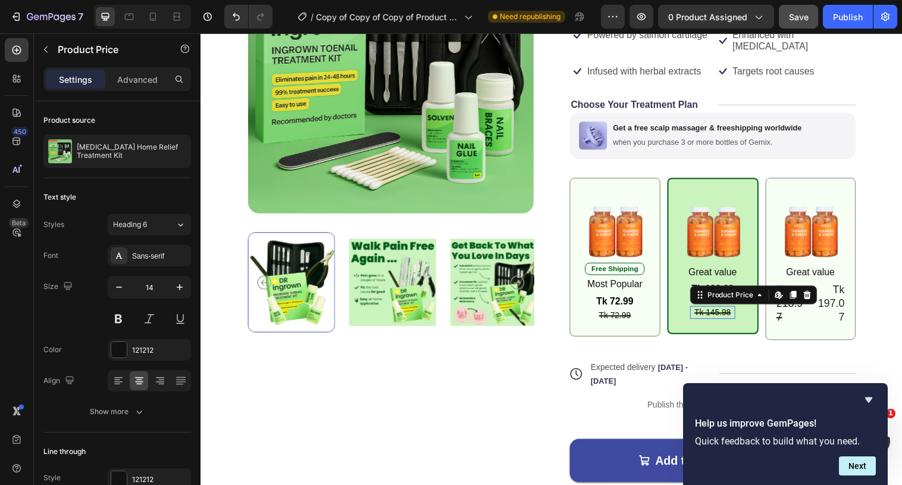
click at [726, 311] on div "Tk 145.98" at bounding box center [721, 317] width 45 height 13
click at [813, 295] on icon at bounding box center [818, 300] width 10 height 10
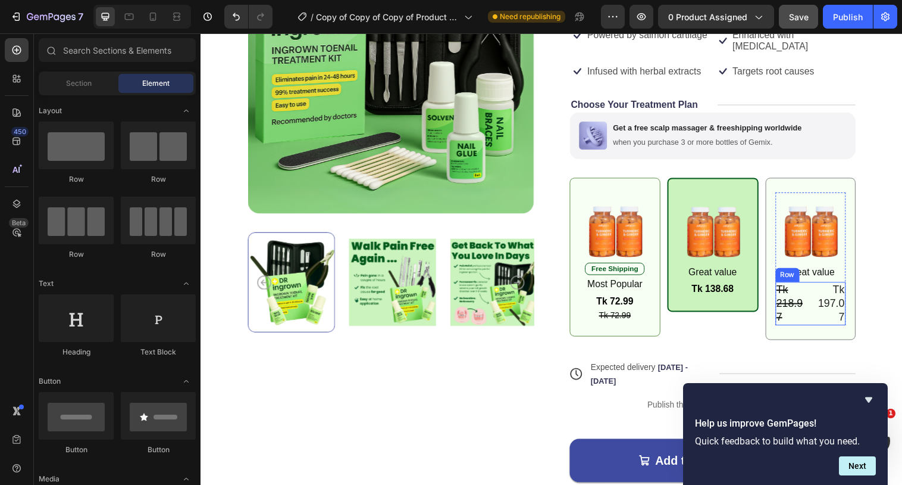
click at [821, 286] on div "Tk 218.97 Product Price Product Price Tk 197.07 Product Price Product Price Row" at bounding box center [822, 308] width 72 height 44
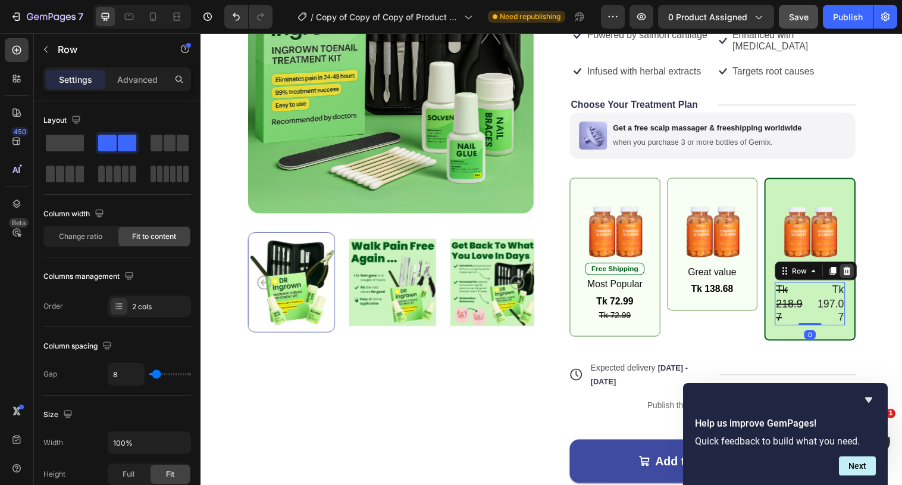
click at [854, 270] on icon at bounding box center [859, 275] width 10 height 10
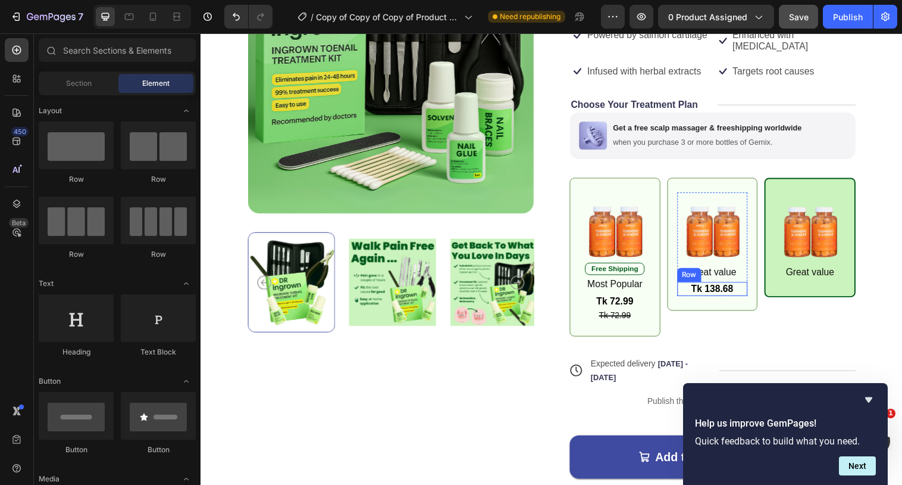
click at [695, 286] on div "Tk 138.68 Product Price Product Price Row" at bounding box center [722, 293] width 72 height 15
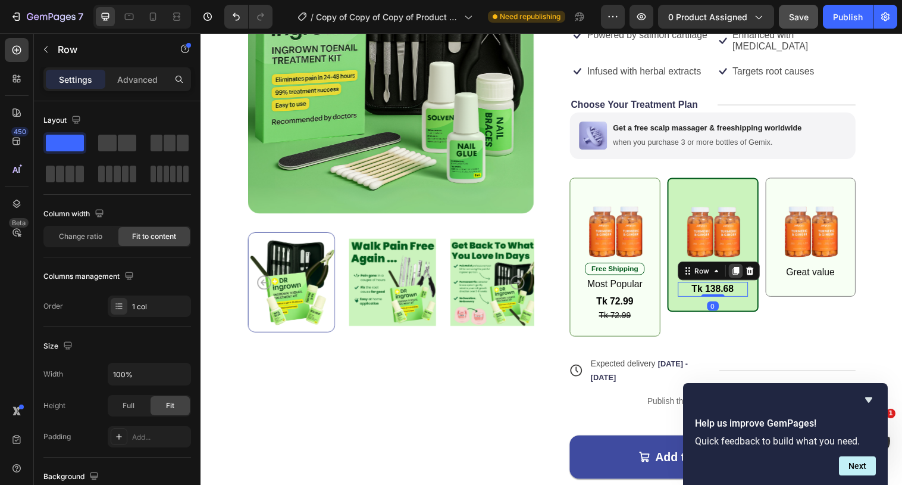
click at [744, 270] on icon at bounding box center [745, 275] width 10 height 10
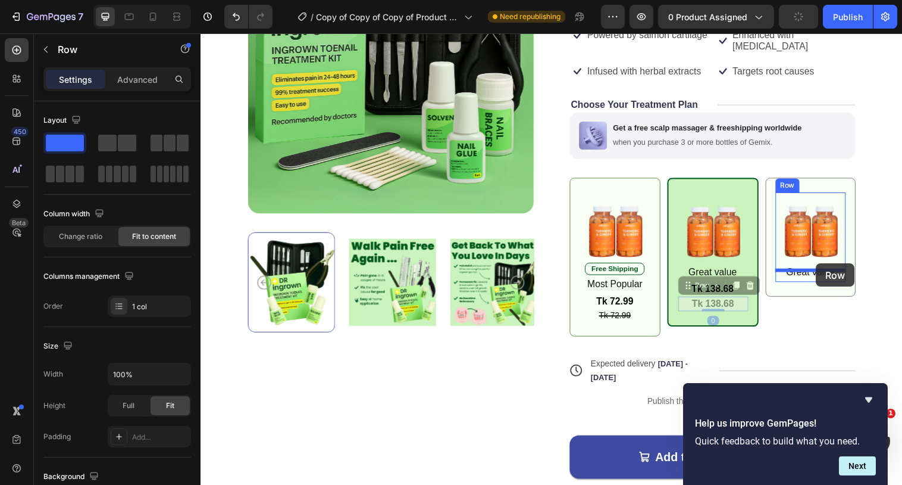
drag, startPoint x: 705, startPoint y: 280, endPoint x: 827, endPoint y: 267, distance: 122.1
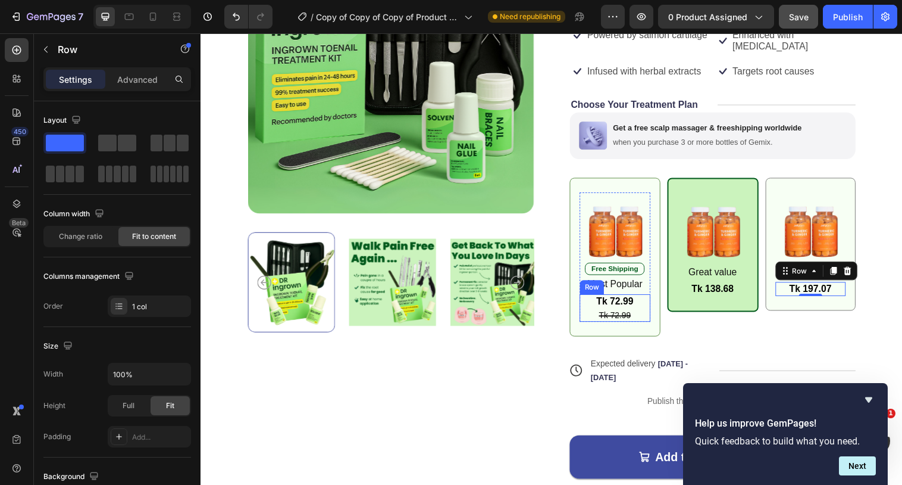
click at [599, 304] on div "Tk 72.99 Product Price Product Price Tk 72.99 Product Price Product Price Row" at bounding box center [622, 313] width 72 height 28
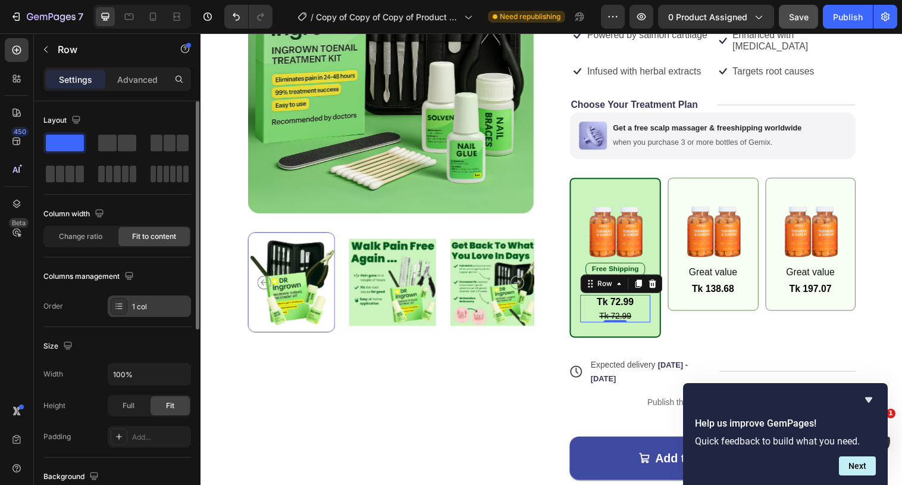
click at [139, 309] on div "1 col" at bounding box center [160, 306] width 56 height 11
click at [138, 89] on div "Settings Advanced" at bounding box center [117, 79] width 148 height 24
click at [137, 76] on p "Advanced" at bounding box center [137, 79] width 40 height 12
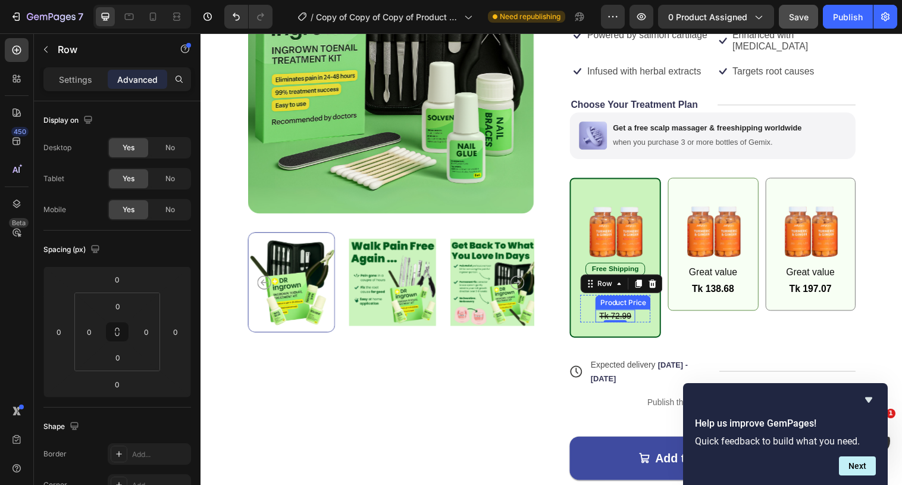
click at [626, 300] on div "Product Price" at bounding box center [630, 307] width 56 height 14
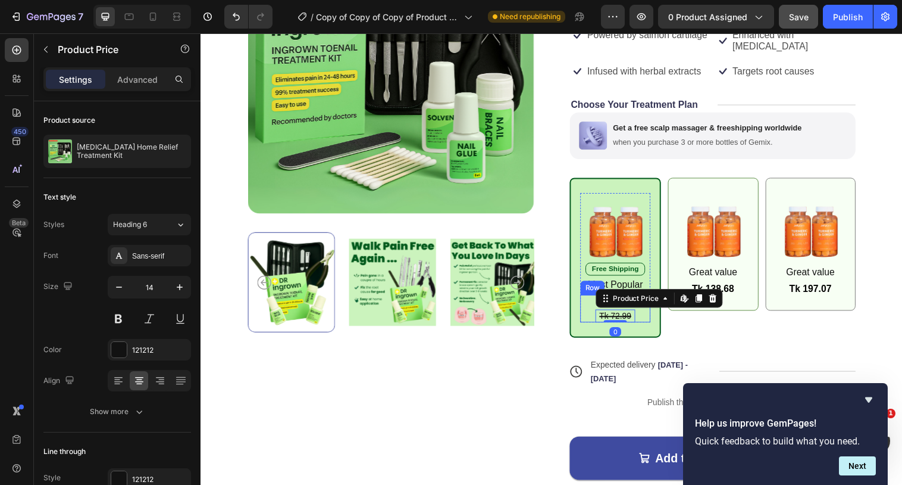
click at [600, 299] on div "Tk 72.99 Product Price Product Price Tk 72.99 Product Price Edit content in Sho…" at bounding box center [622, 313] width 71 height 28
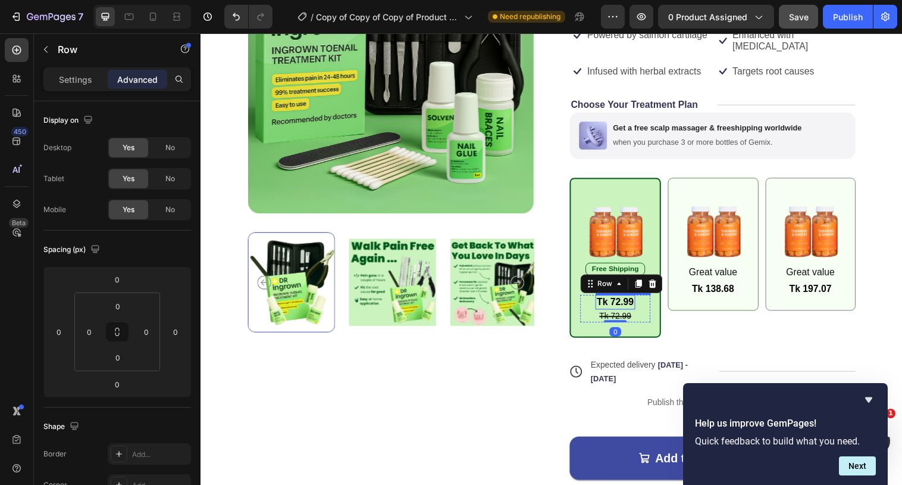
click at [617, 299] on div "Tk 72.99" at bounding box center [622, 306] width 40 height 15
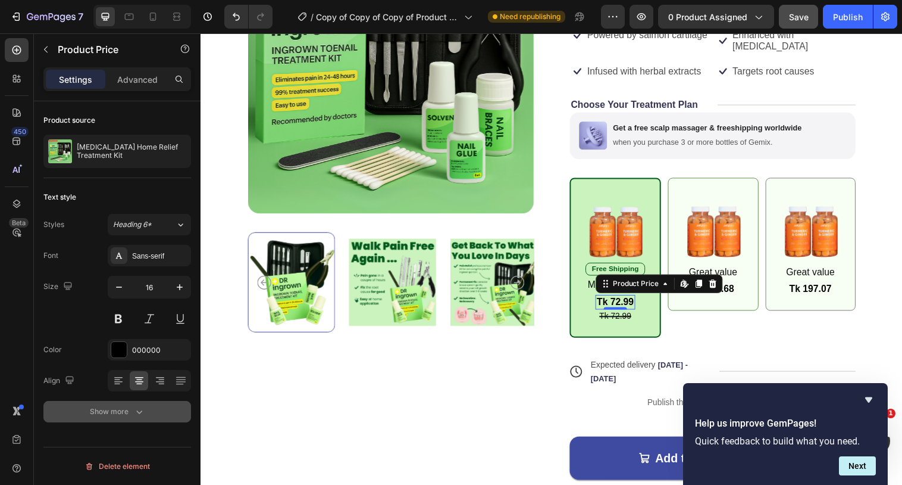
click at [147, 408] on button "Show more" at bounding box center [117, 411] width 148 height 21
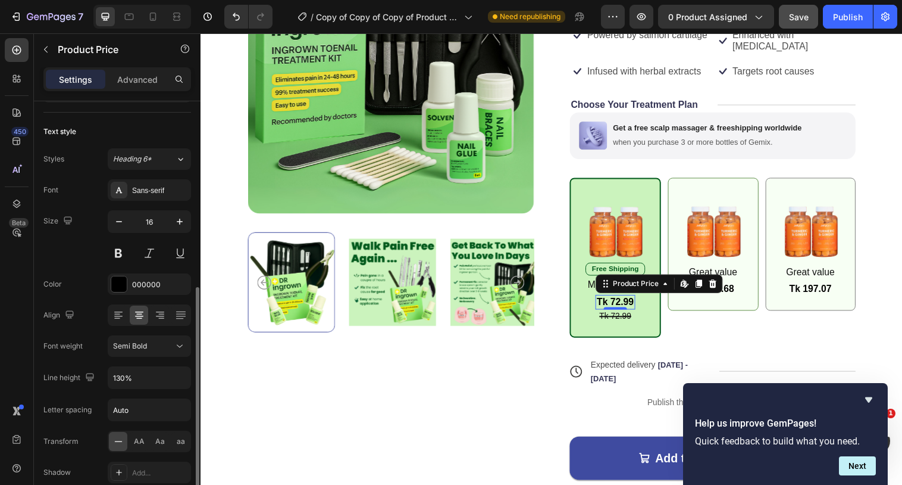
scroll to position [152, 0]
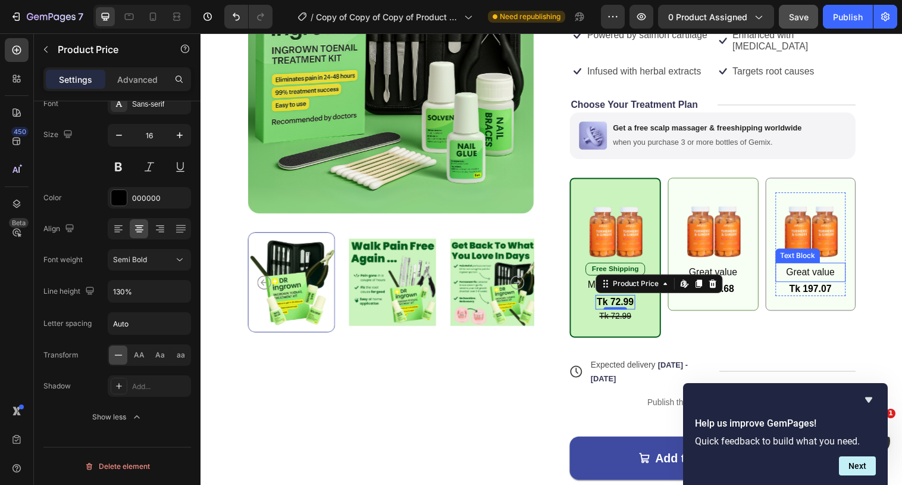
click at [803, 268] on p "Great value" at bounding box center [822, 276] width 70 height 17
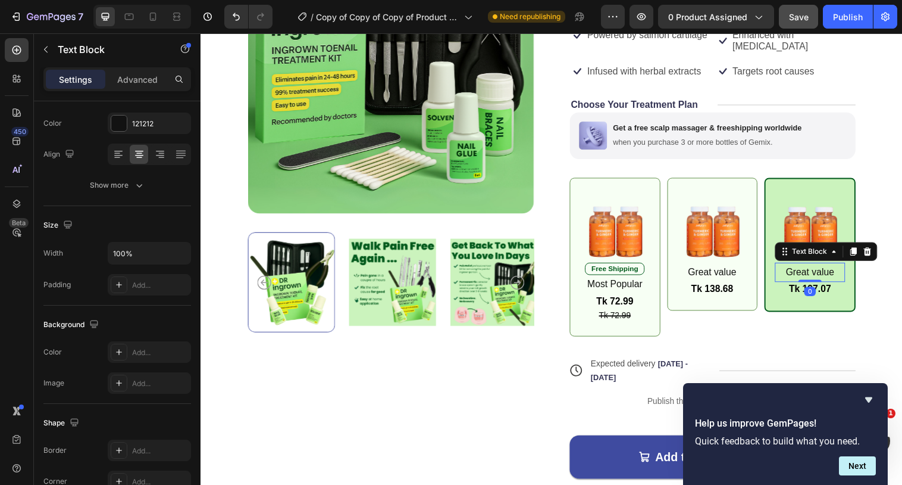
scroll to position [0, 0]
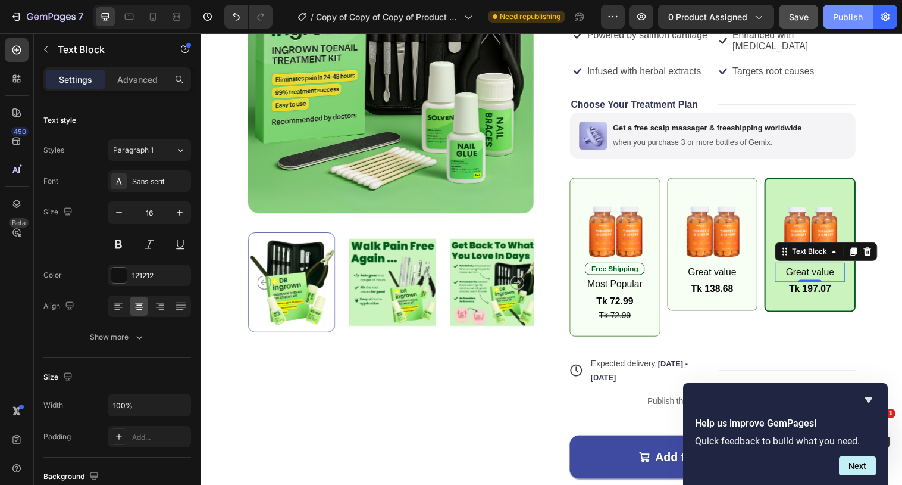
click at [841, 21] on div "Publish" at bounding box center [848, 17] width 30 height 12
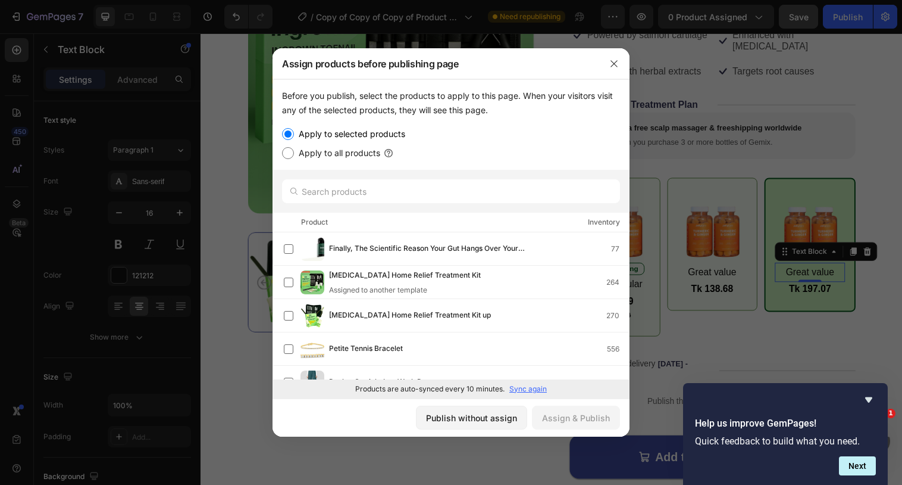
click at [702, 229] on div at bounding box center [451, 242] width 902 height 485
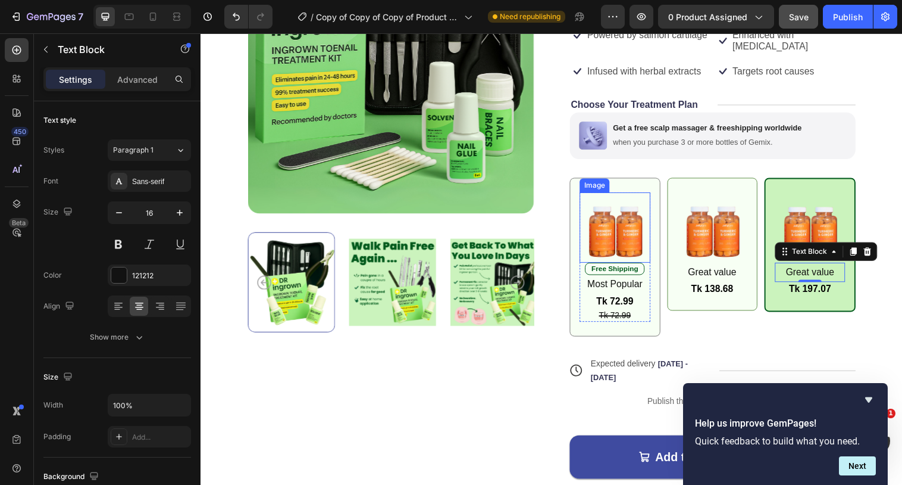
click at [614, 227] on img at bounding box center [622, 230] width 72 height 71
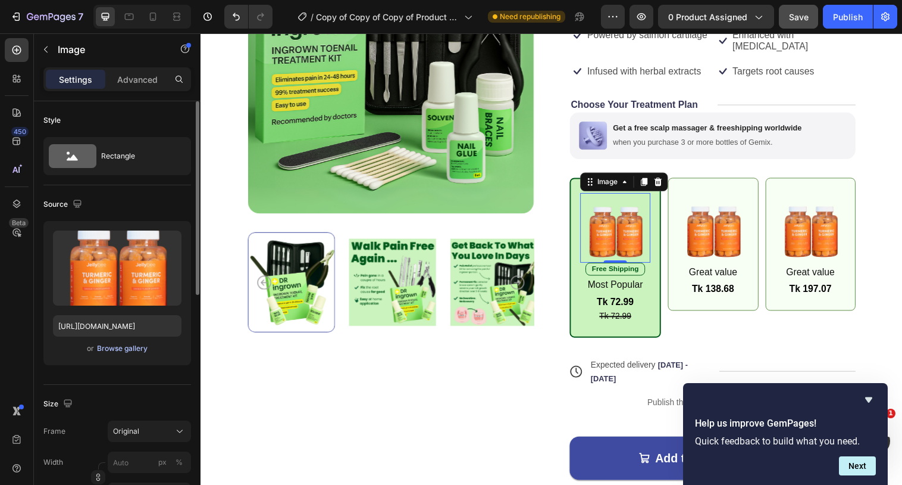
click at [119, 347] on div "Browse gallery" at bounding box center [122, 348] width 51 height 11
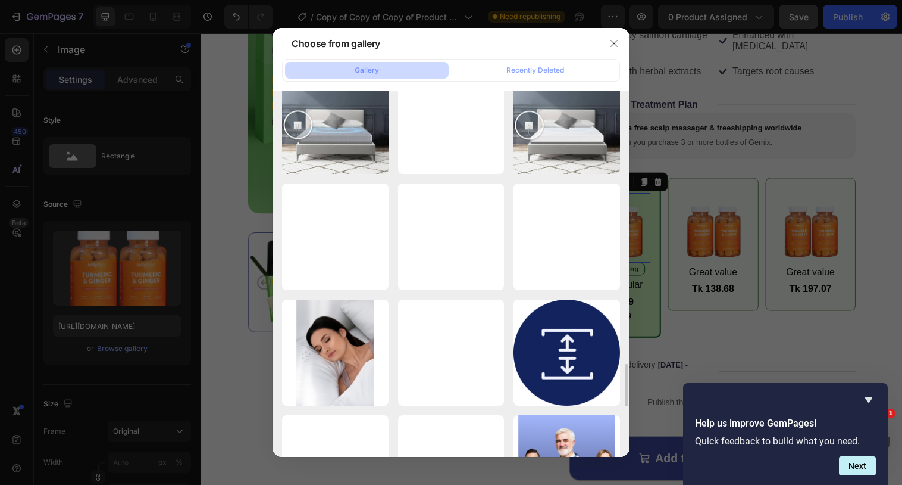
scroll to position [2351, 0]
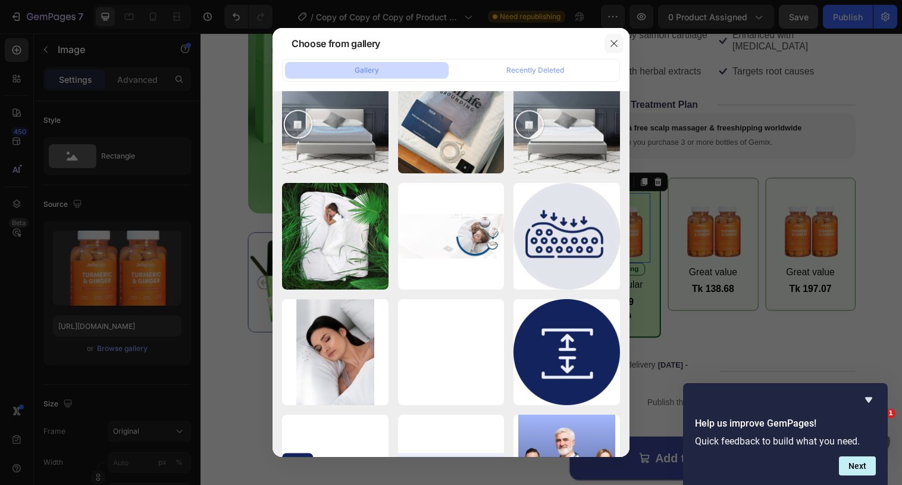
click at [613, 45] on icon "button" at bounding box center [614, 44] width 10 height 10
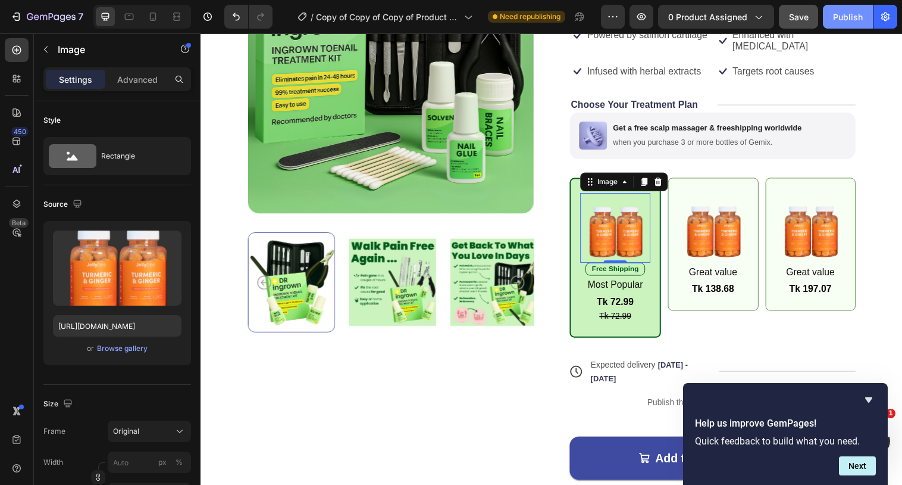
click at [852, 20] on div "Publish" at bounding box center [848, 17] width 30 height 12
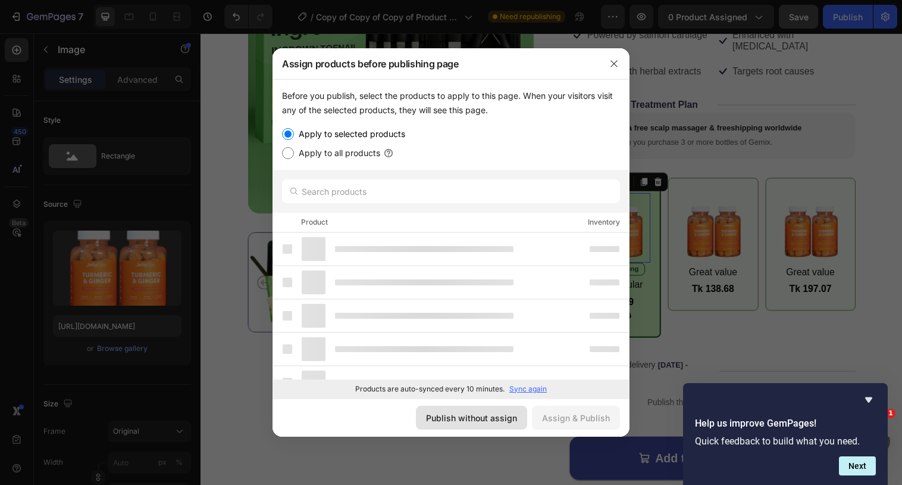
click at [492, 417] on div "Publish without assign" at bounding box center [471, 417] width 91 height 12
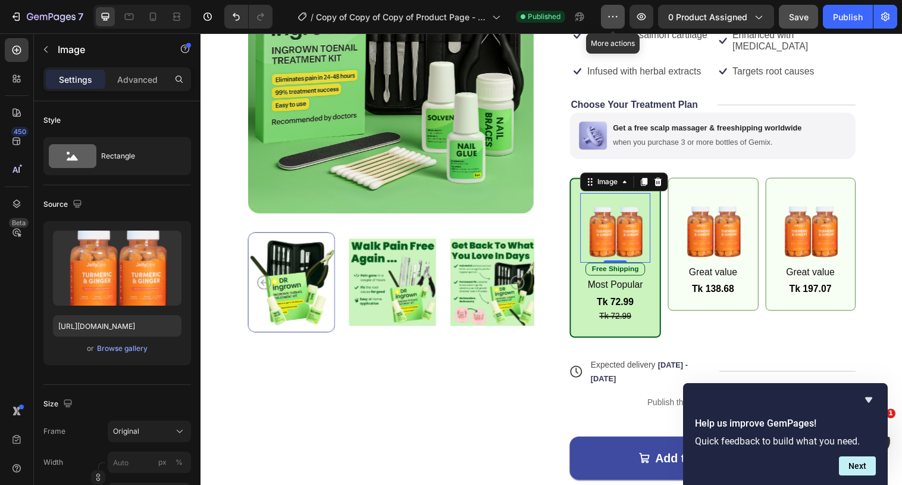
click at [611, 21] on icon "button" at bounding box center [613, 17] width 12 height 12
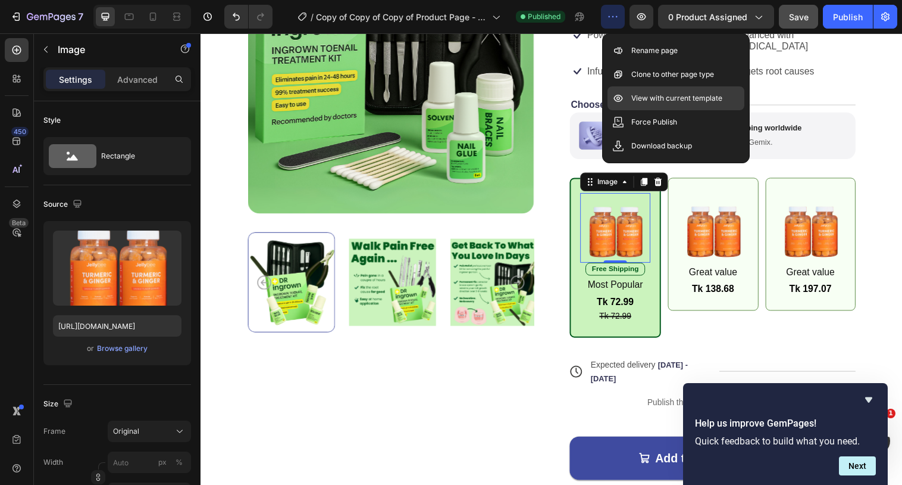
click at [633, 107] on div "View with current template" at bounding box center [676, 98] width 137 height 24
click at [143, 73] on p "Advanced" at bounding box center [137, 79] width 40 height 12
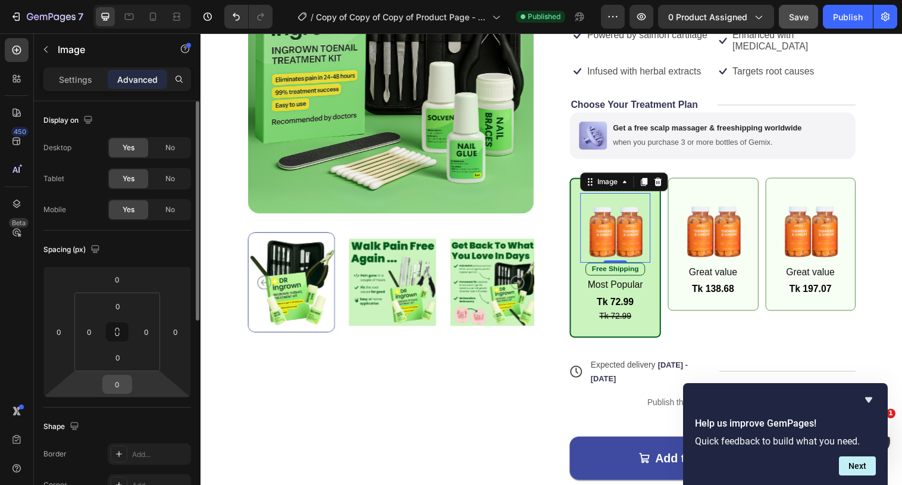
click at [119, 380] on input "0" at bounding box center [117, 384] width 24 height 18
type input "5"
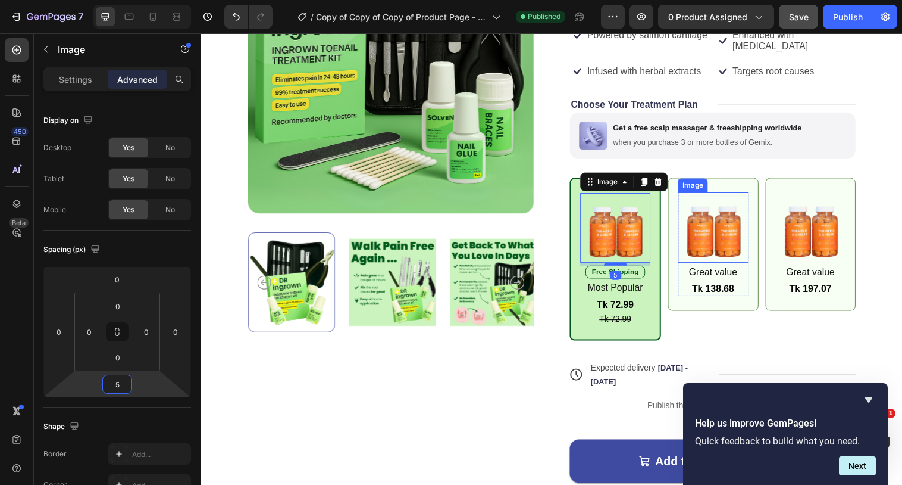
click at [706, 240] on img at bounding box center [722, 230] width 72 height 71
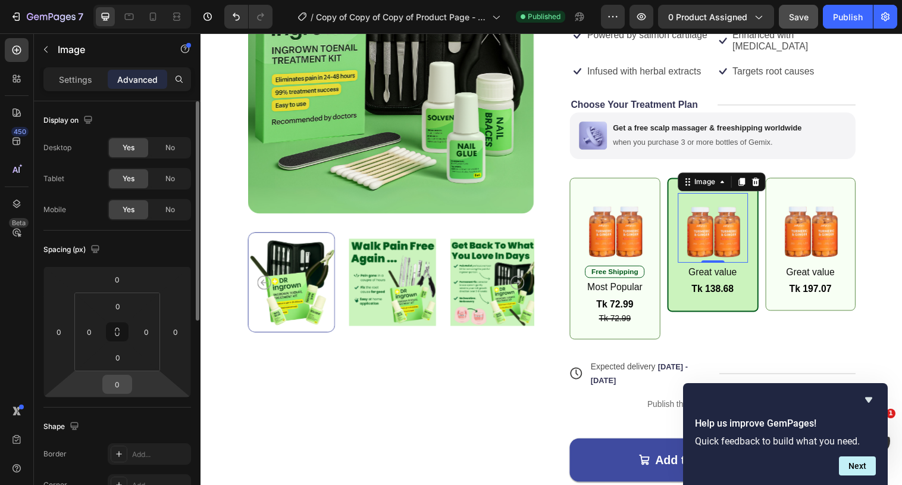
click at [117, 382] on input "0" at bounding box center [117, 384] width 24 height 18
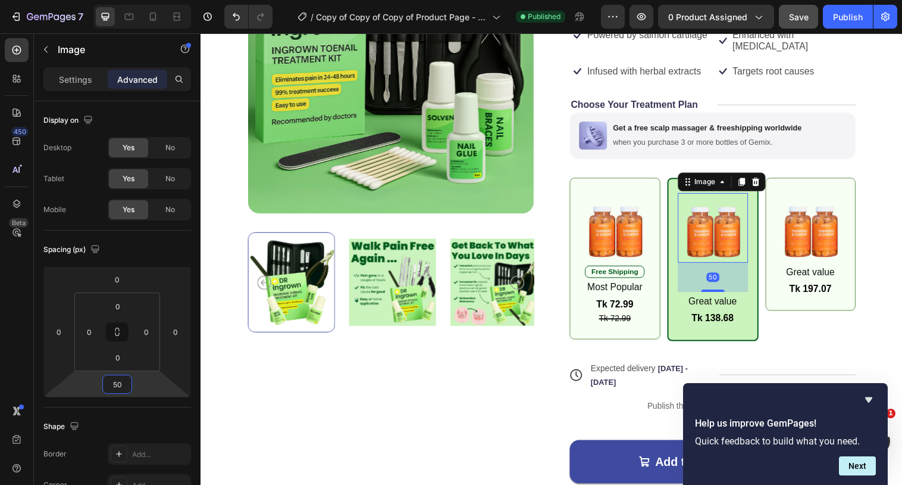
type input "5"
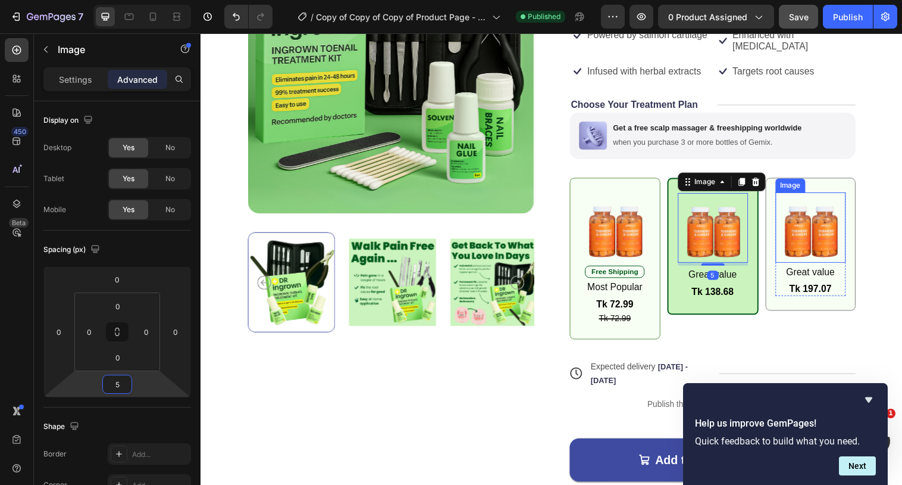
click at [815, 234] on img at bounding box center [822, 230] width 72 height 71
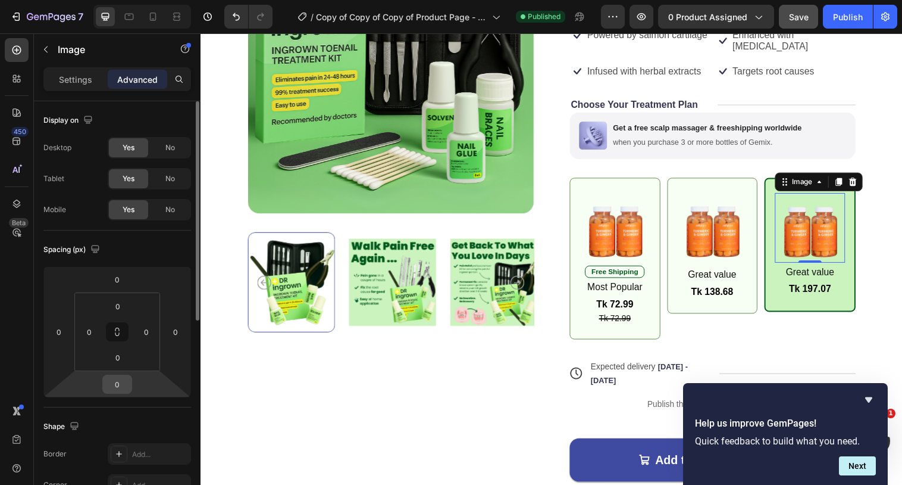
click at [118, 389] on input "0" at bounding box center [117, 384] width 24 height 18
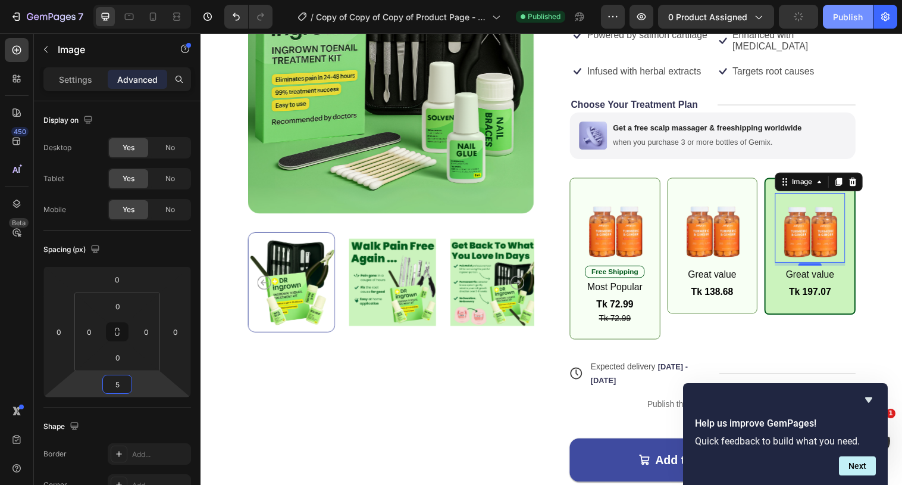
type input "5"
click at [847, 18] on div "Publish" at bounding box center [848, 17] width 30 height 12
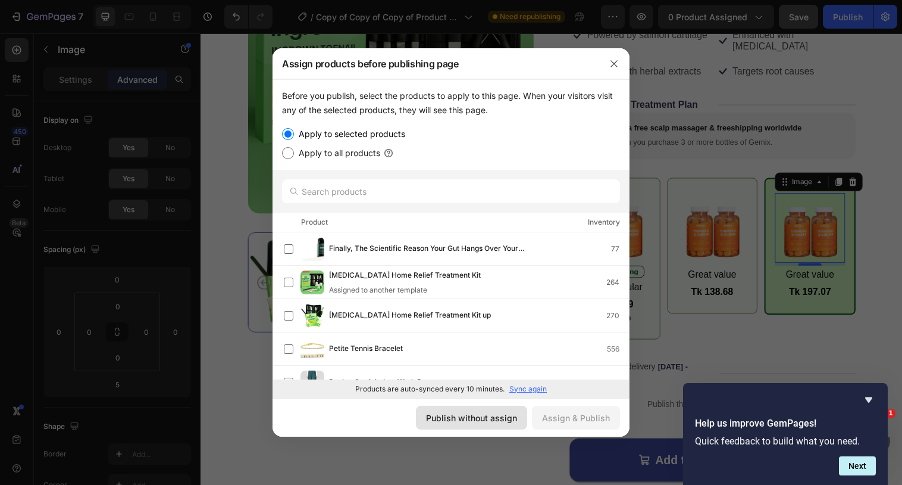
click at [468, 418] on div "Publish without assign" at bounding box center [471, 417] width 91 height 12
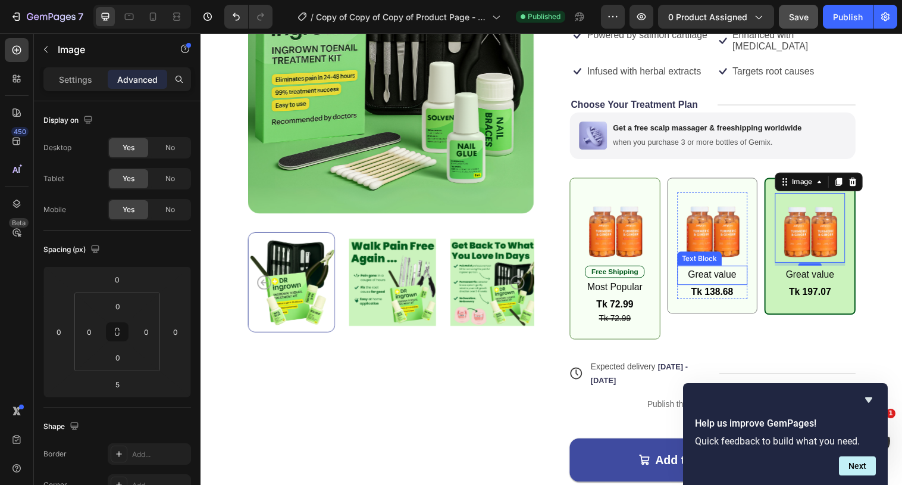
click at [712, 271] on p "Great value" at bounding box center [722, 279] width 70 height 17
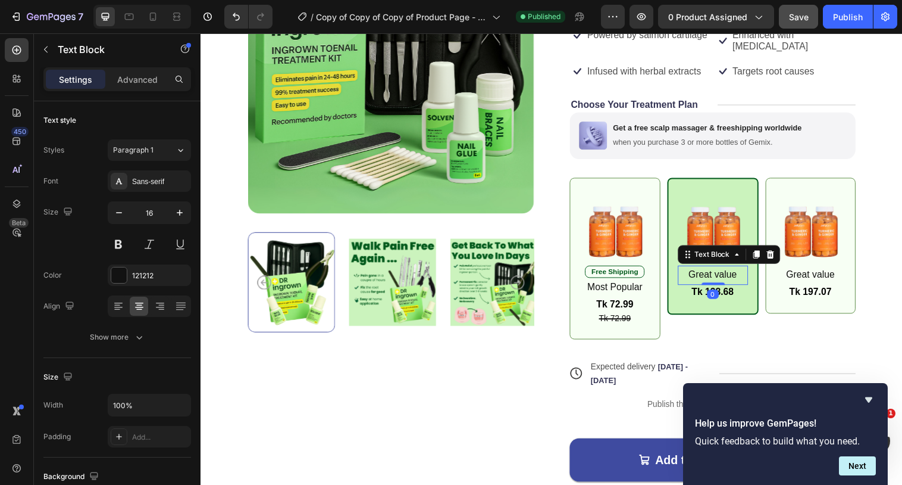
click at [715, 271] on p "Great value" at bounding box center [721, 279] width 69 height 17
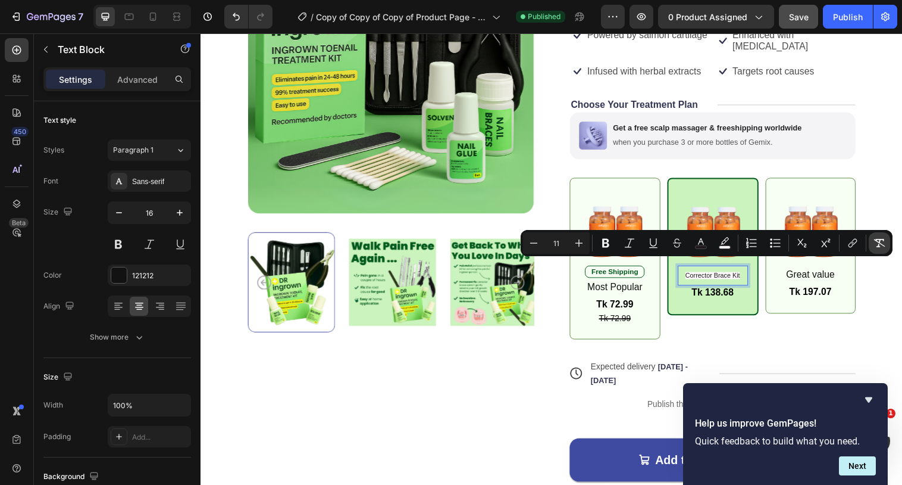
click at [886, 239] on button "Remove Format" at bounding box center [879, 242] width 21 height 21
type input "16"
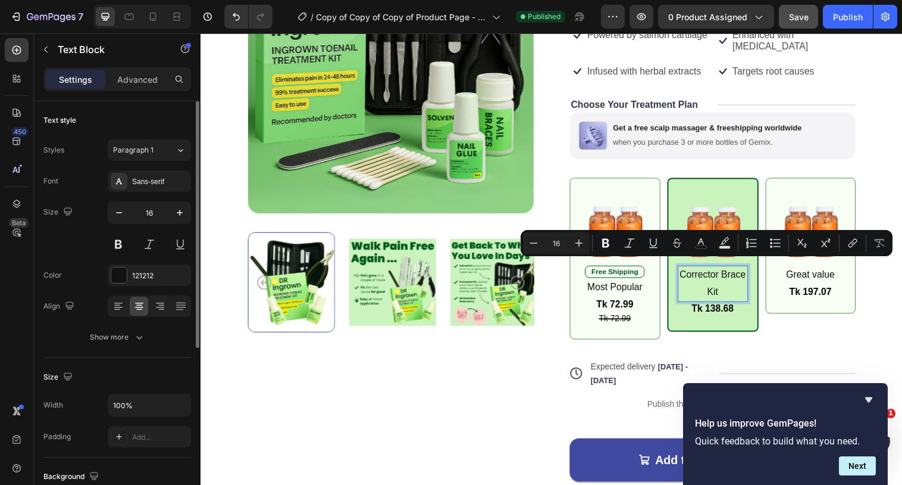
click at [94, 234] on div "Size 16" at bounding box center [117, 228] width 148 height 54
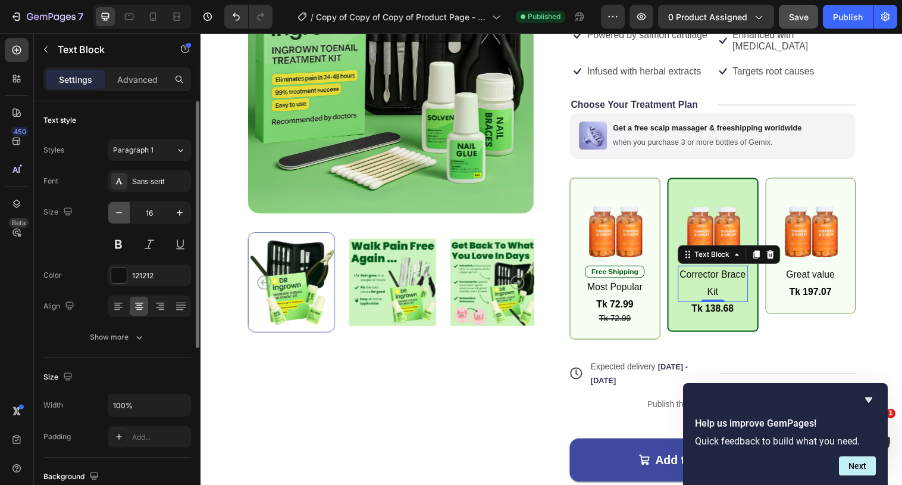
click at [118, 214] on icon "button" at bounding box center [119, 213] width 12 height 12
type input "15"
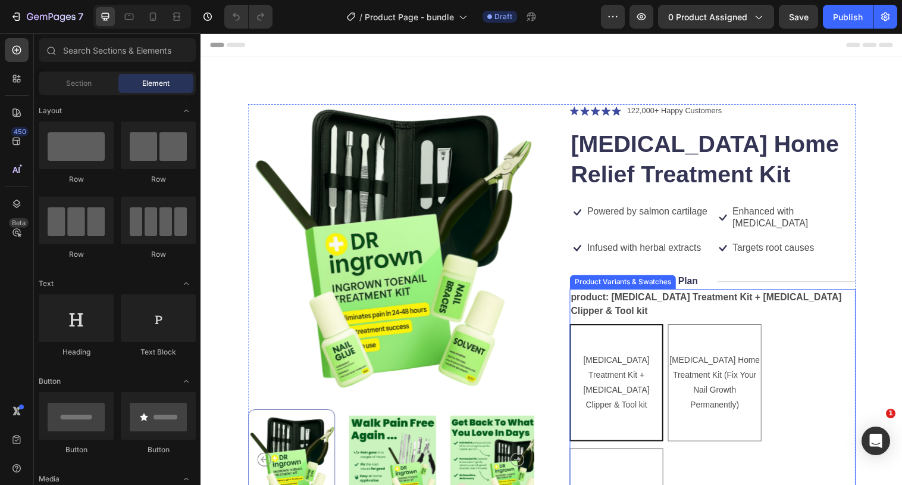
click at [672, 376] on div "Ingrown Toenail Treatment Kit + Ingrown Toenail Clipper & Tool kit Ingrown Toen…" at bounding box center [721, 451] width 291 height 245
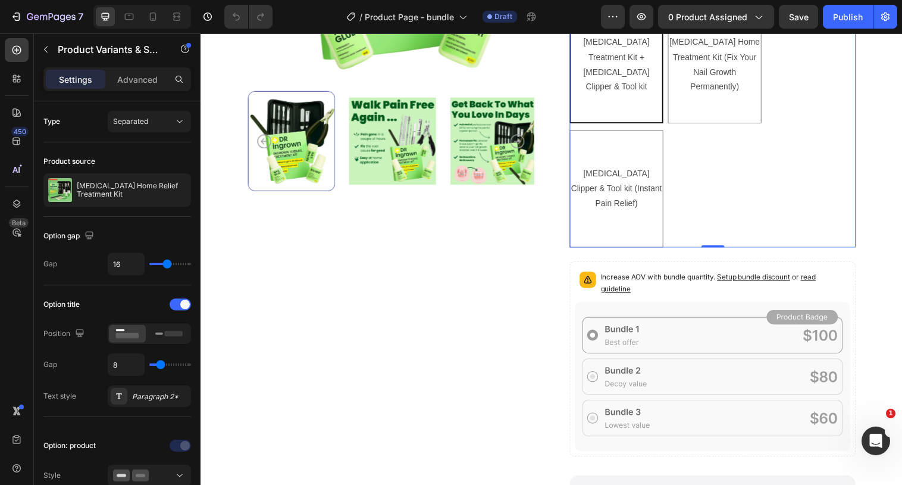
scroll to position [366, 0]
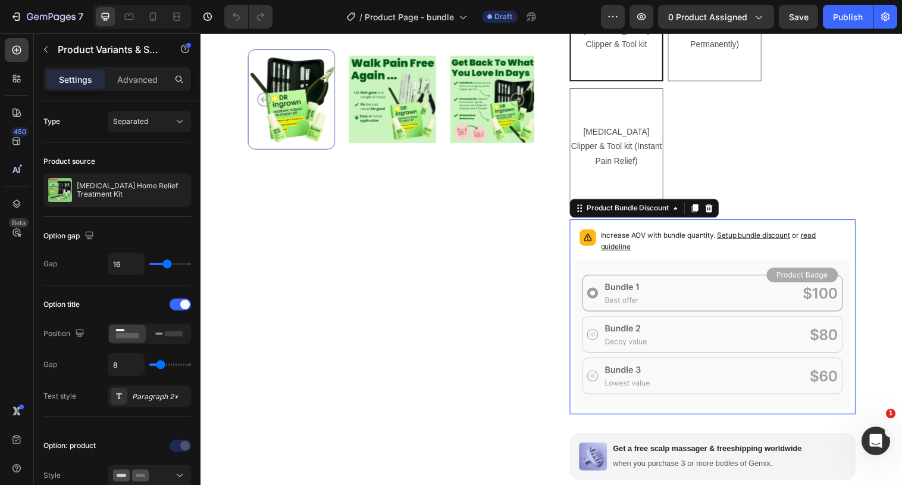
click at [687, 265] on icon at bounding box center [722, 339] width 280 height 151
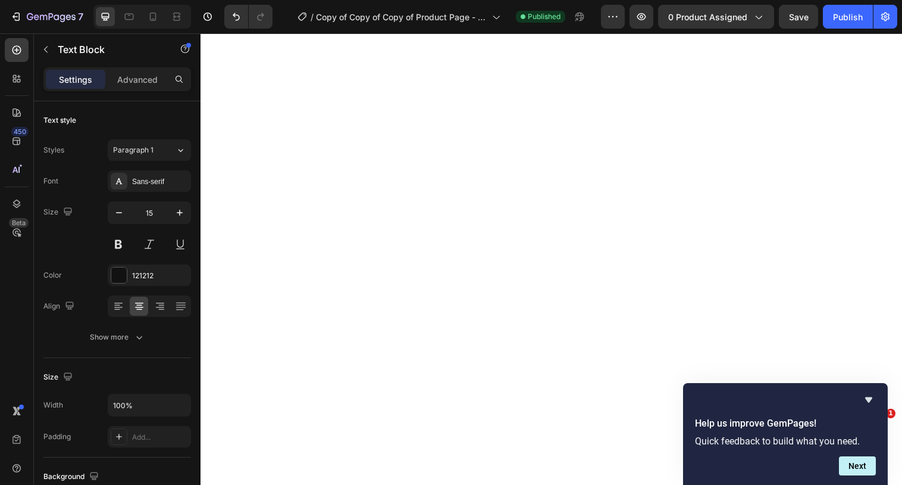
click at [118, 214] on icon "button" at bounding box center [119, 213] width 12 height 12
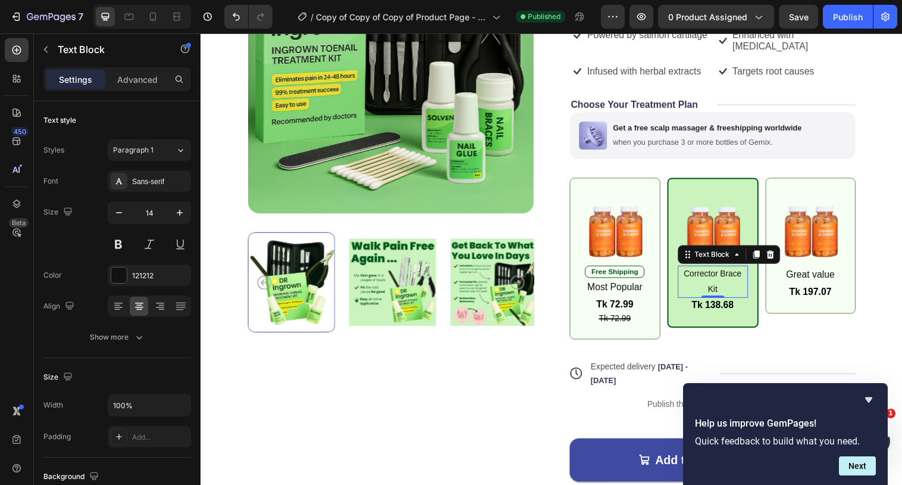
click at [118, 214] on icon "button" at bounding box center [119, 213] width 12 height 12
type input "13"
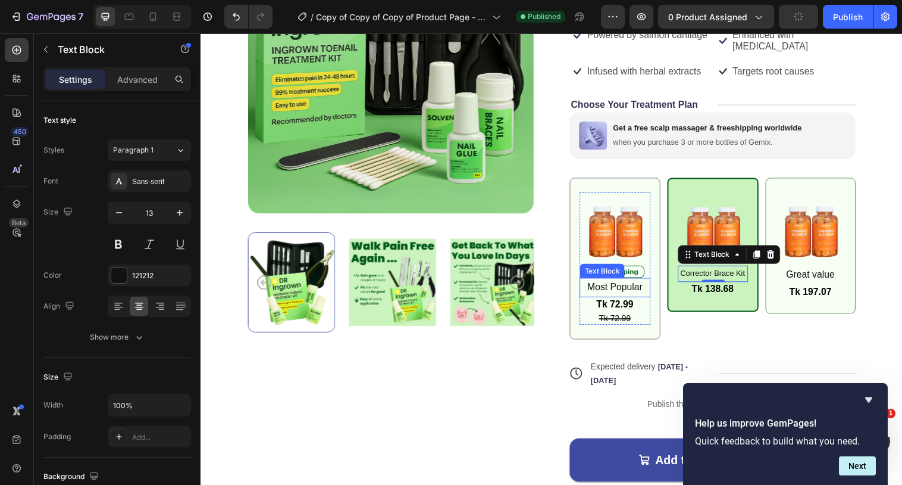
click at [606, 283] on p "Most Popular" at bounding box center [622, 291] width 70 height 17
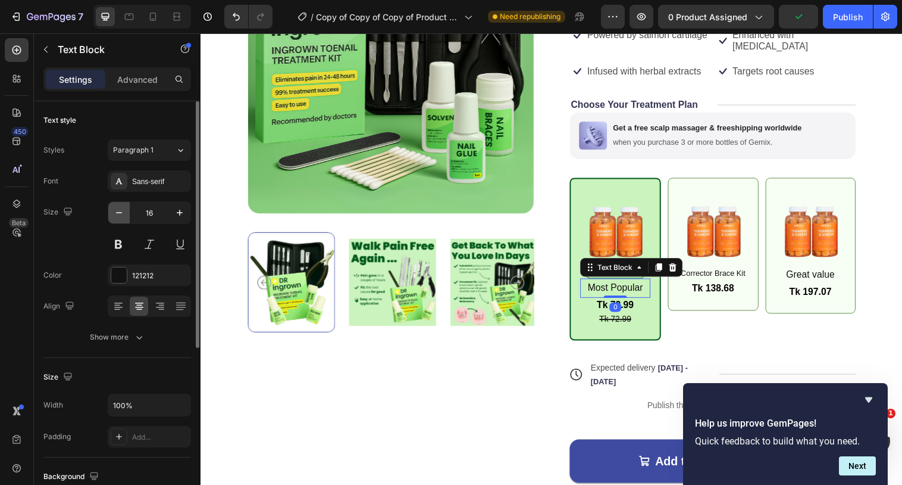
click at [116, 215] on icon "button" at bounding box center [119, 213] width 12 height 12
type input "14"
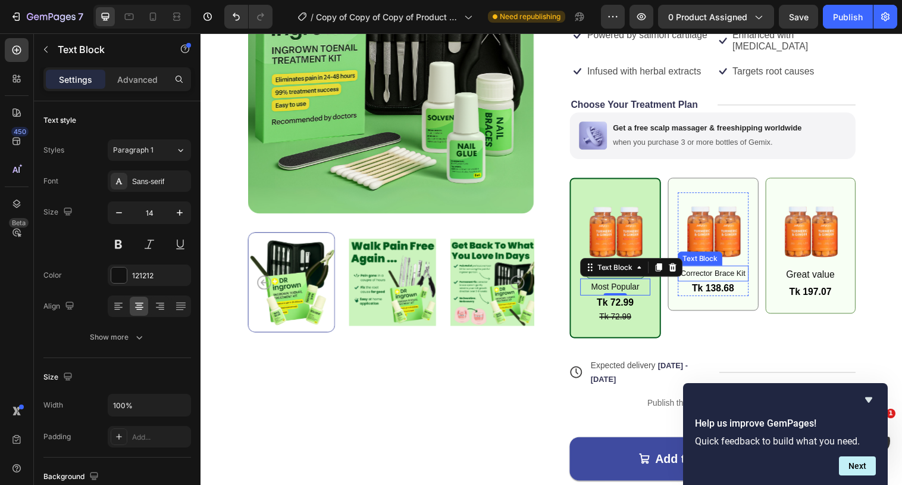
click at [736, 271] on p "Corrector Brace Kit" at bounding box center [722, 278] width 70 height 14
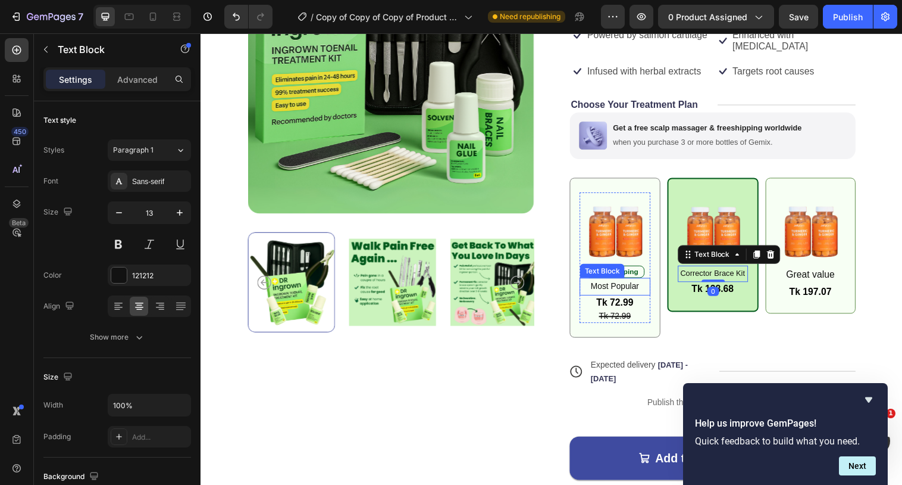
click at [615, 283] on p "Most Popular" at bounding box center [622, 290] width 70 height 15
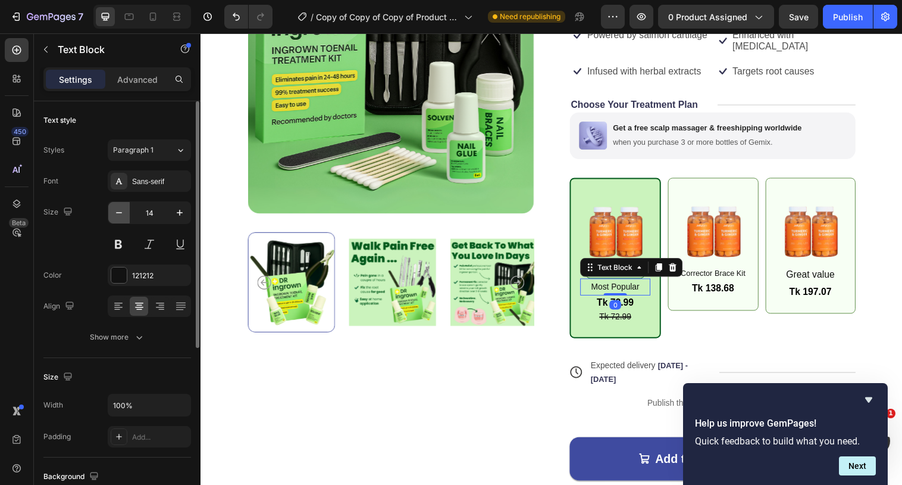
click at [125, 212] on button "button" at bounding box center [118, 212] width 21 height 21
type input "13"
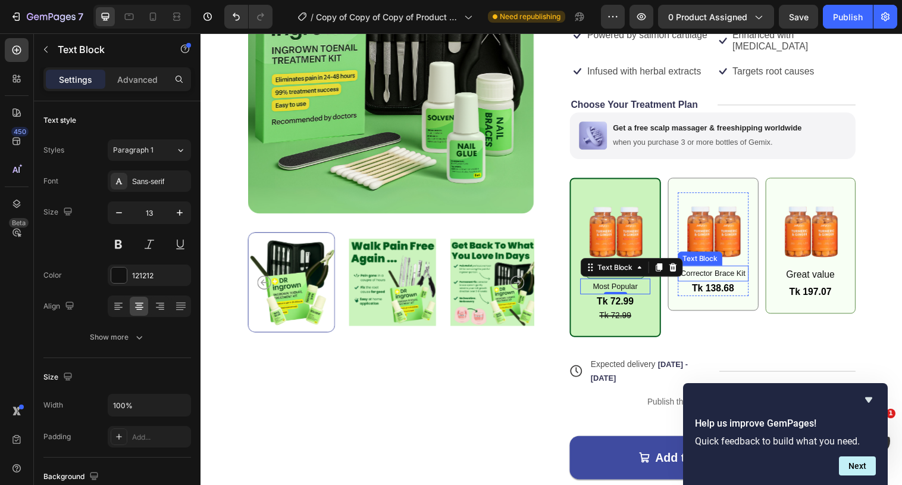
click at [723, 271] on p "Corrector Brace Kit" at bounding box center [722, 278] width 70 height 14
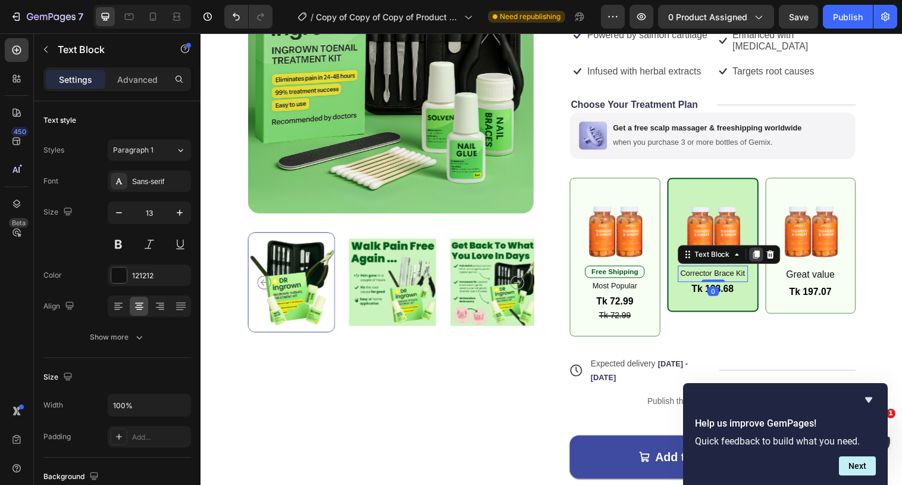
click at [762, 255] on icon at bounding box center [765, 259] width 7 height 8
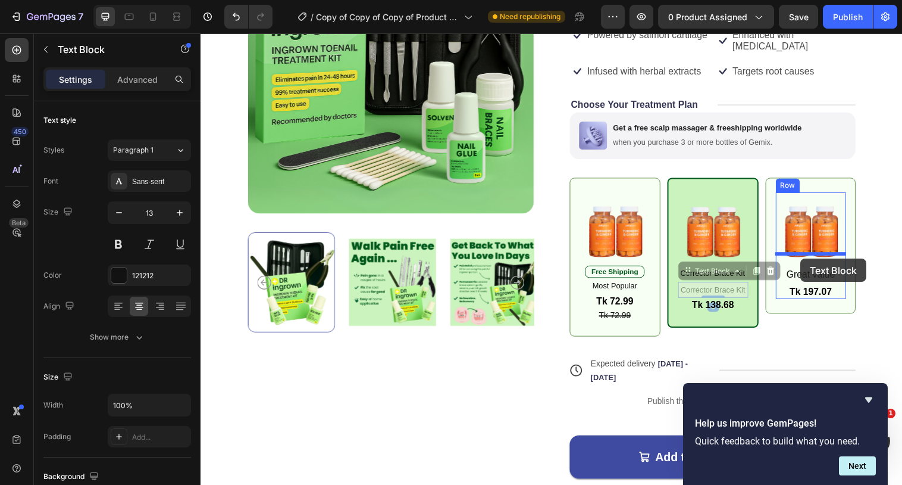
drag, startPoint x: 717, startPoint y: 268, endPoint x: 811, endPoint y: 262, distance: 94.2
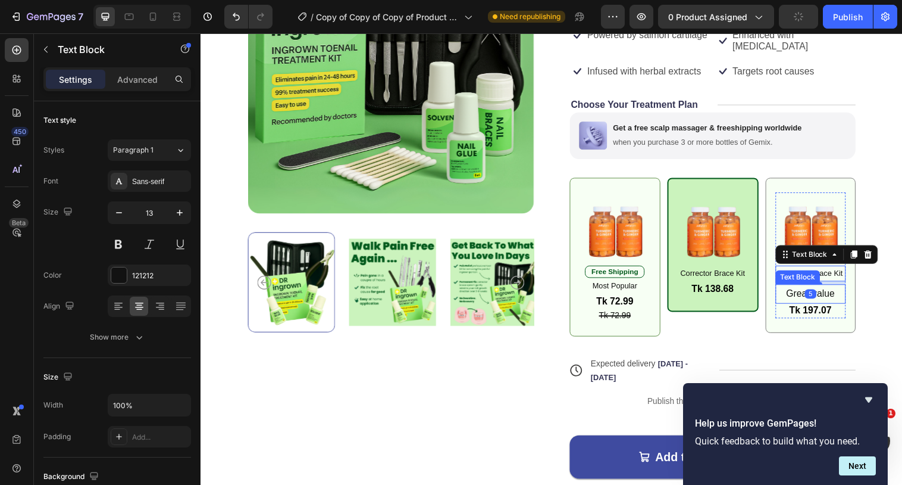
click at [833, 290] on p "Great value" at bounding box center [822, 298] width 70 height 17
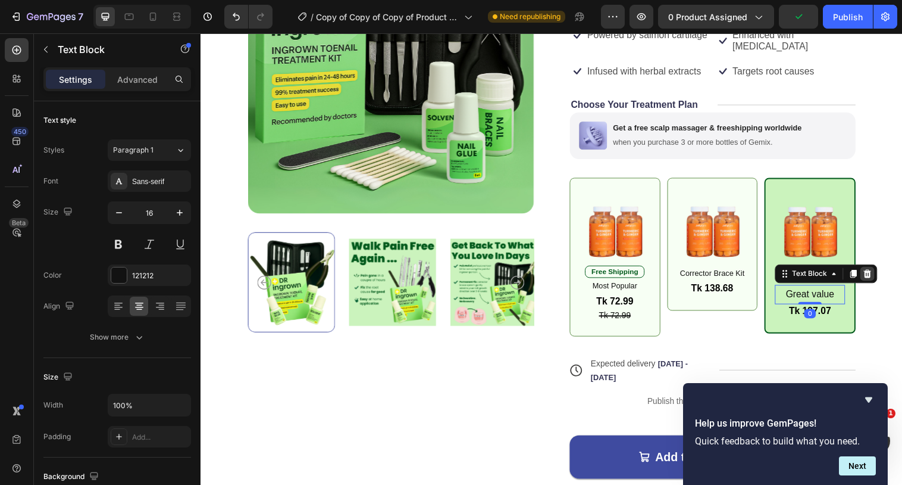
click at [877, 274] on icon at bounding box center [880, 278] width 8 height 8
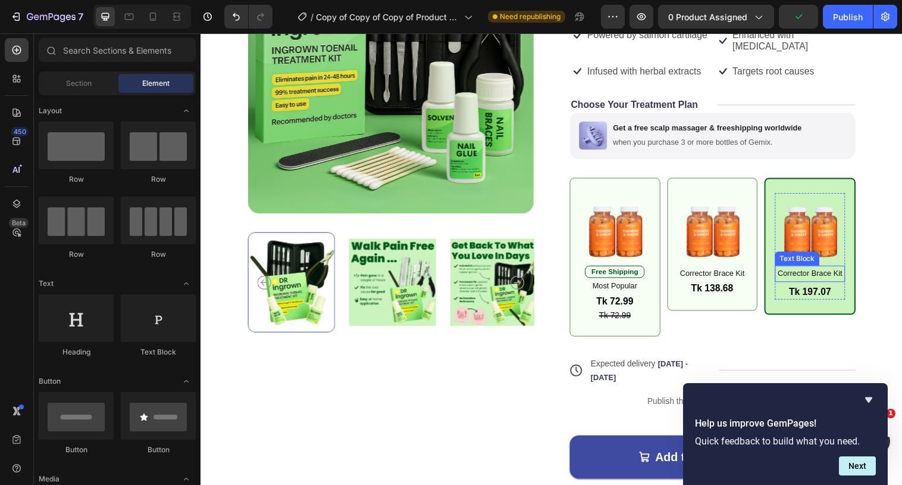
click at [794, 271] on p "Corrector Brace Kit" at bounding box center [820, 278] width 69 height 14
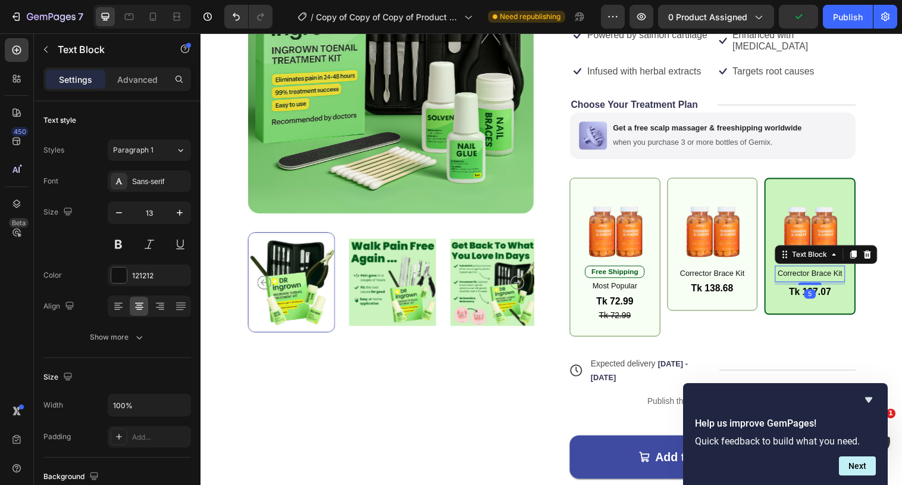
click at [801, 271] on p "Corrector Brace Kit" at bounding box center [820, 278] width 69 height 14
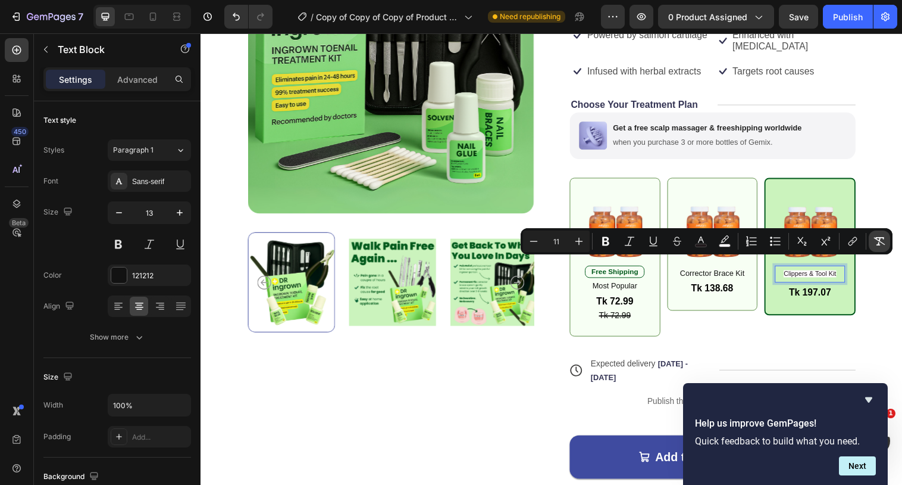
click at [876, 243] on icon "Editor contextual toolbar" at bounding box center [880, 241] width 12 height 12
type input "13"
click at [790, 271] on p "Clippers & Tool Kit" at bounding box center [820, 278] width 69 height 14
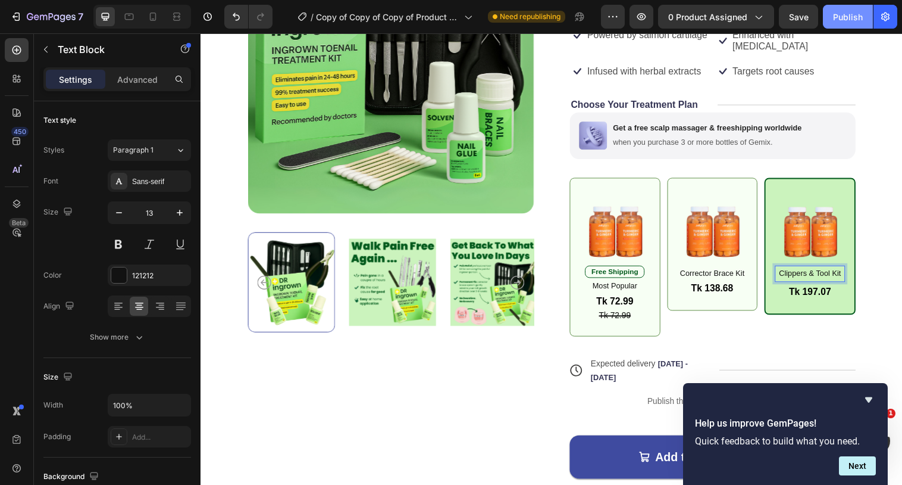
click at [854, 14] on div "Publish" at bounding box center [848, 17] width 30 height 12
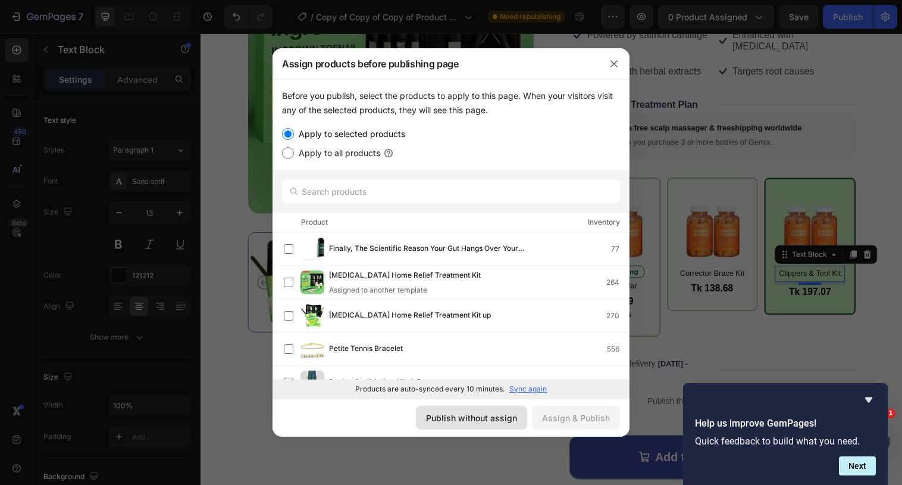
click at [490, 418] on div "Publish without assign" at bounding box center [471, 417] width 91 height 12
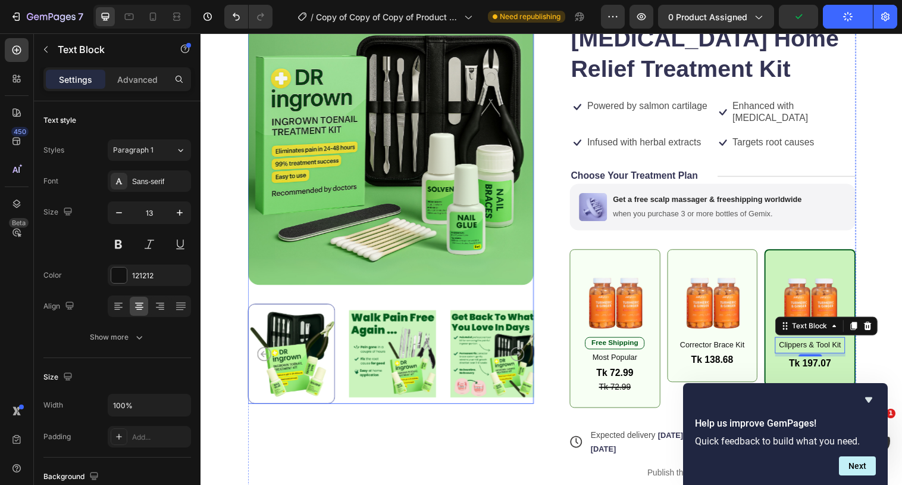
scroll to position [76, 0]
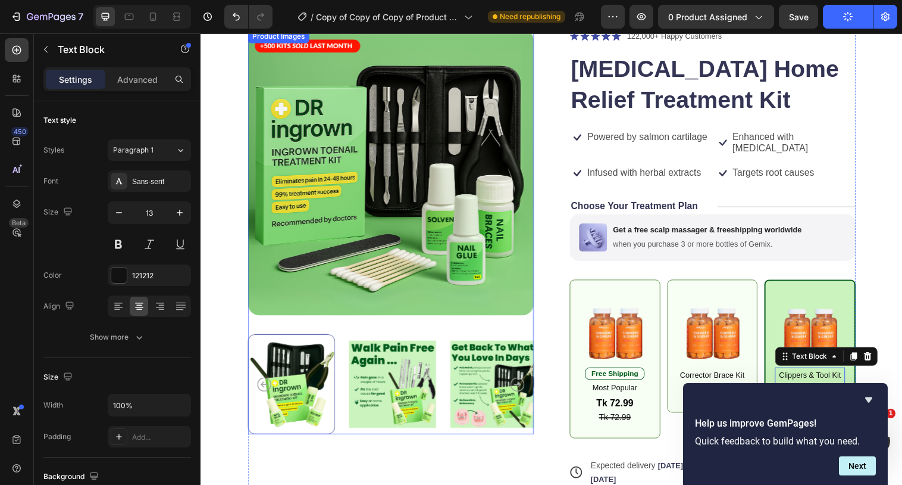
click at [409, 235] on img at bounding box center [393, 174] width 291 height 291
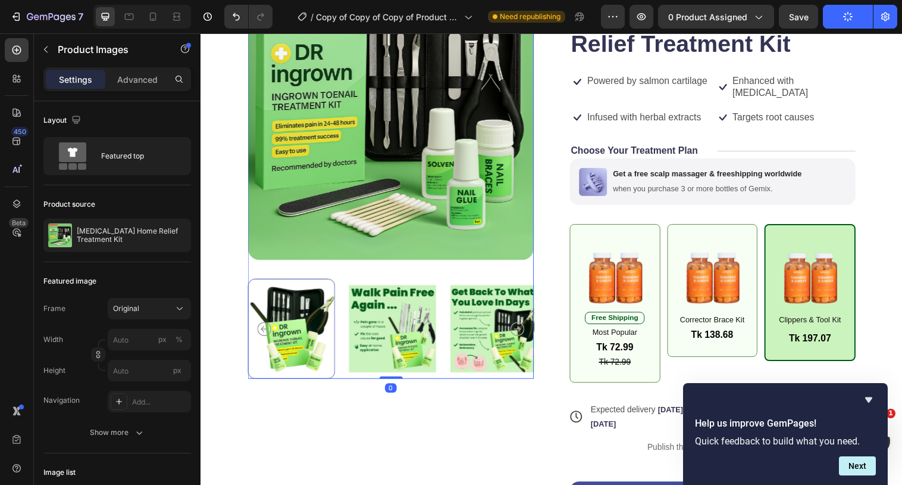
scroll to position [139, 0]
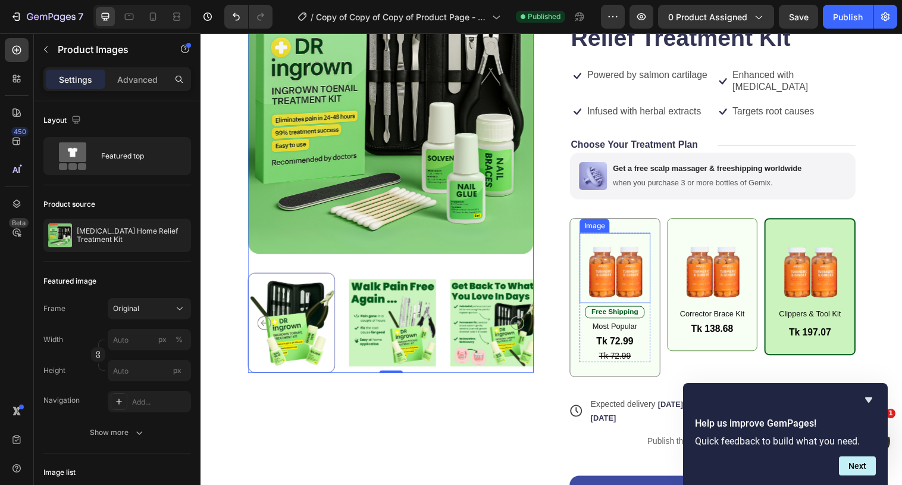
click at [613, 262] on img at bounding box center [622, 271] width 72 height 71
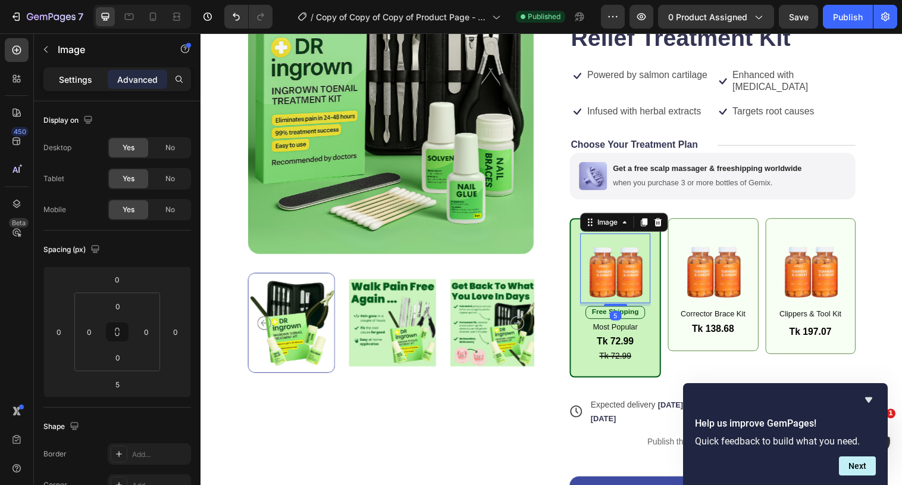
click at [73, 85] on div "Settings" at bounding box center [76, 79] width 60 height 19
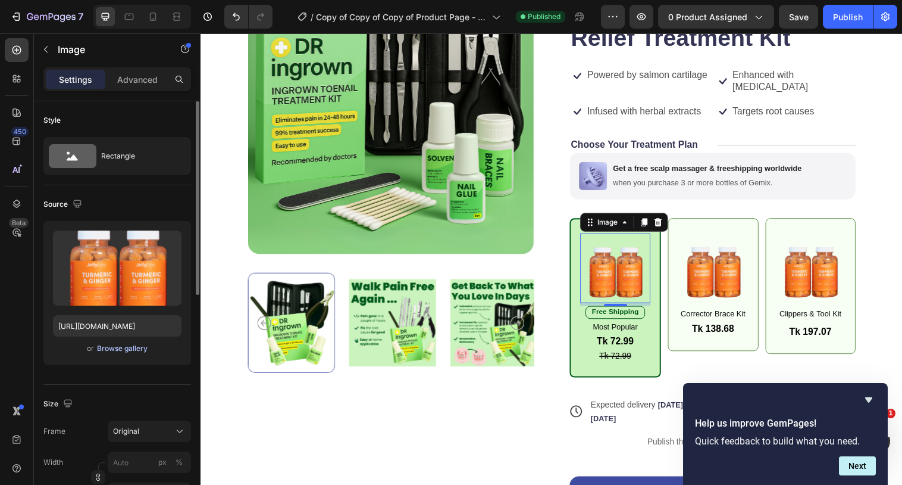
click at [141, 348] on div "Browse gallery" at bounding box center [122, 348] width 51 height 11
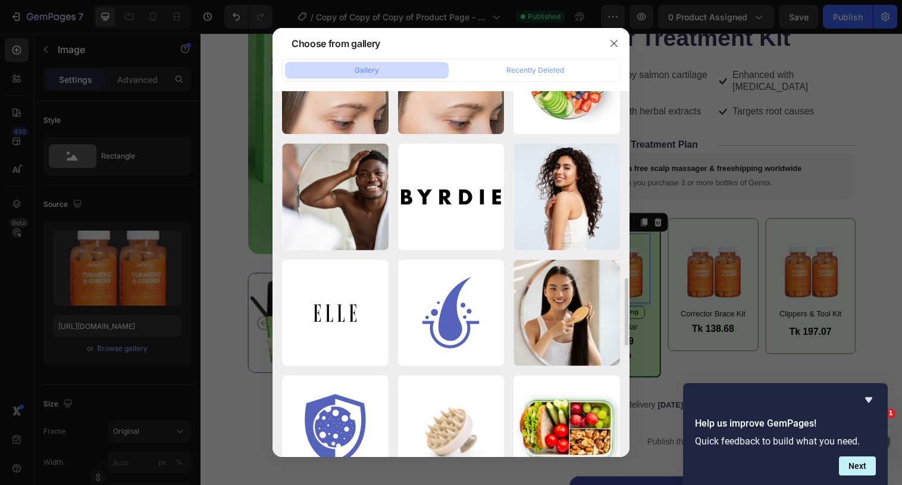
scroll to position [1002, 0]
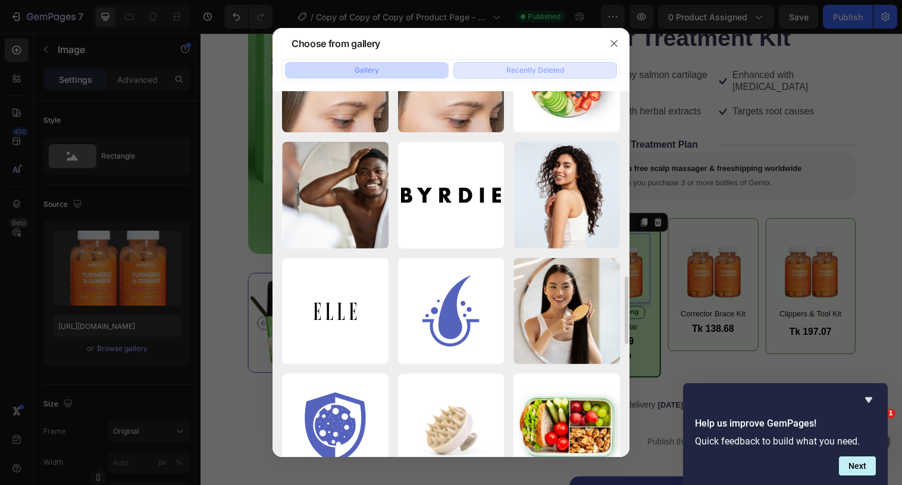
click at [517, 64] on button "Recently Deleted" at bounding box center [536, 70] width 164 height 17
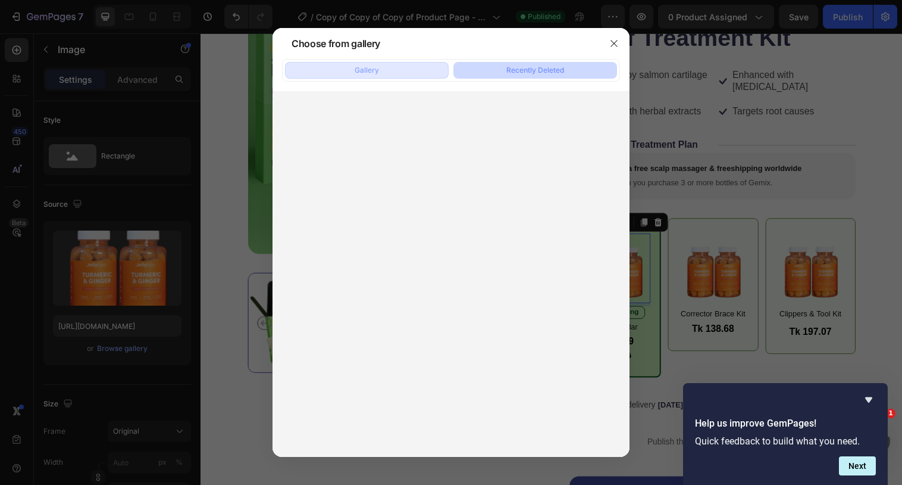
click at [390, 69] on button "Gallery" at bounding box center [367, 70] width 164 height 17
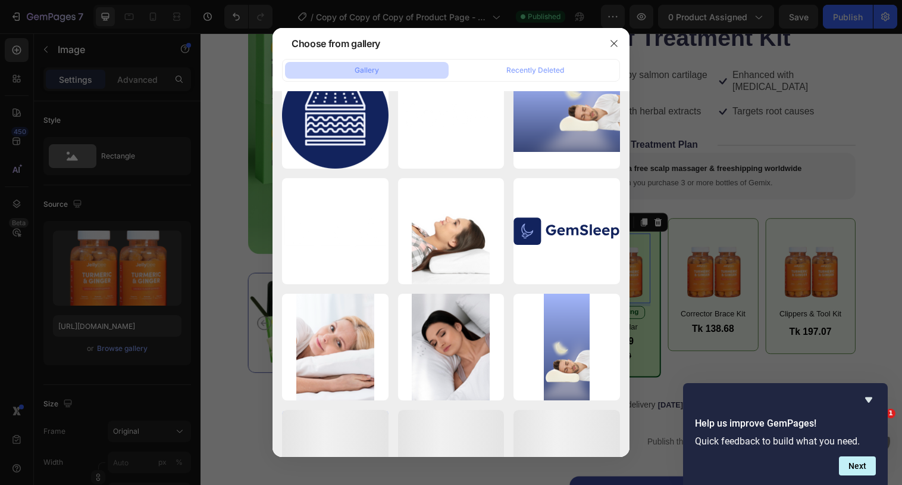
scroll to position [3004, 0]
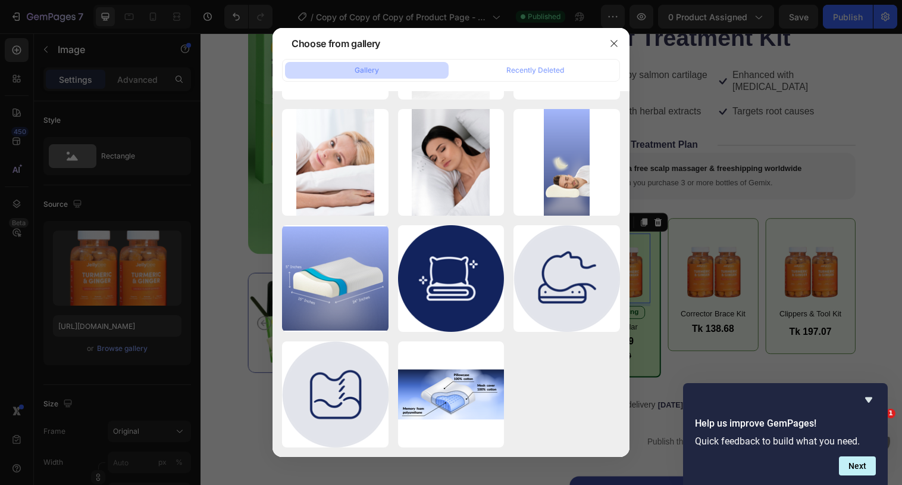
click at [642, 264] on div at bounding box center [451, 242] width 902 height 485
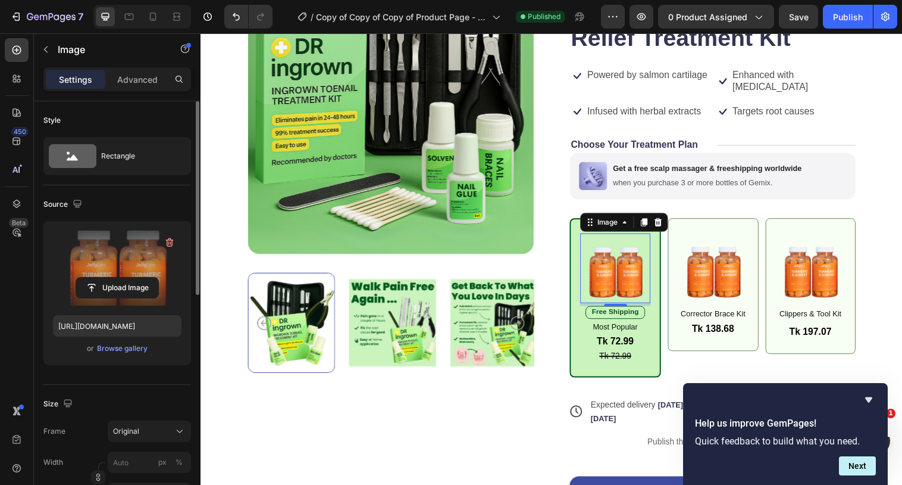
click at [132, 276] on label at bounding box center [117, 267] width 129 height 75
click at [132, 277] on input "file" at bounding box center [117, 287] width 82 height 20
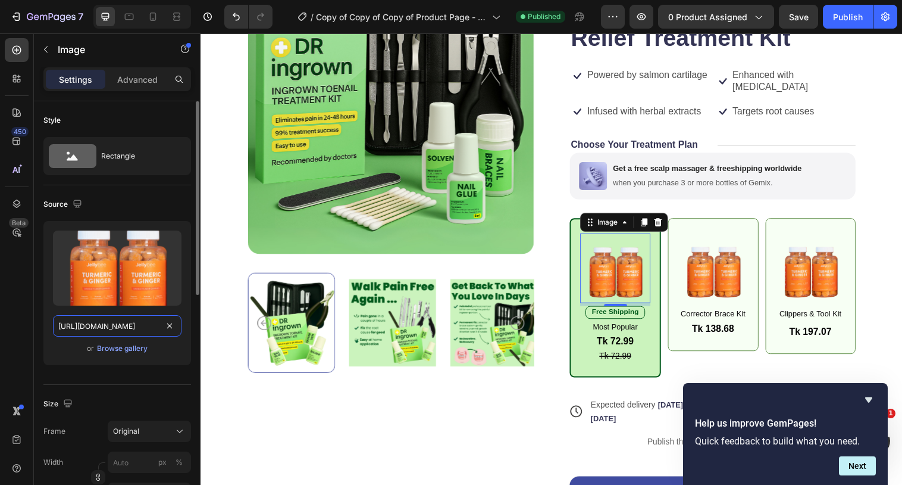
click at [146, 327] on input "[URL][DOMAIN_NAME]" at bounding box center [117, 325] width 129 height 21
paste input "[DOMAIN_NAME][URL]"
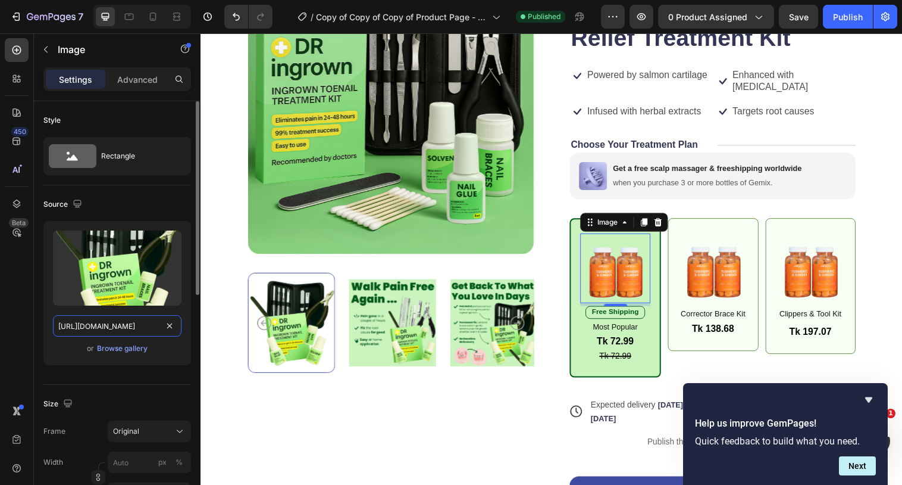
scroll to position [0, 196]
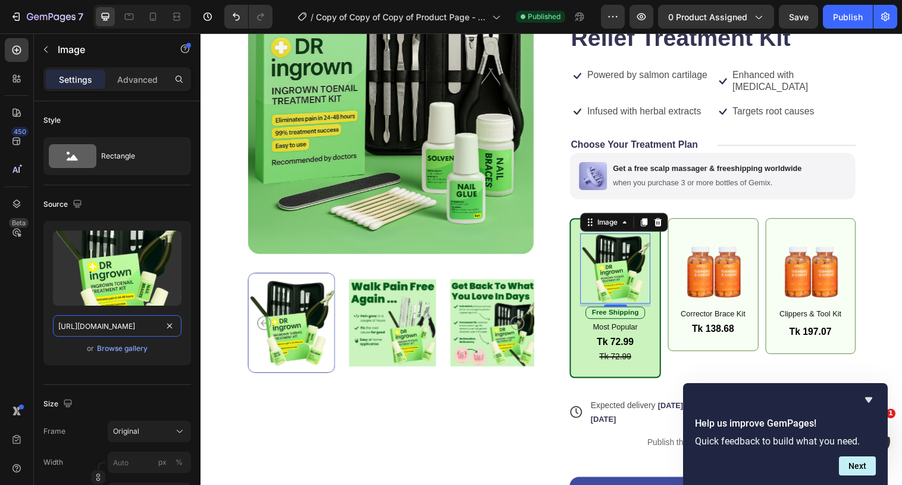
type input "[URL][DOMAIN_NAME]"
click at [712, 279] on img at bounding box center [722, 271] width 72 height 71
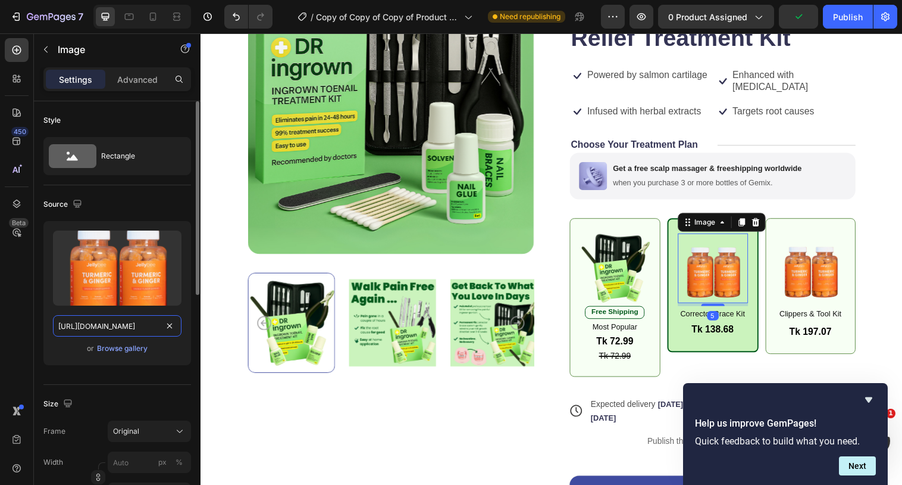
click at [108, 321] on input "[URL][DOMAIN_NAME]" at bounding box center [117, 325] width 129 height 21
paste input "[DOMAIN_NAME][URL]"
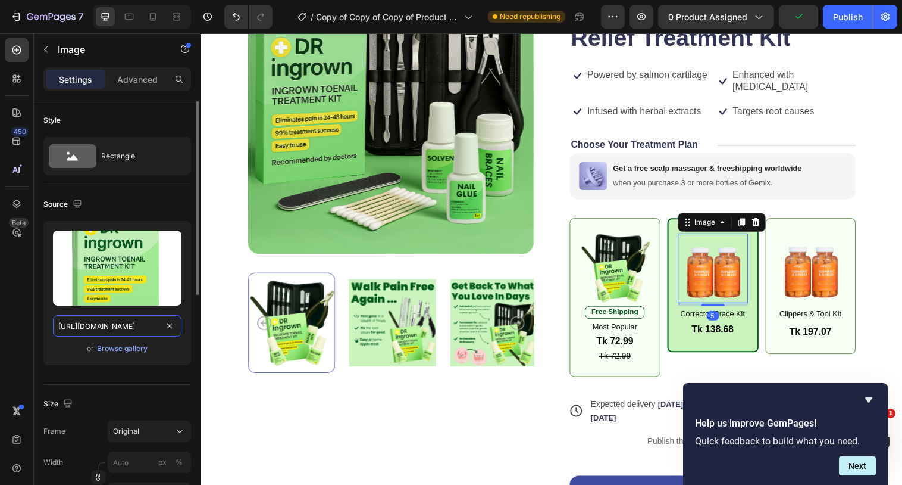
scroll to position [0, 223]
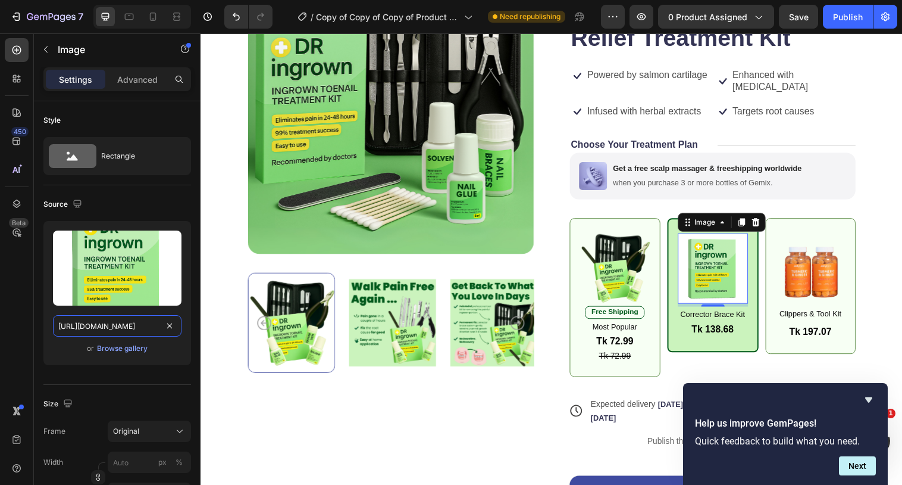
type input "[URL][DOMAIN_NAME]"
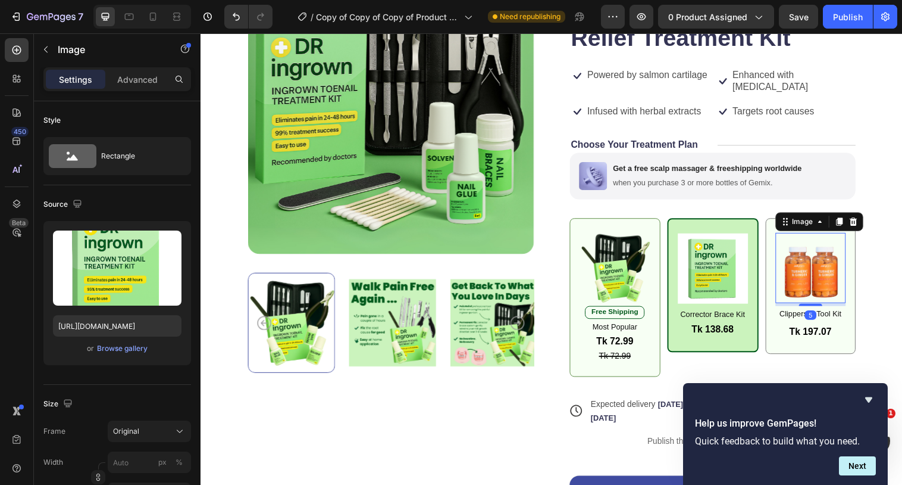
click at [812, 258] on img at bounding box center [822, 271] width 72 height 71
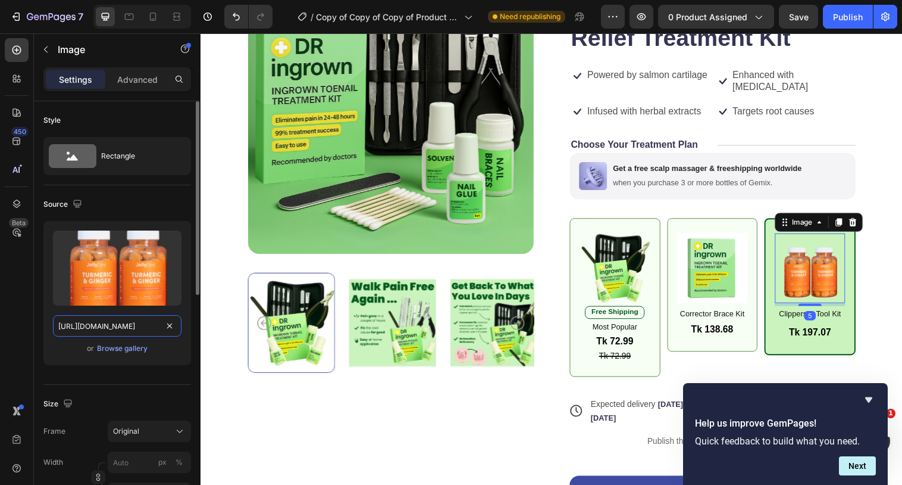
click at [144, 322] on input "[URL][DOMAIN_NAME]" at bounding box center [117, 325] width 129 height 21
paste input "[DOMAIN_NAME][URL]"
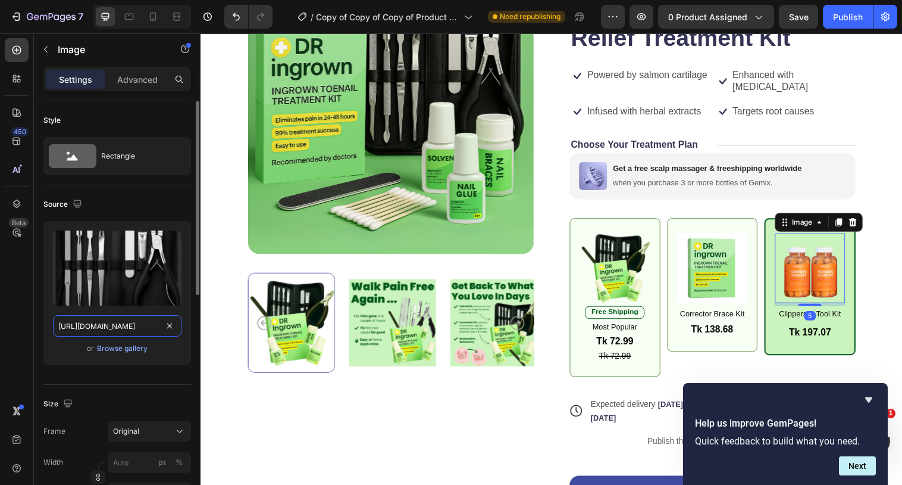
scroll to position [0, 196]
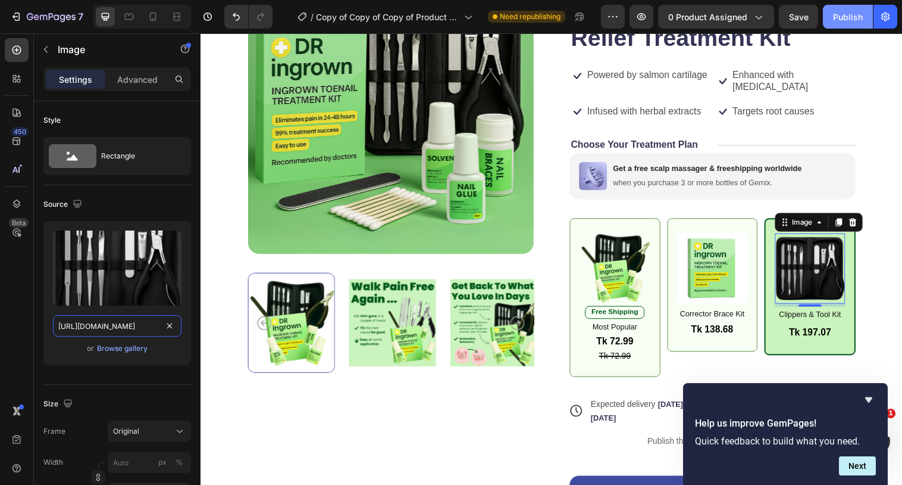
type input "[URL][DOMAIN_NAME]"
click at [834, 23] on button "Publish" at bounding box center [848, 17] width 50 height 24
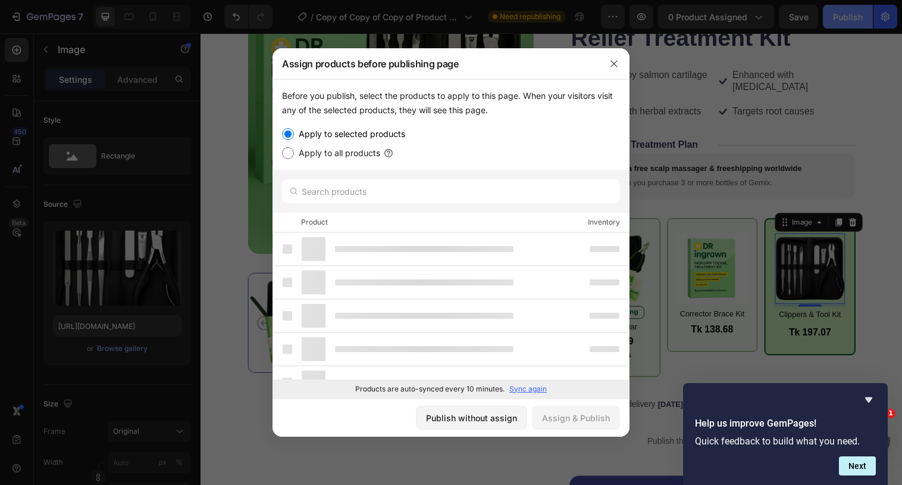
scroll to position [0, 0]
click at [496, 419] on div "Publish without assign" at bounding box center [471, 417] width 91 height 12
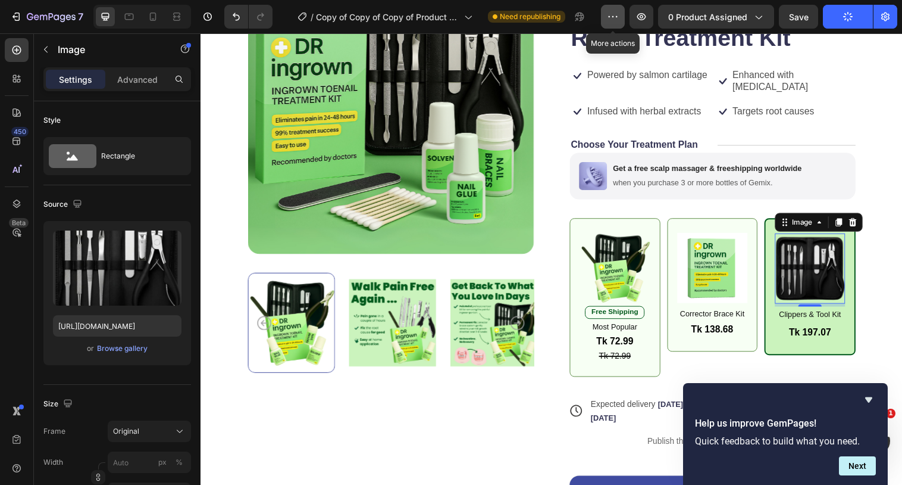
click at [618, 15] on icon "button" at bounding box center [613, 17] width 12 height 12
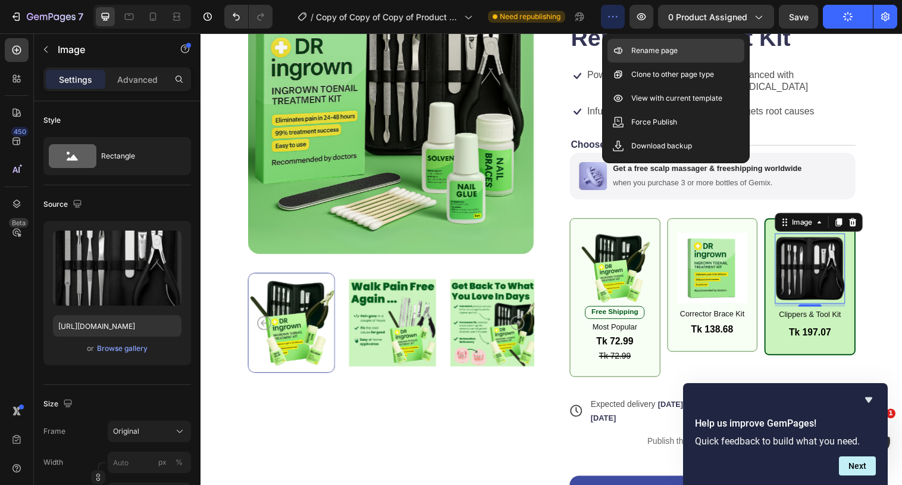
click at [648, 48] on p "Rename page" at bounding box center [655, 51] width 46 height 12
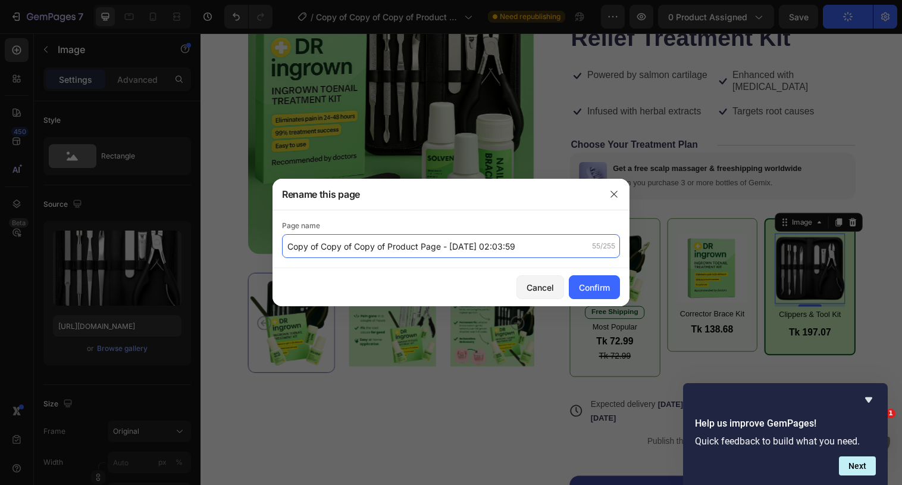
click at [289, 243] on input "Copy of Copy of Copy of Product Page - [DATE] 02:03:59" at bounding box center [451, 246] width 338 height 24
click at [297, 246] on input "Copy of Copy of Copy of Product Page - [DATE] 02:03:59" at bounding box center [451, 246] width 338 height 24
drag, startPoint x: 352, startPoint y: 242, endPoint x: 286, endPoint y: 246, distance: 65.6
click at [286, 246] on input "Copy of Copy of Copy of Product Page - [DATE] 02:03:59" at bounding box center [451, 246] width 338 height 24
click at [292, 248] on input "[ Copy of Product Page - [DATE] 02:03:59" at bounding box center [451, 246] width 338 height 24
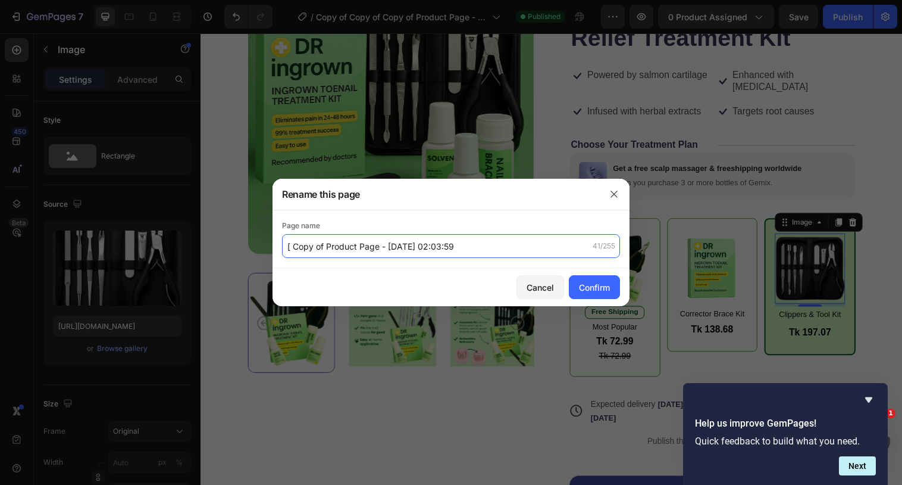
click at [290, 251] on input "[ Copy of Product Page - [DATE] 02:03:59" at bounding box center [451, 246] width 338 height 24
click at [290, 247] on input "[ Copy of Product Page - [DATE] 02:03:59" at bounding box center [451, 246] width 338 height 24
type input "[[PERSON_NAME]] Copy of Product Page - [DATE] 02:03:59"
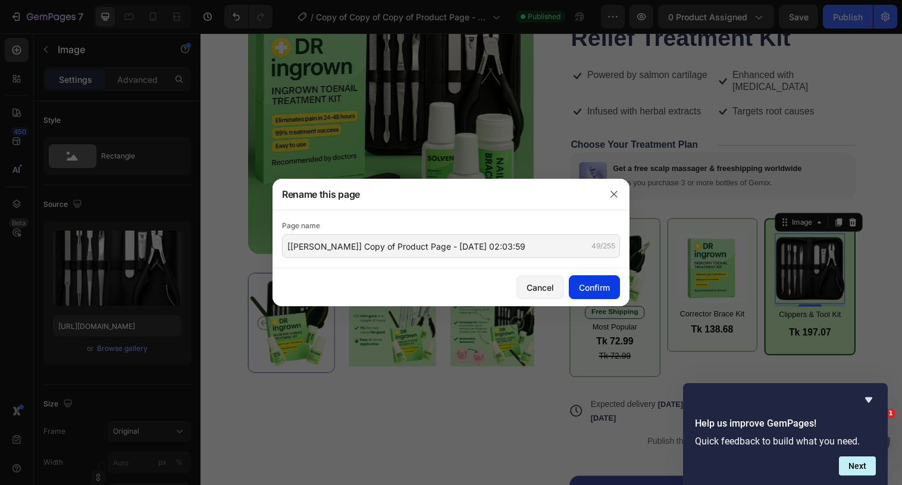
click at [582, 292] on div "Confirm" at bounding box center [594, 287] width 31 height 12
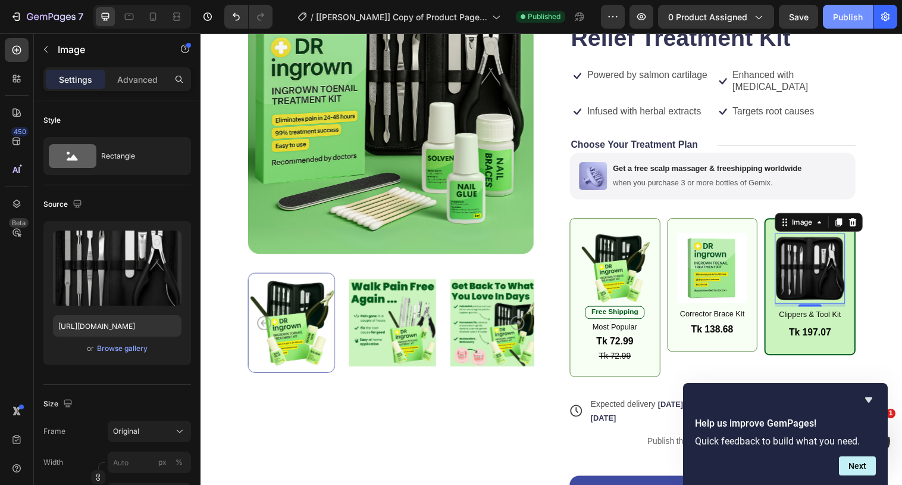
click at [839, 11] on div "Publish" at bounding box center [848, 17] width 30 height 12
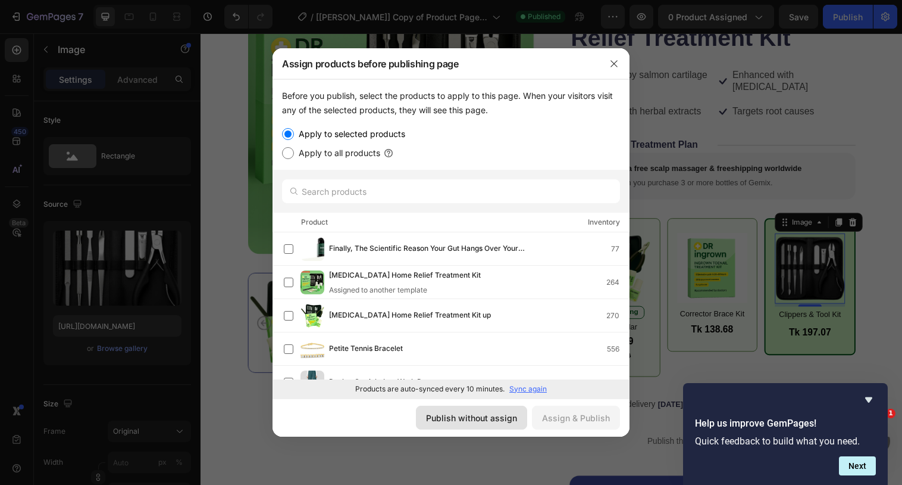
click at [484, 412] on div "Publish without assign" at bounding box center [471, 417] width 91 height 12
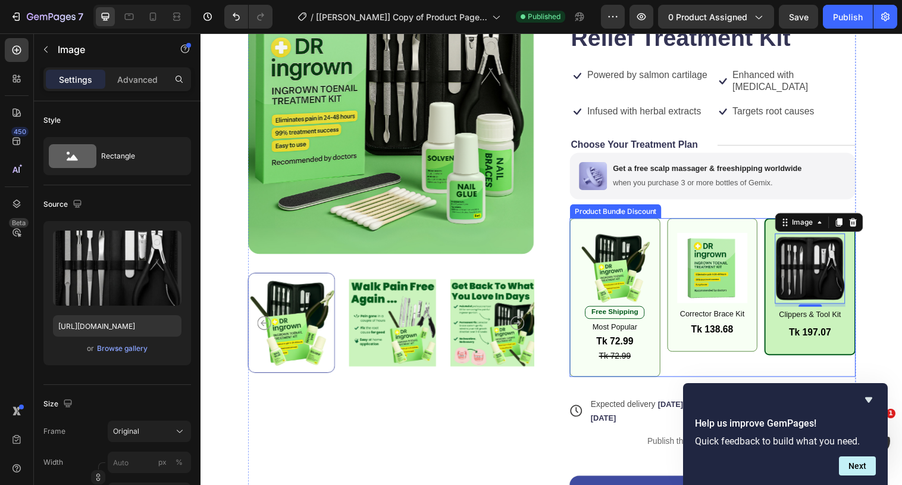
click at [672, 223] on div "Image Free Shipping Text Block Most Popular Text Block Tk 72.99 Product Price P…" at bounding box center [721, 302] width 291 height 162
